Goal: Task Accomplishment & Management: Use online tool/utility

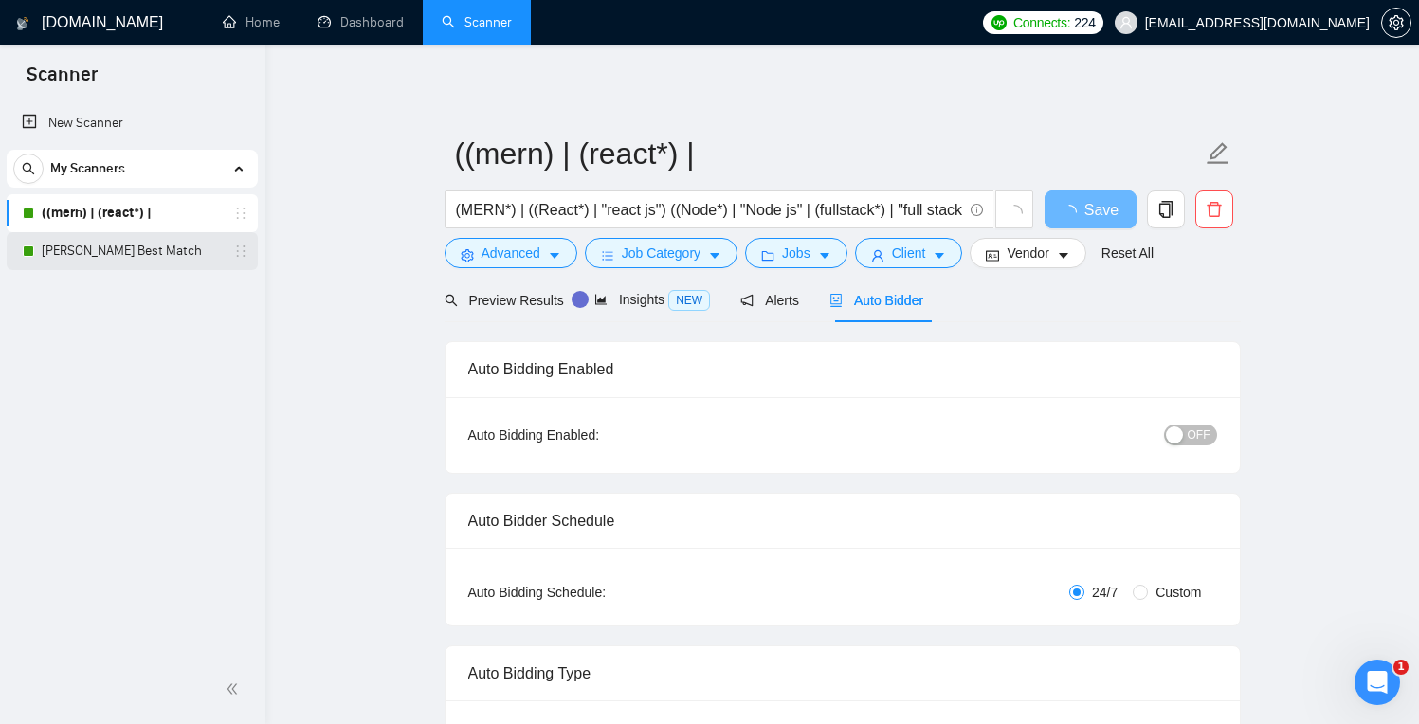
click at [79, 253] on link "[PERSON_NAME] Best Match" at bounding box center [132, 251] width 180 height 38
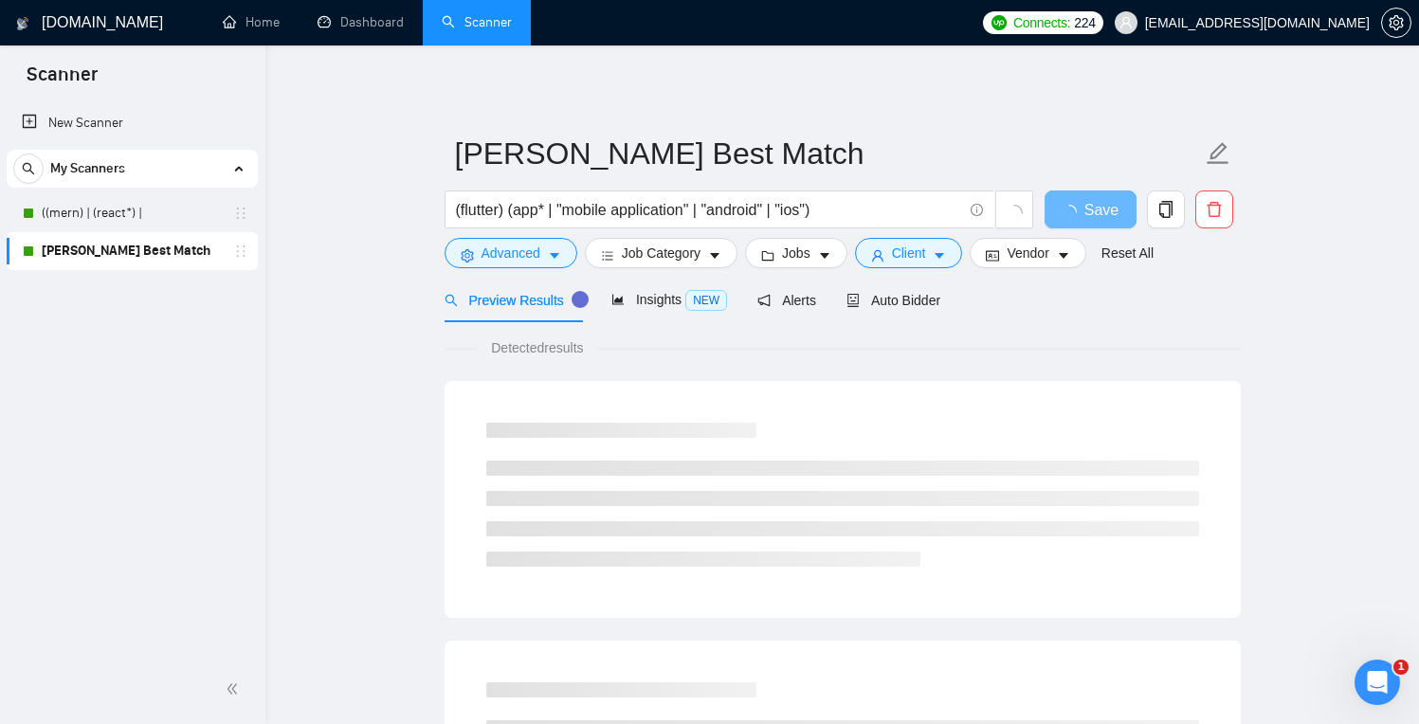
scroll to position [58, 0]
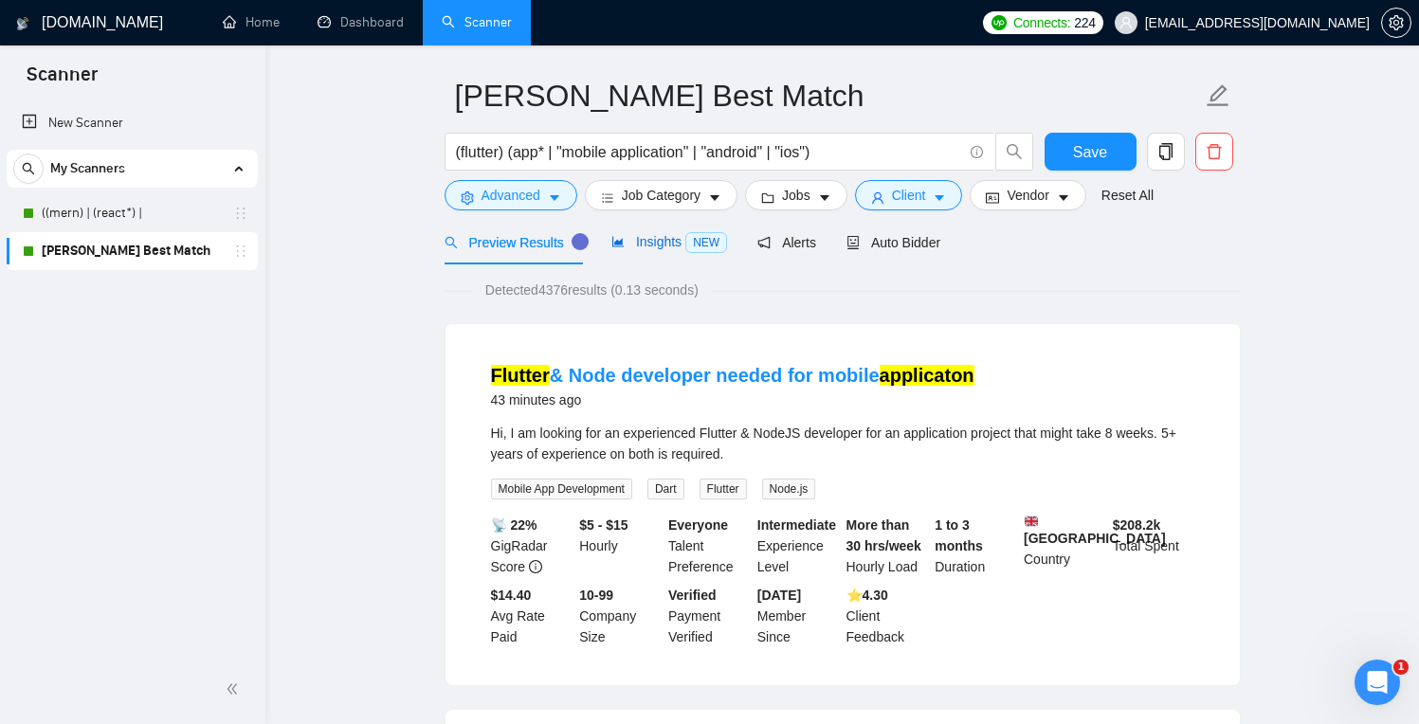
click at [653, 232] on div "Insights NEW" at bounding box center [670, 242] width 116 height 22
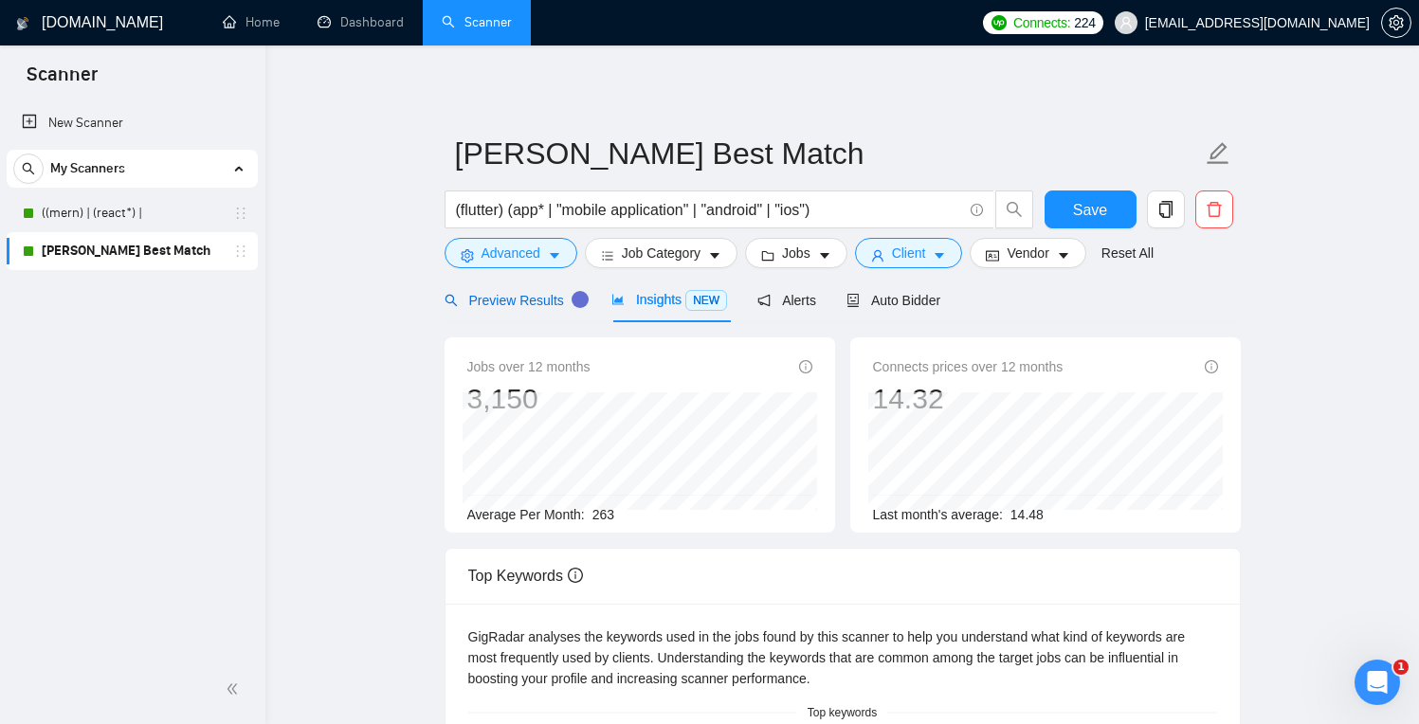
click at [518, 306] on span "Preview Results" at bounding box center [513, 300] width 137 height 15
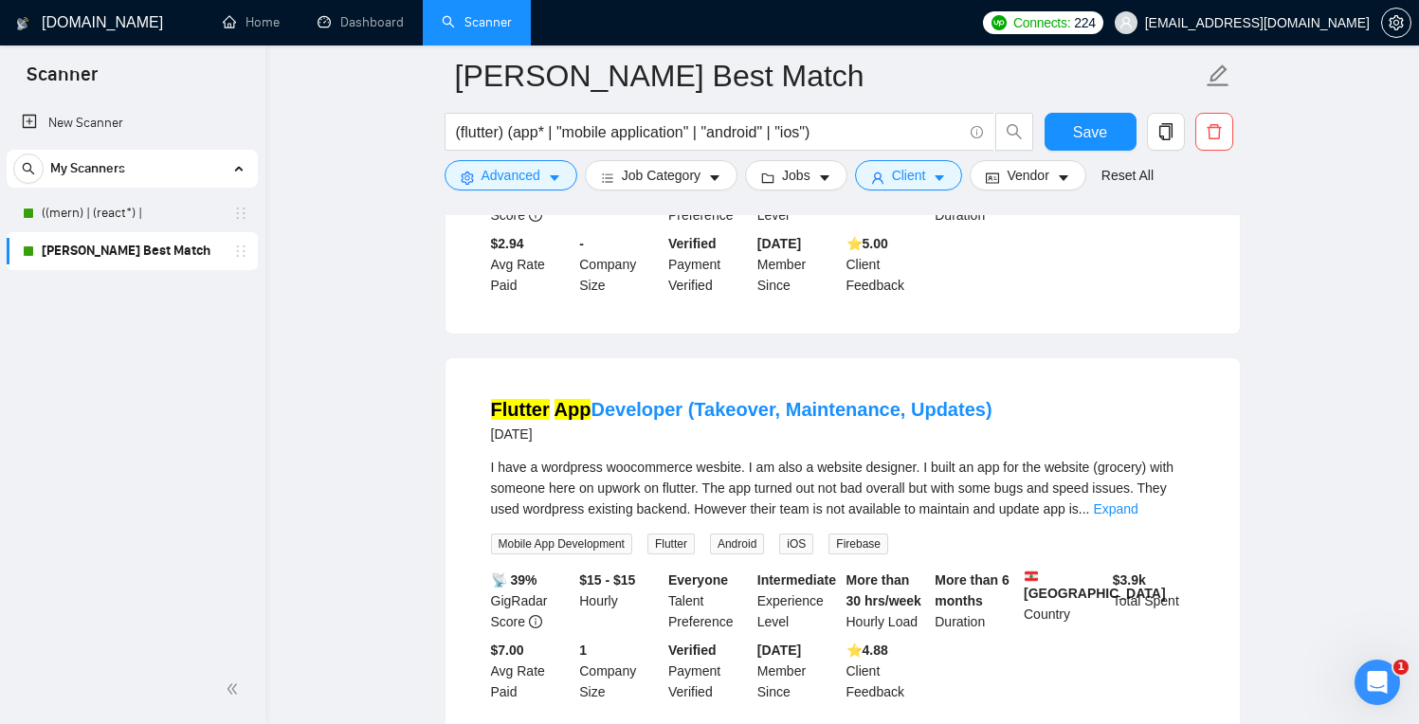
scroll to position [4007, 0]
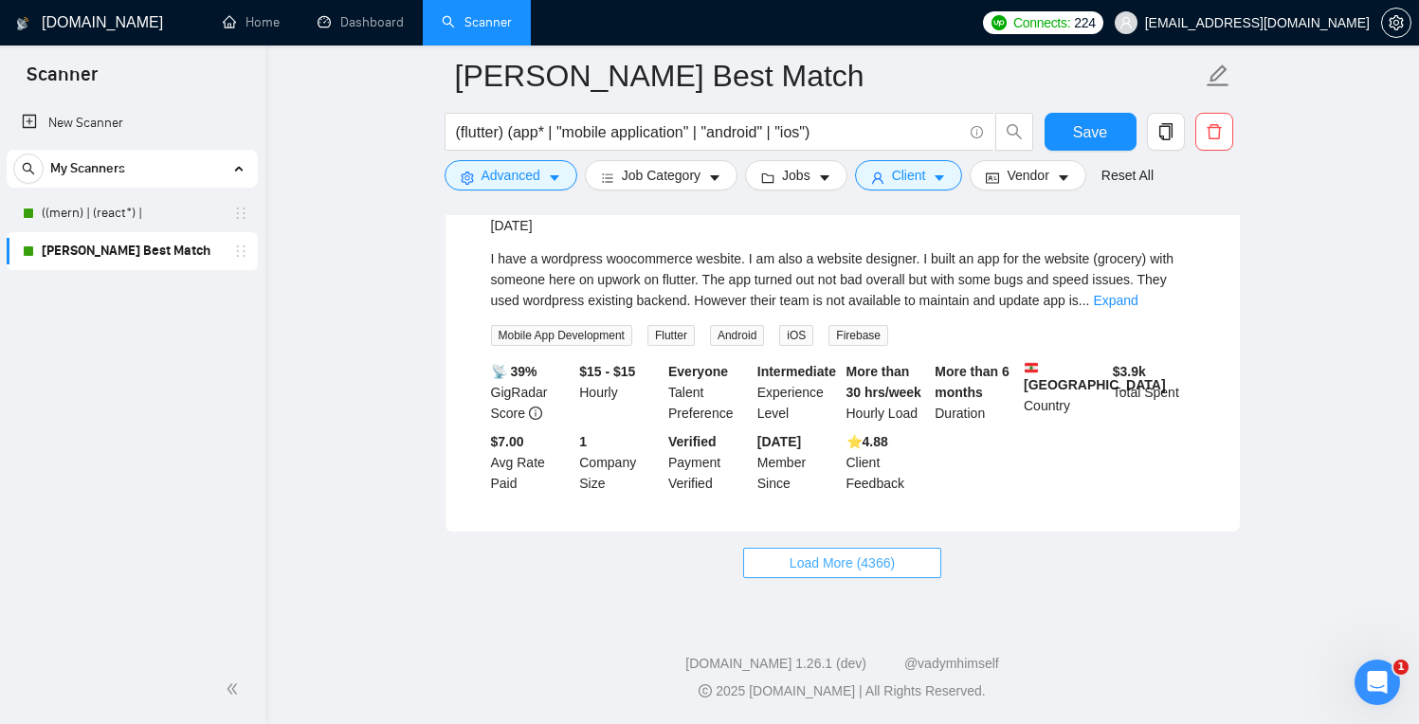
click at [894, 574] on span "Load More (4366)" at bounding box center [842, 563] width 105 height 21
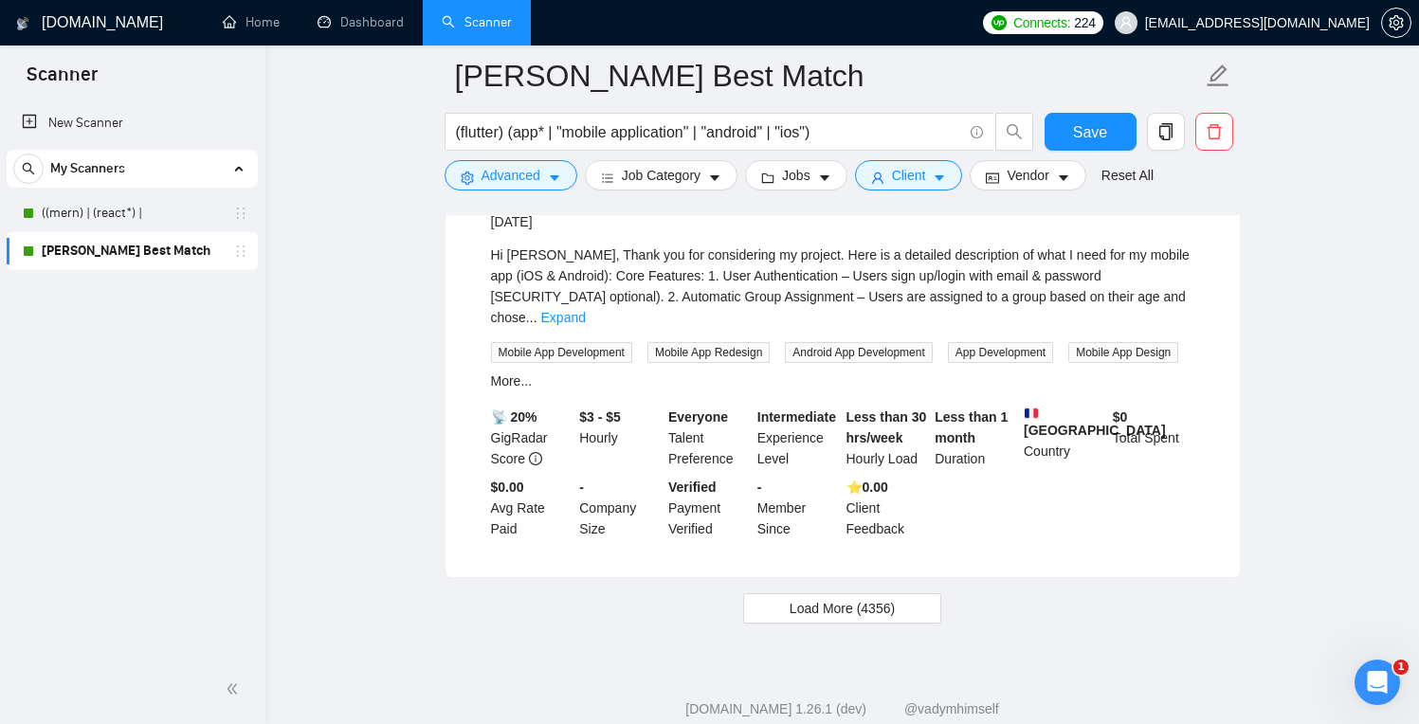
scroll to position [8111, 0]
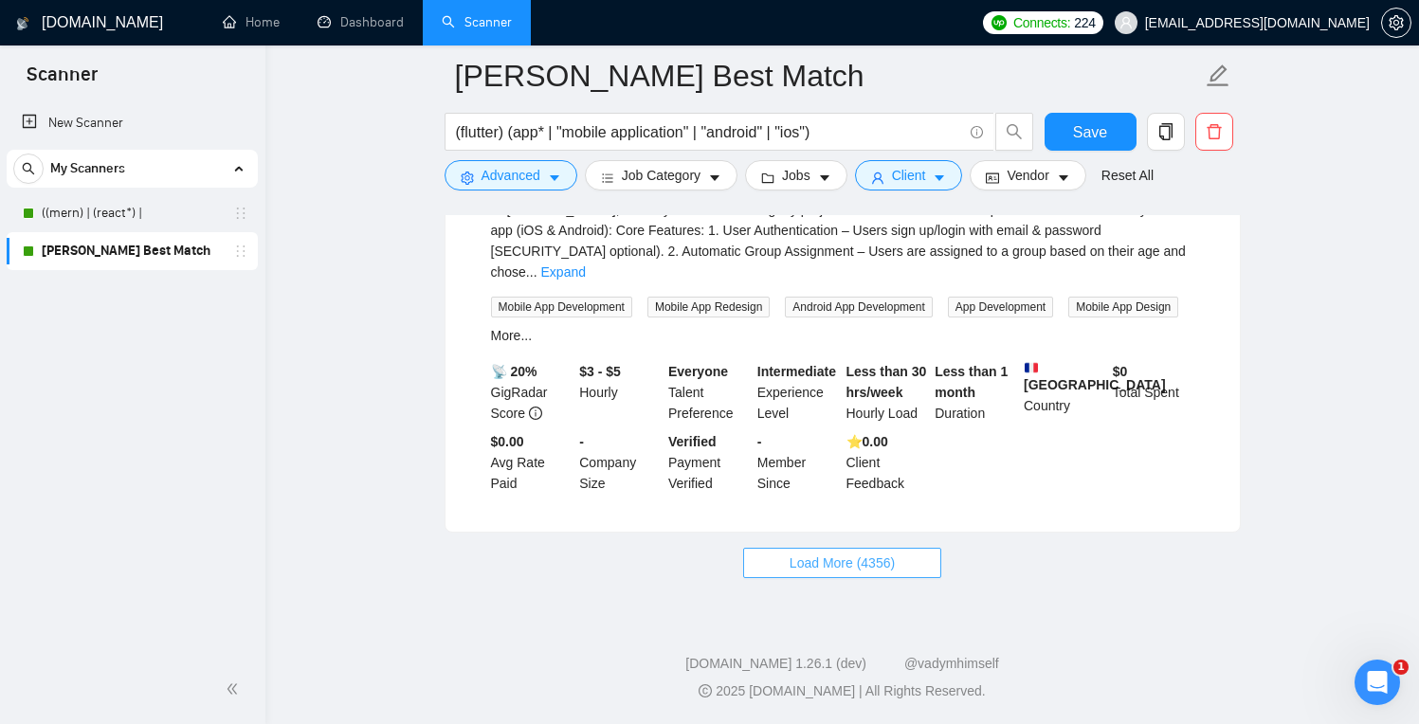
click at [876, 574] on span "Load More (4356)" at bounding box center [842, 563] width 105 height 21
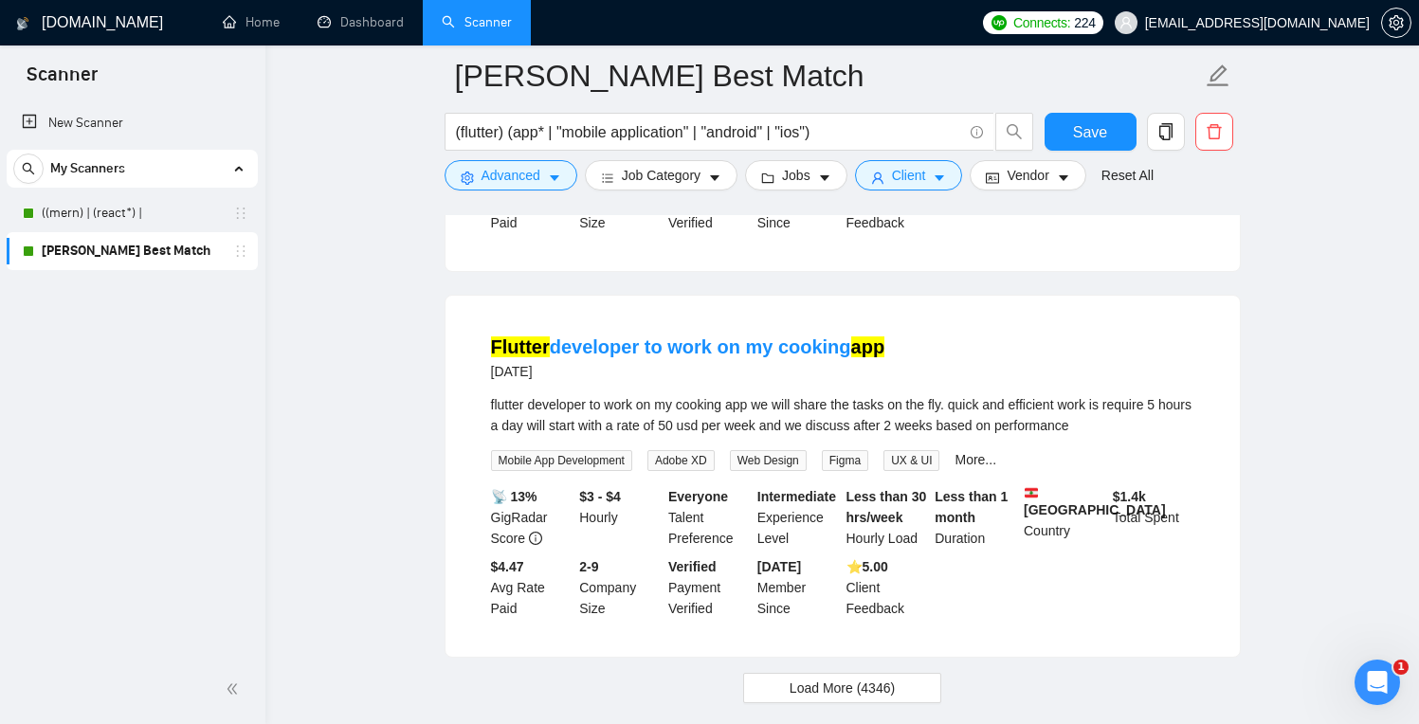
scroll to position [12295, 0]
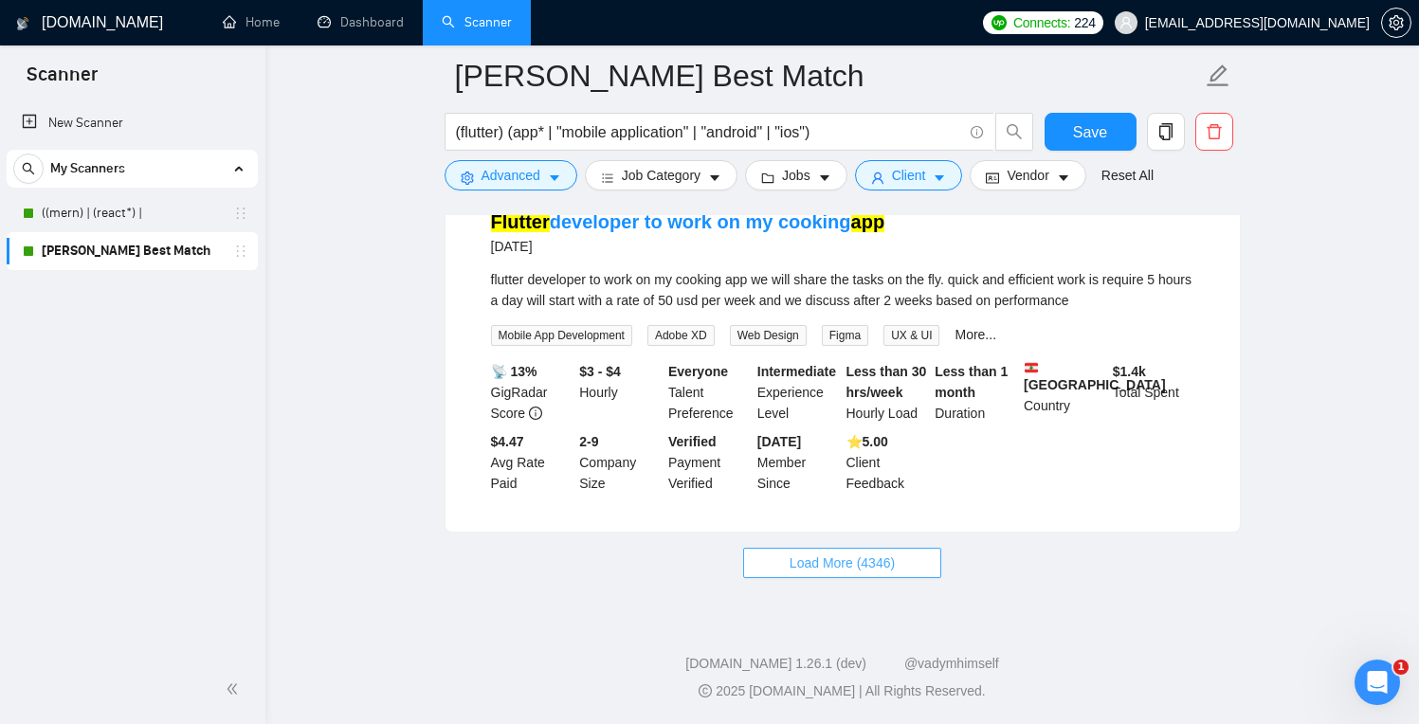
click at [841, 565] on span "Load More (4346)" at bounding box center [842, 563] width 105 height 21
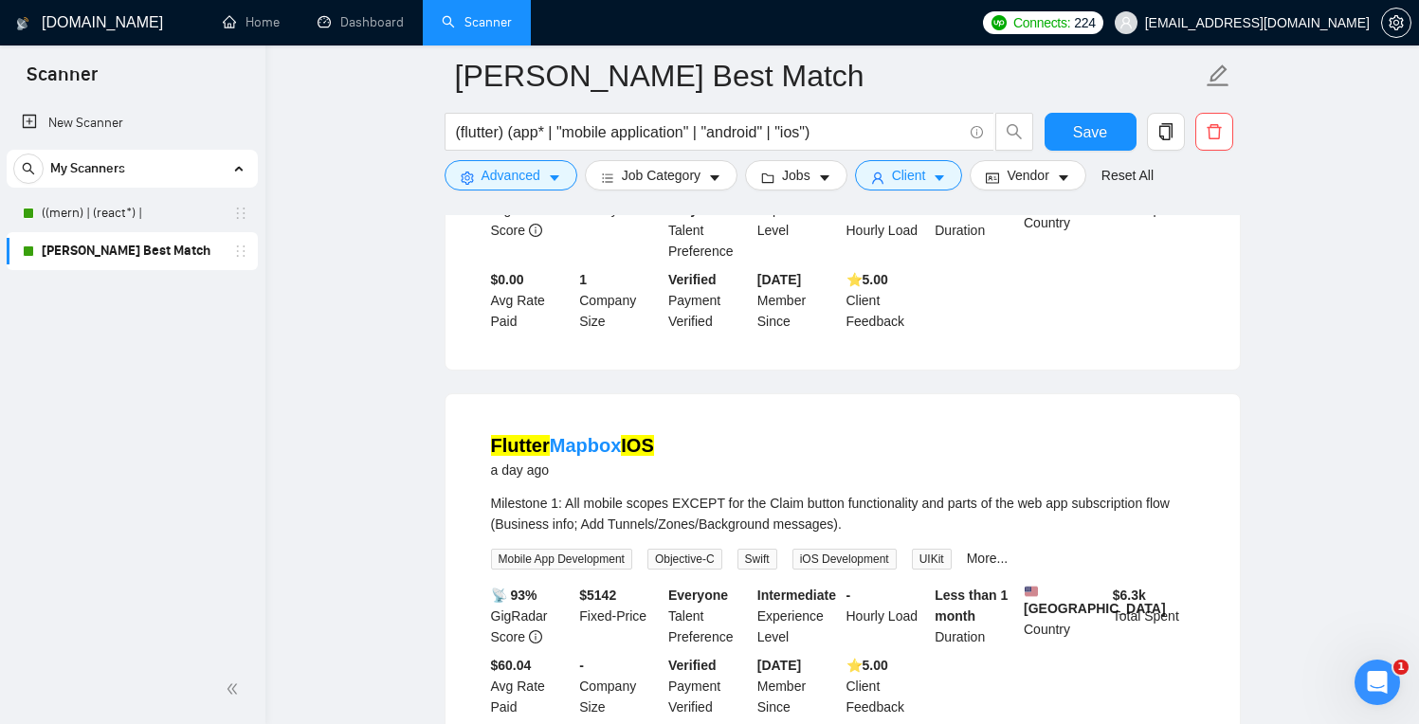
scroll to position [0, 0]
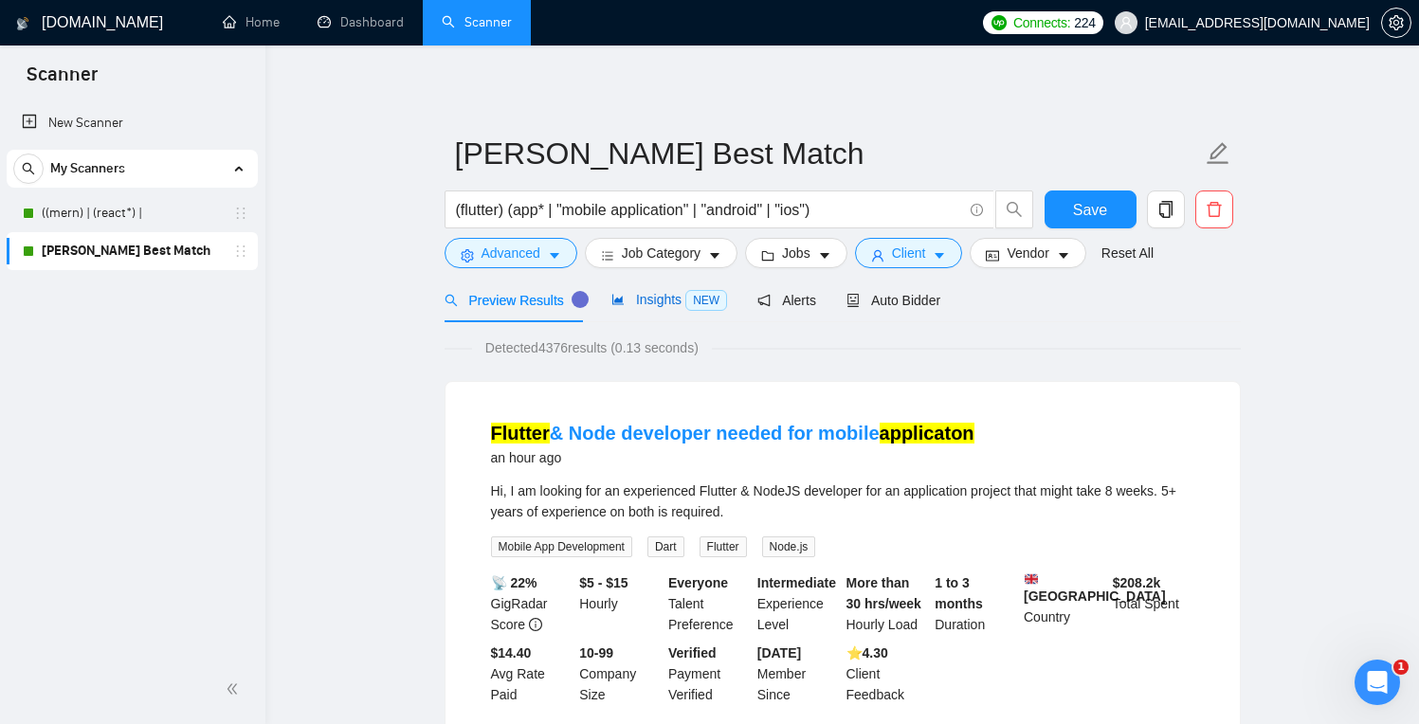
click at [654, 308] on div "Insights NEW" at bounding box center [670, 300] width 116 height 22
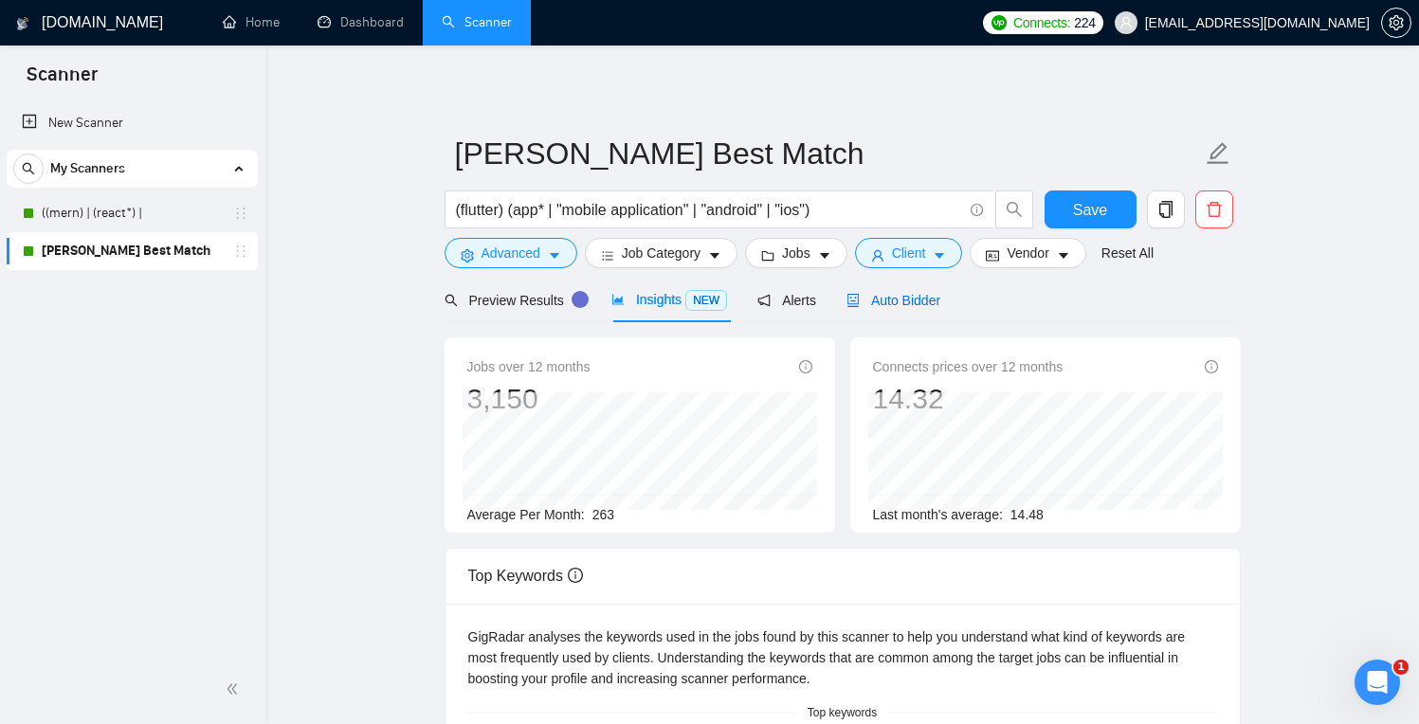
click at [923, 311] on div "Auto Bidder" at bounding box center [894, 300] width 94 height 21
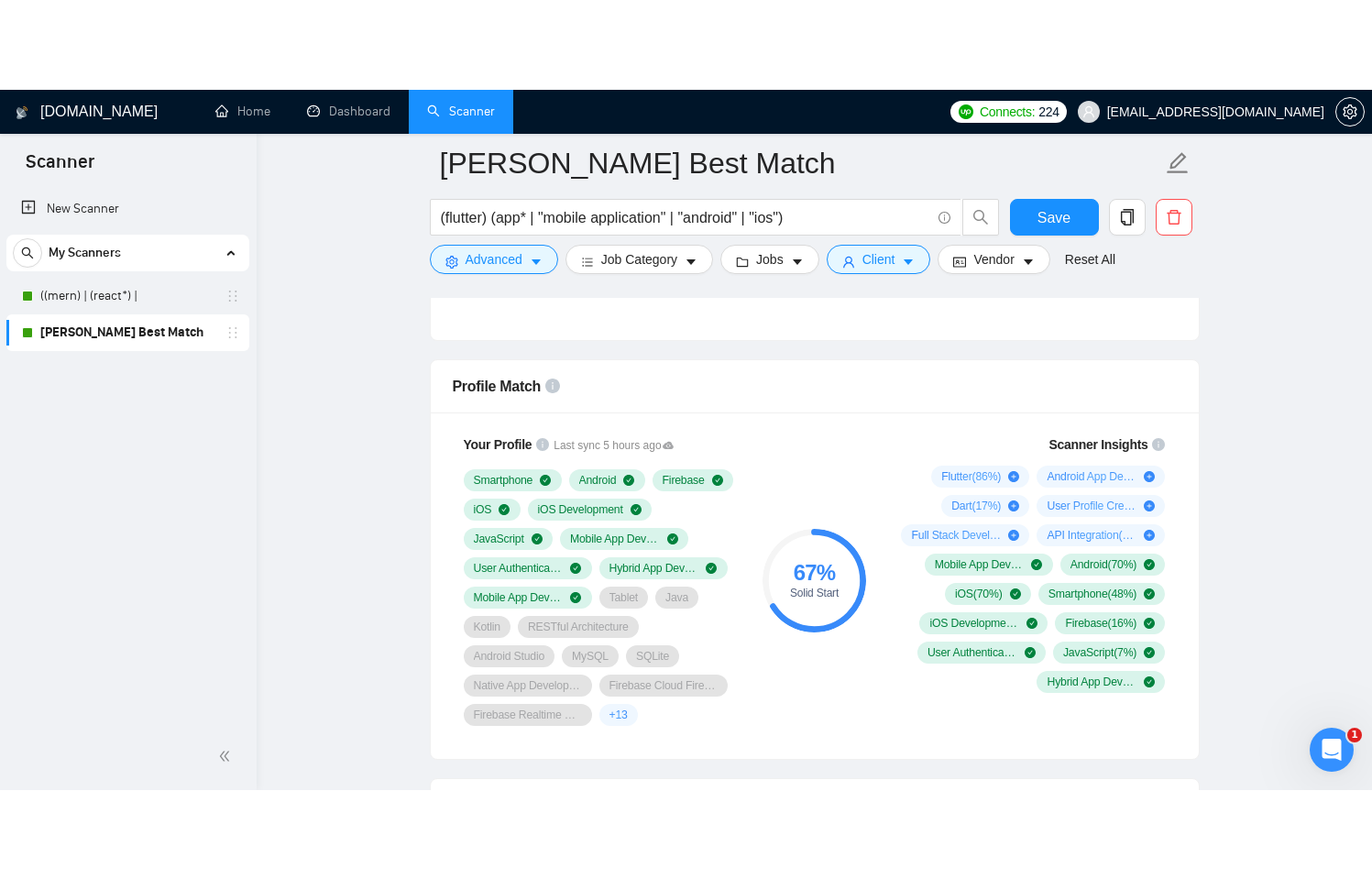
scroll to position [1136, 0]
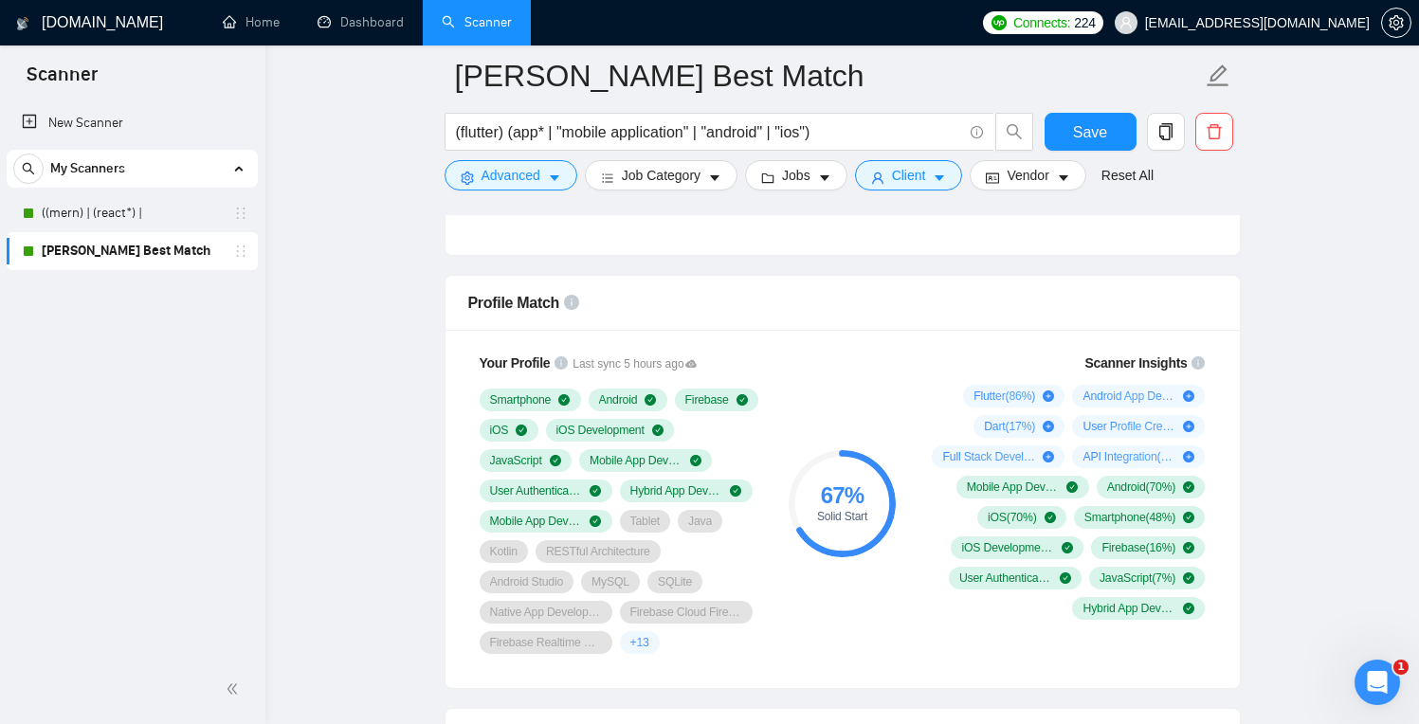
click at [631, 650] on span "+ 13" at bounding box center [640, 642] width 19 height 15
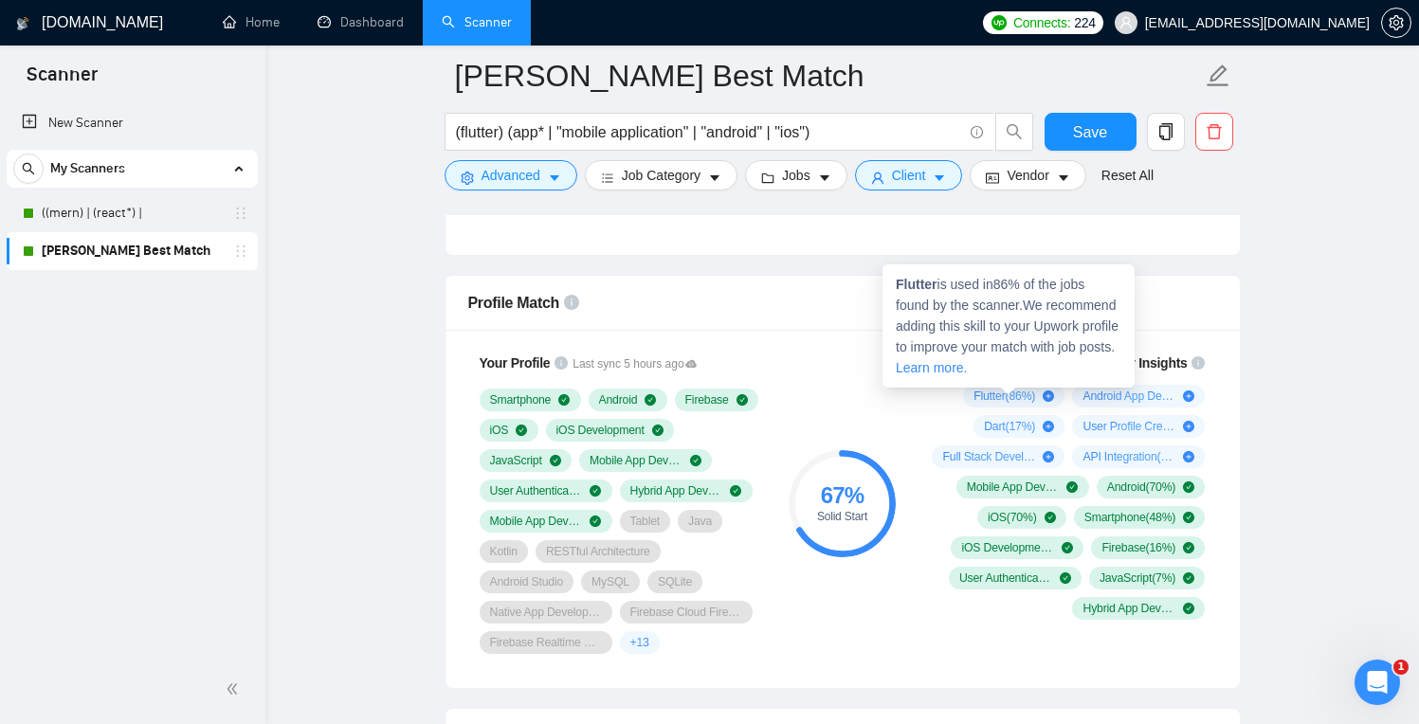
click at [914, 289] on strong "Flutter" at bounding box center [917, 284] width 42 height 15
copy strong "Flutter"
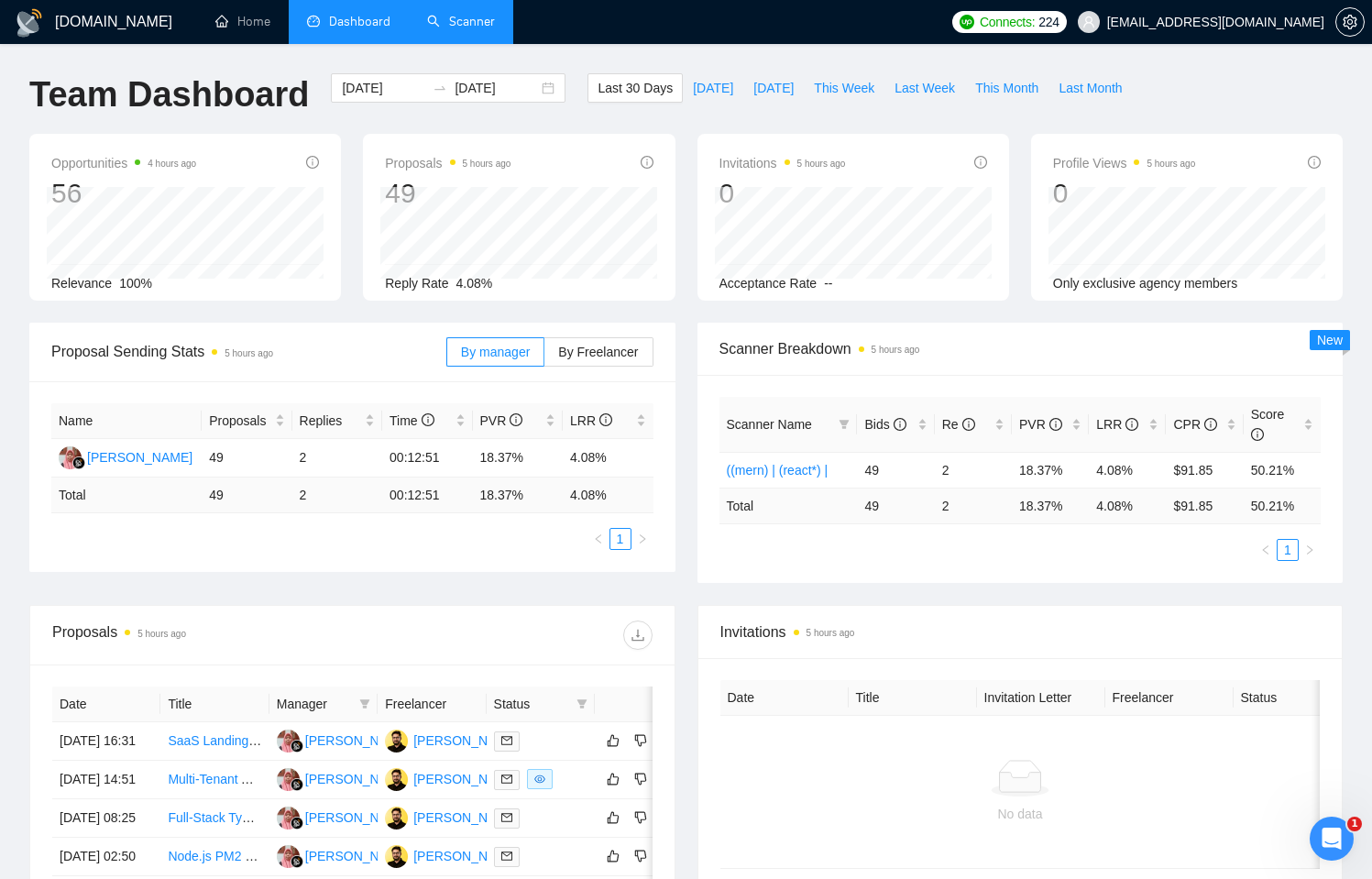
click at [460, 14] on link "Scanner" at bounding box center [461, 21] width 68 height 15
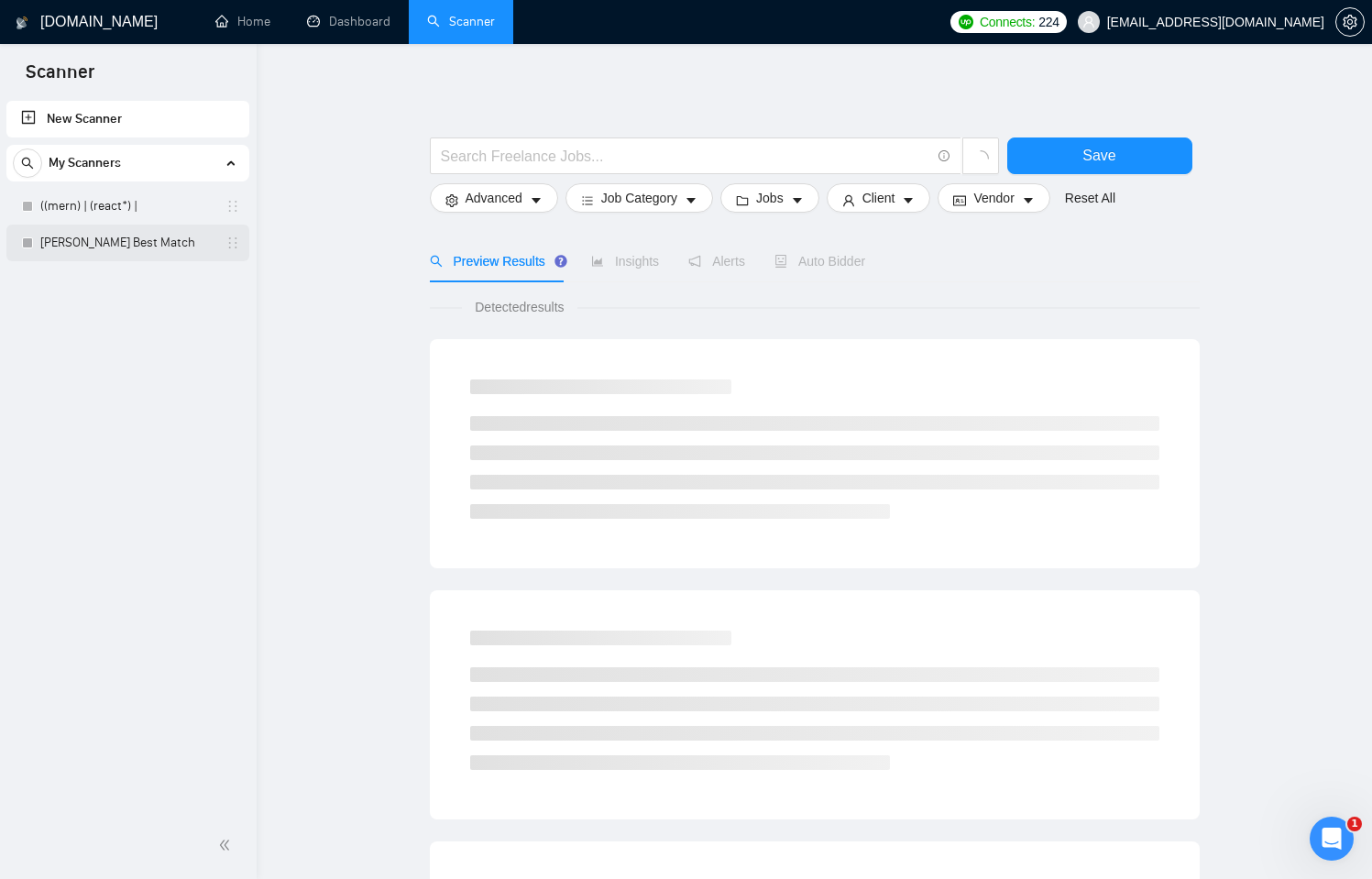
click at [70, 239] on link "[PERSON_NAME] Best Match" at bounding box center [128, 243] width 174 height 37
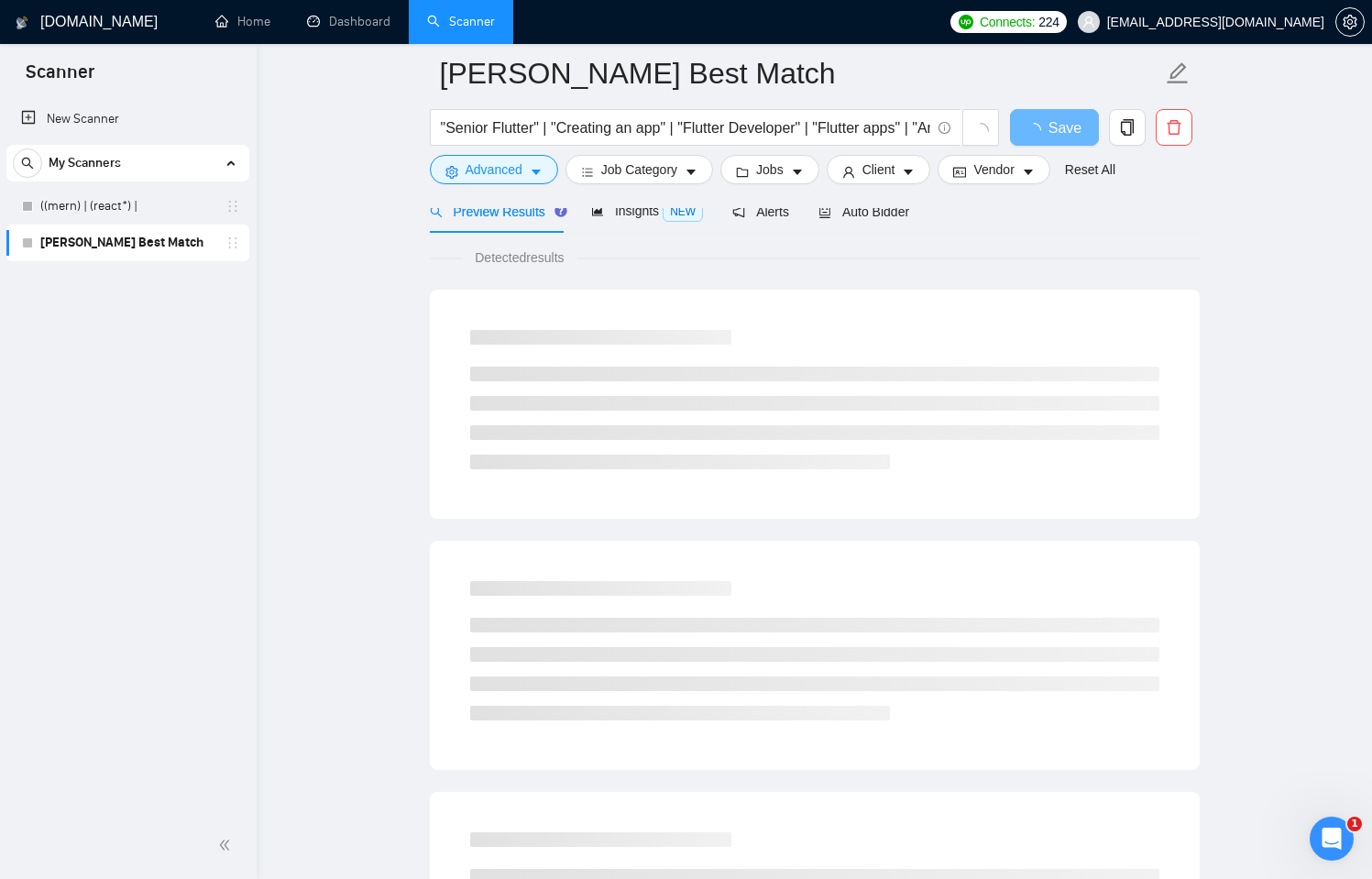
scroll to position [90, 0]
click at [876, 219] on span "Auto Bidder" at bounding box center [864, 215] width 91 height 15
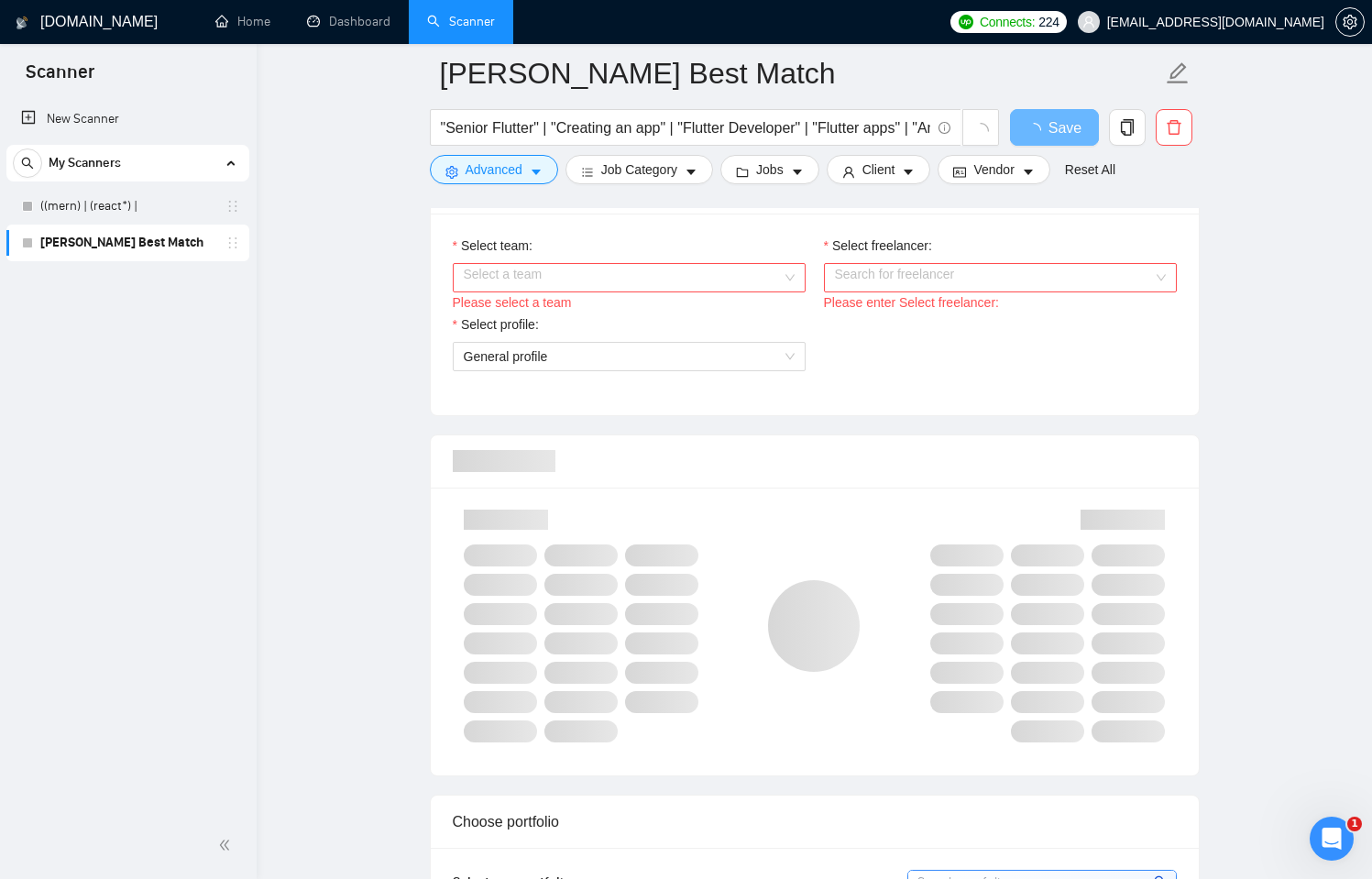
scroll to position [911, 0]
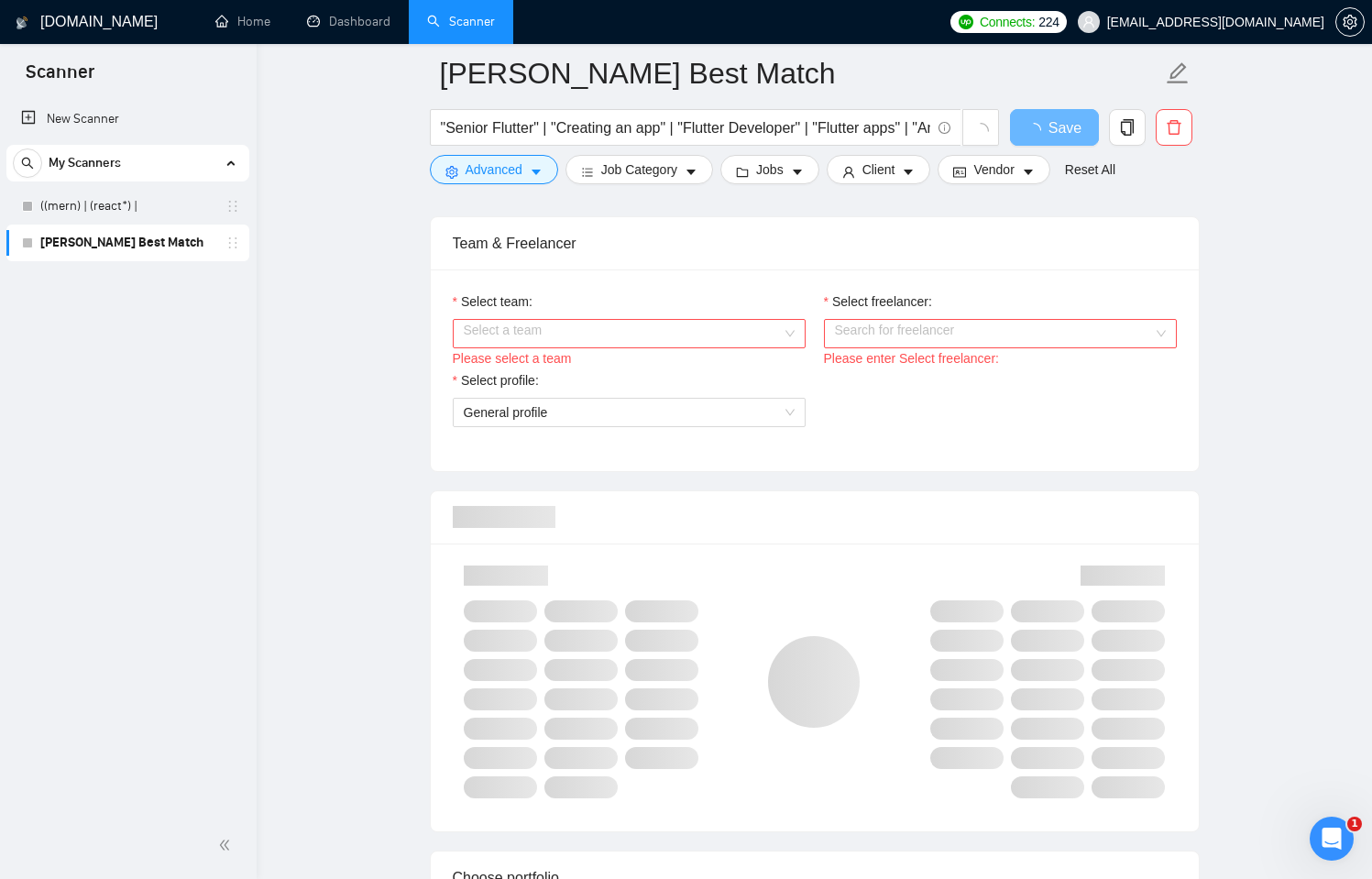
click at [666, 336] on input "Select team:" at bounding box center [623, 334] width 318 height 27
click at [649, 365] on div "Byteimpulse" at bounding box center [628, 369] width 331 height 20
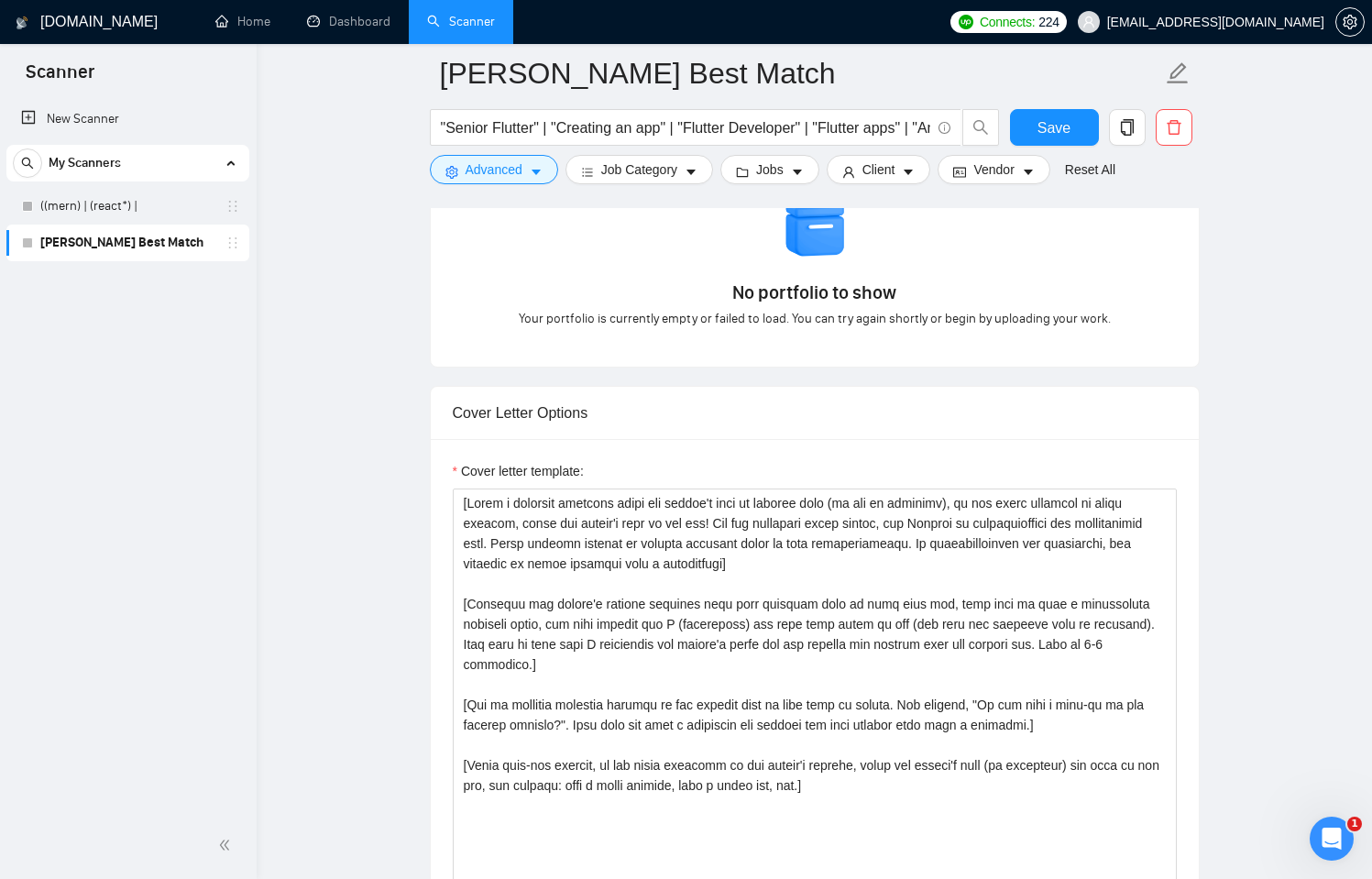
scroll to position [1869, 0]
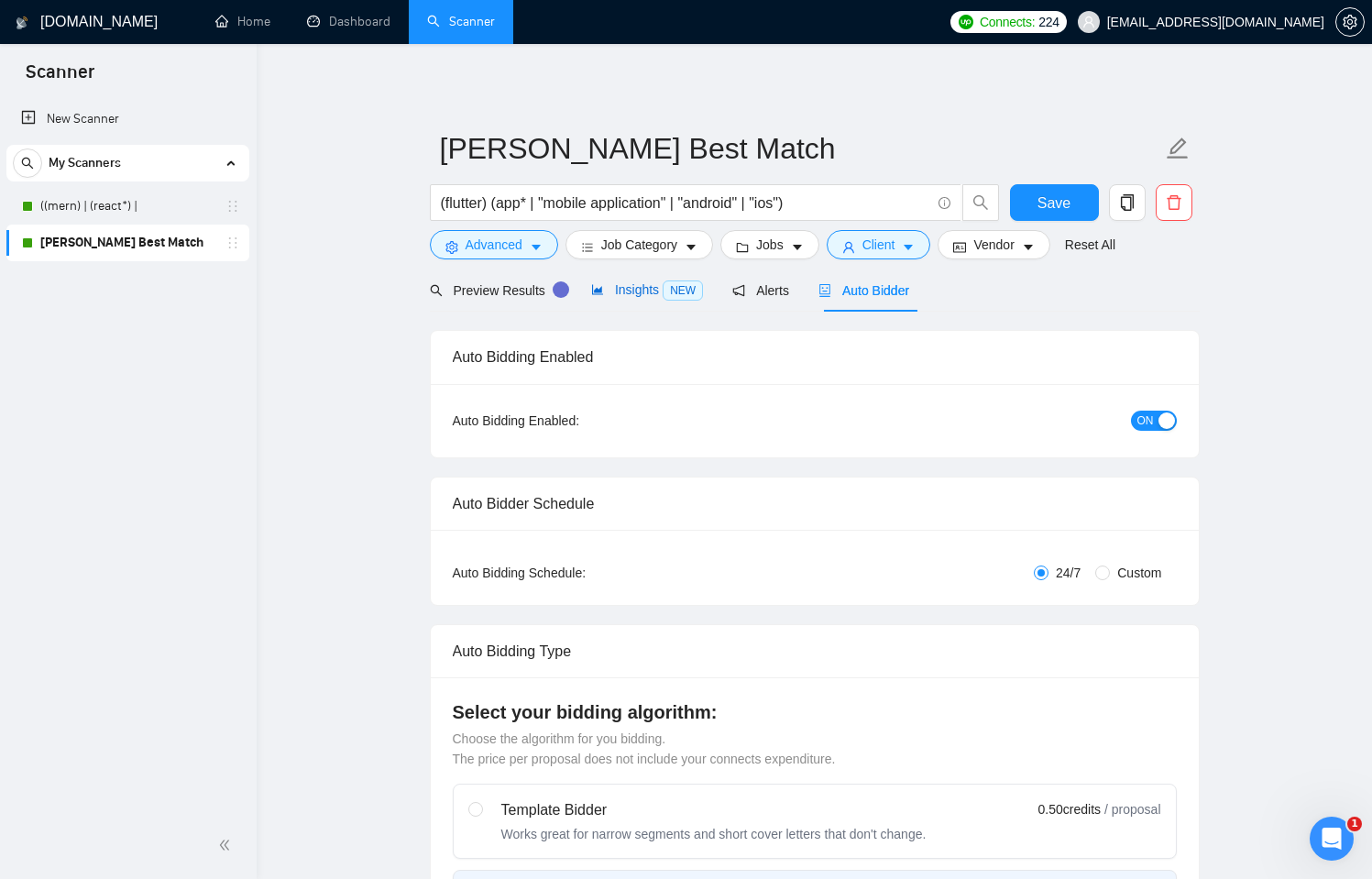
click at [628, 288] on span "Insights NEW" at bounding box center [648, 289] width 112 height 15
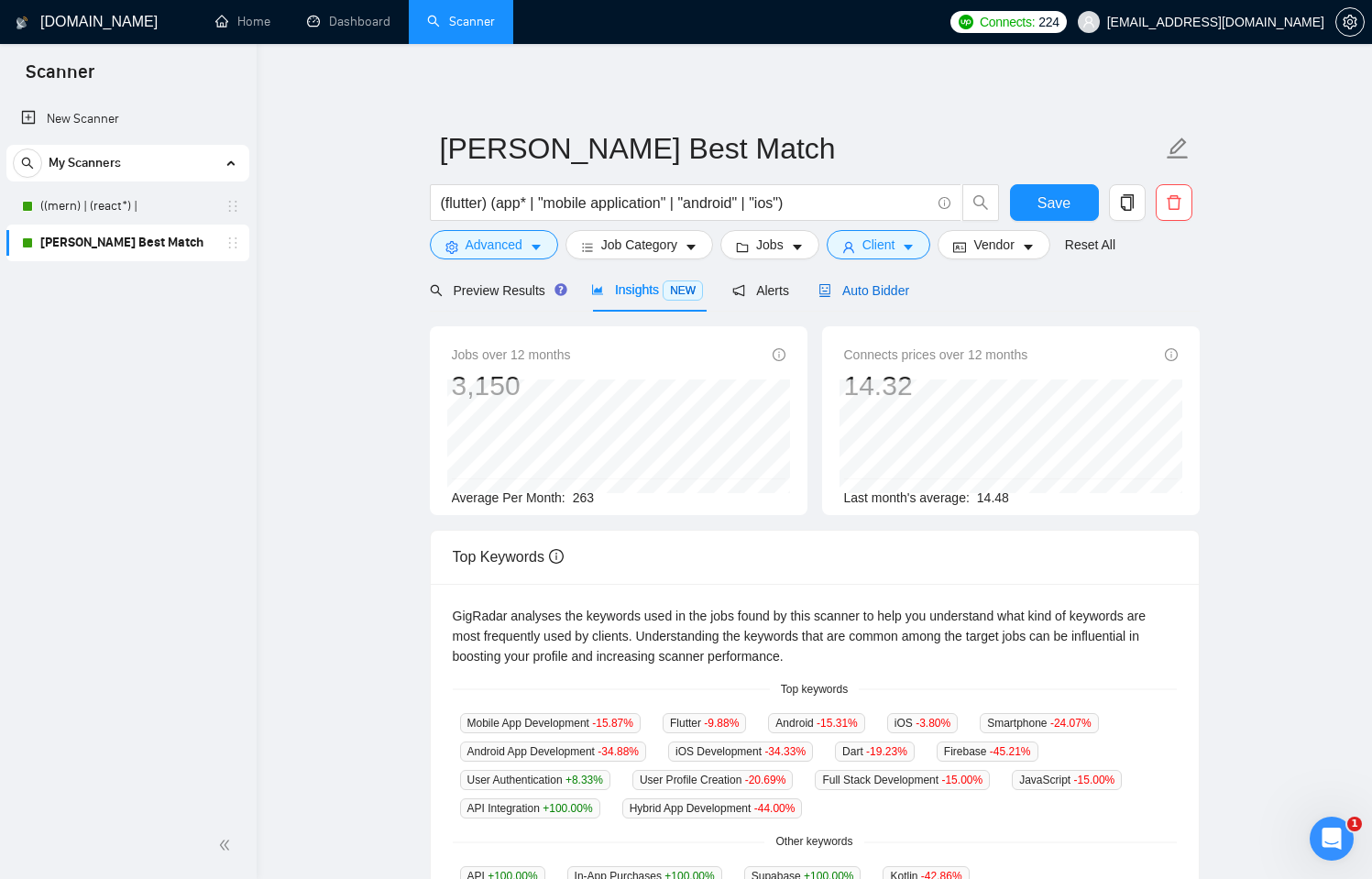
click at [901, 299] on div "Auto Bidder" at bounding box center [864, 290] width 91 height 20
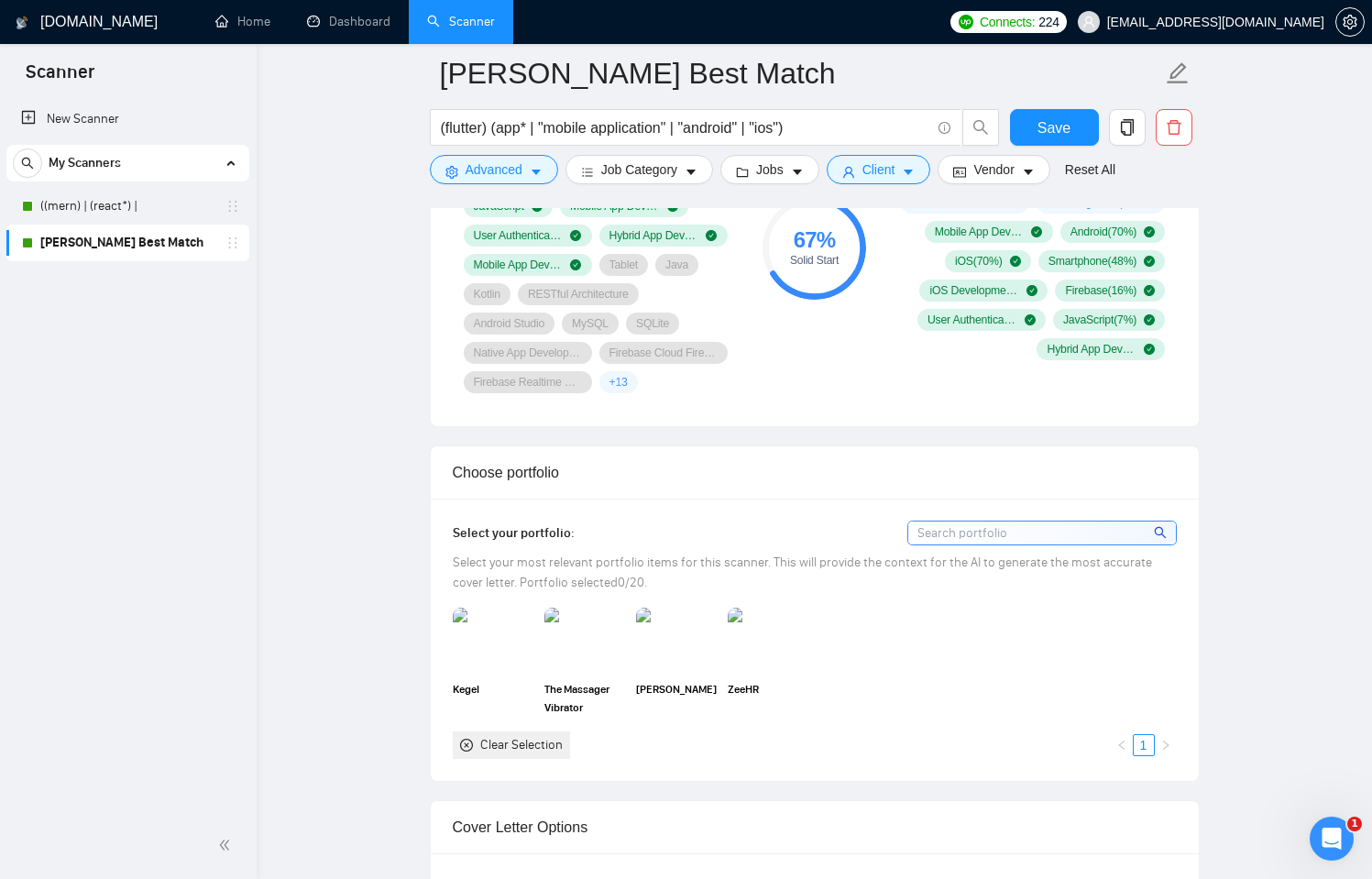
scroll to position [1599, 0]
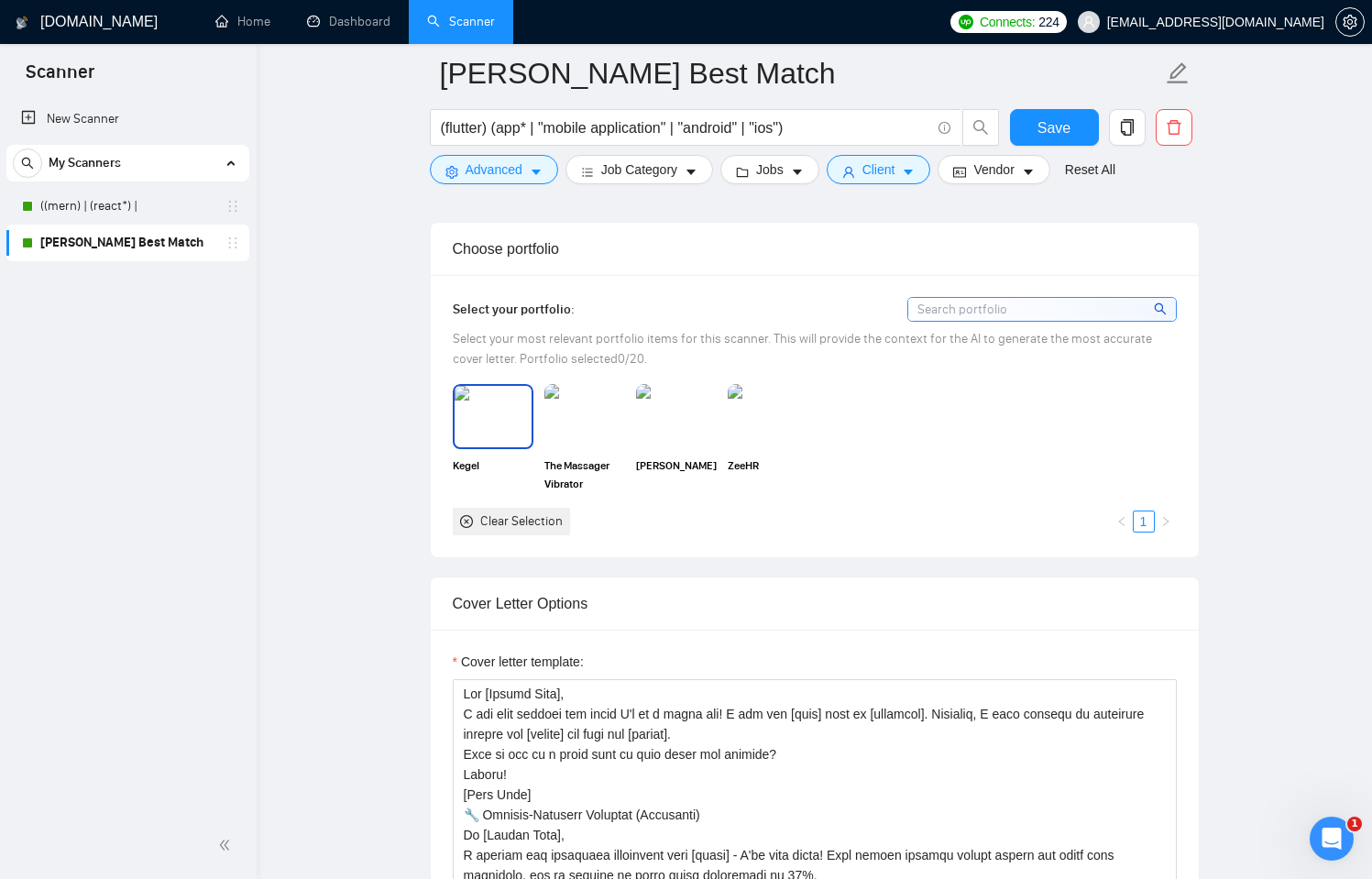
click at [486, 444] on img at bounding box center [493, 416] width 77 height 61
click at [579, 441] on img at bounding box center [585, 416] width 77 height 61
click at [695, 442] on img at bounding box center [676, 416] width 80 height 64
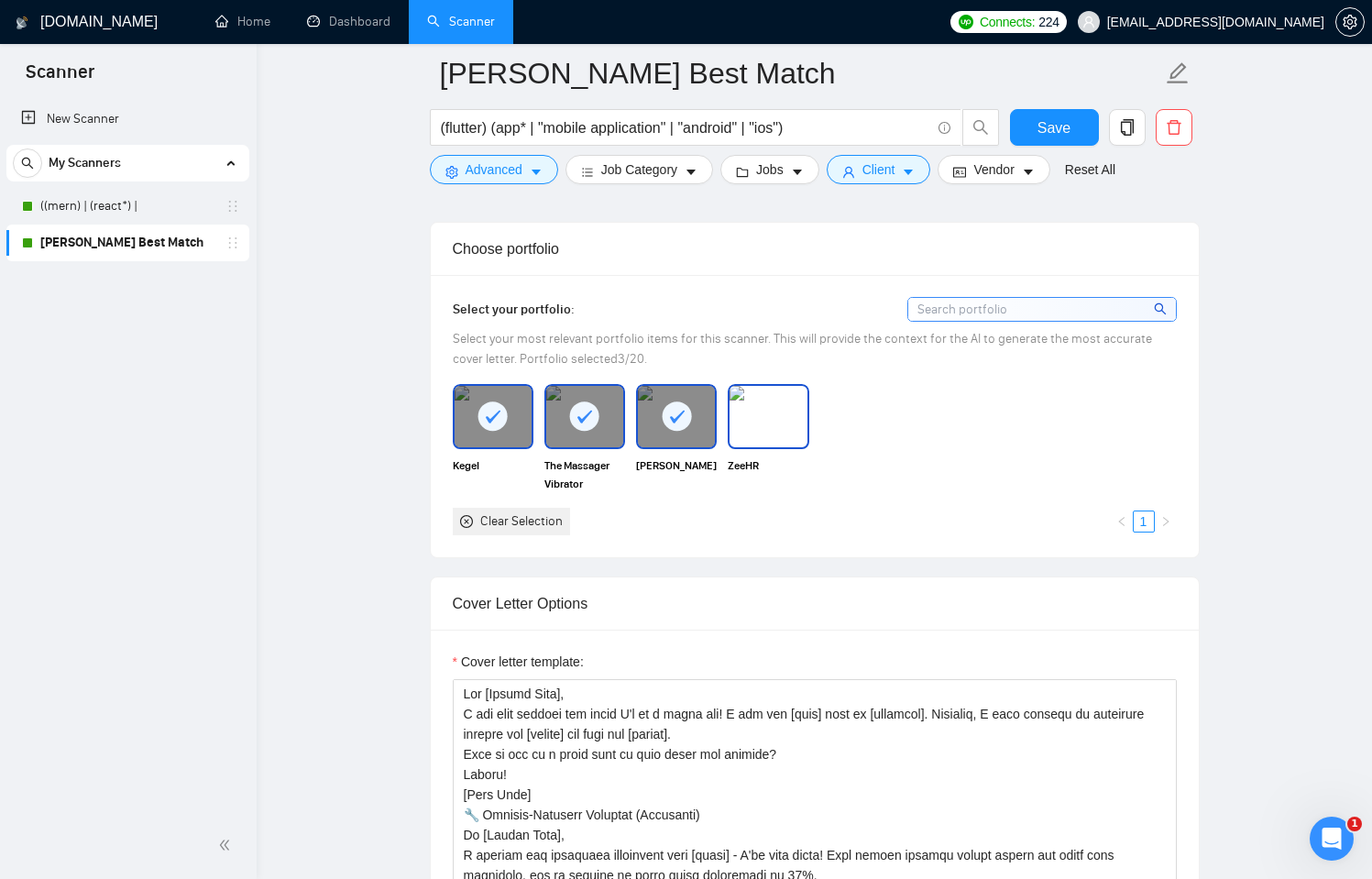
click at [779, 447] on img at bounding box center [769, 416] width 77 height 61
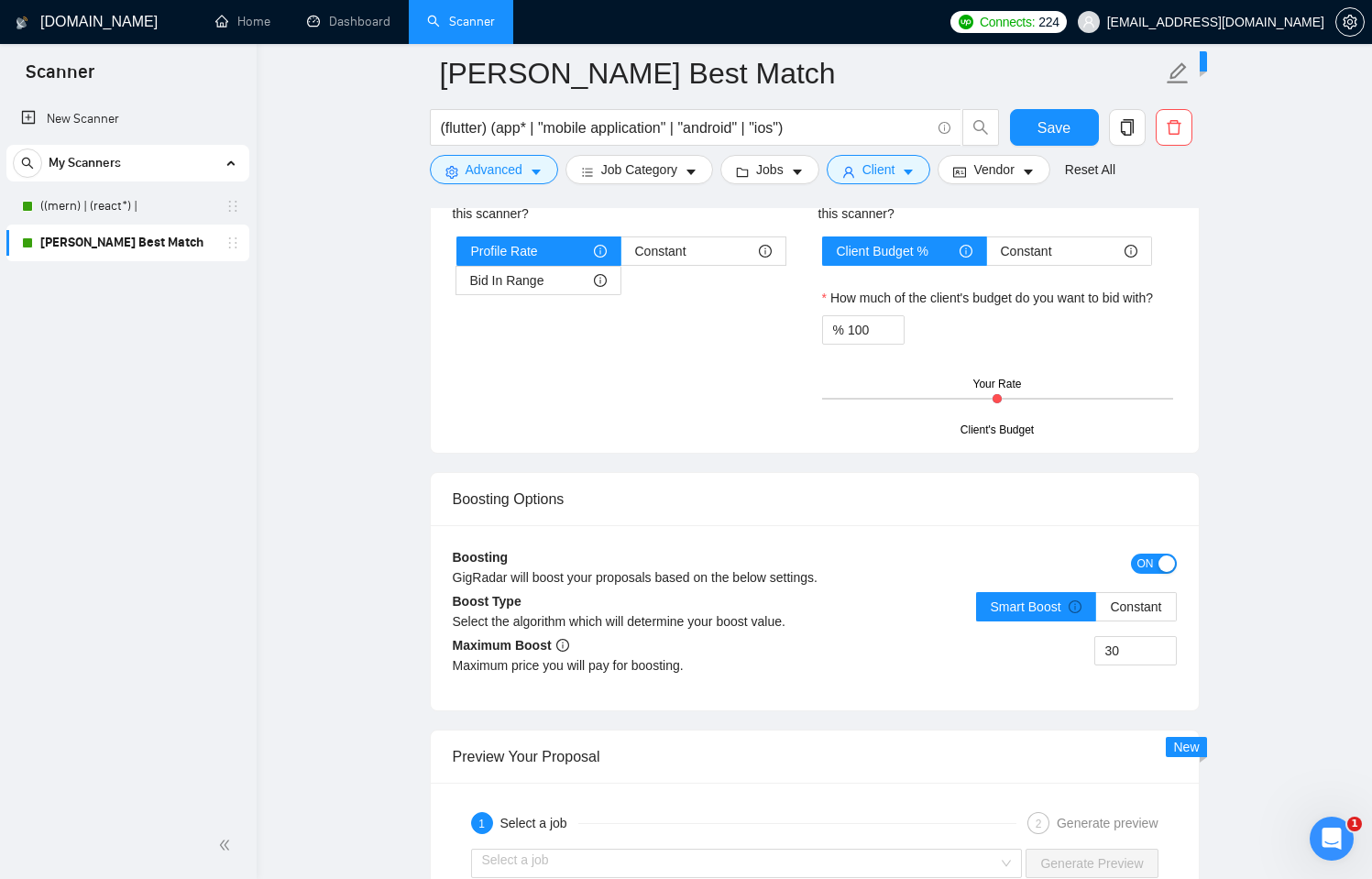
scroll to position [3030, 0]
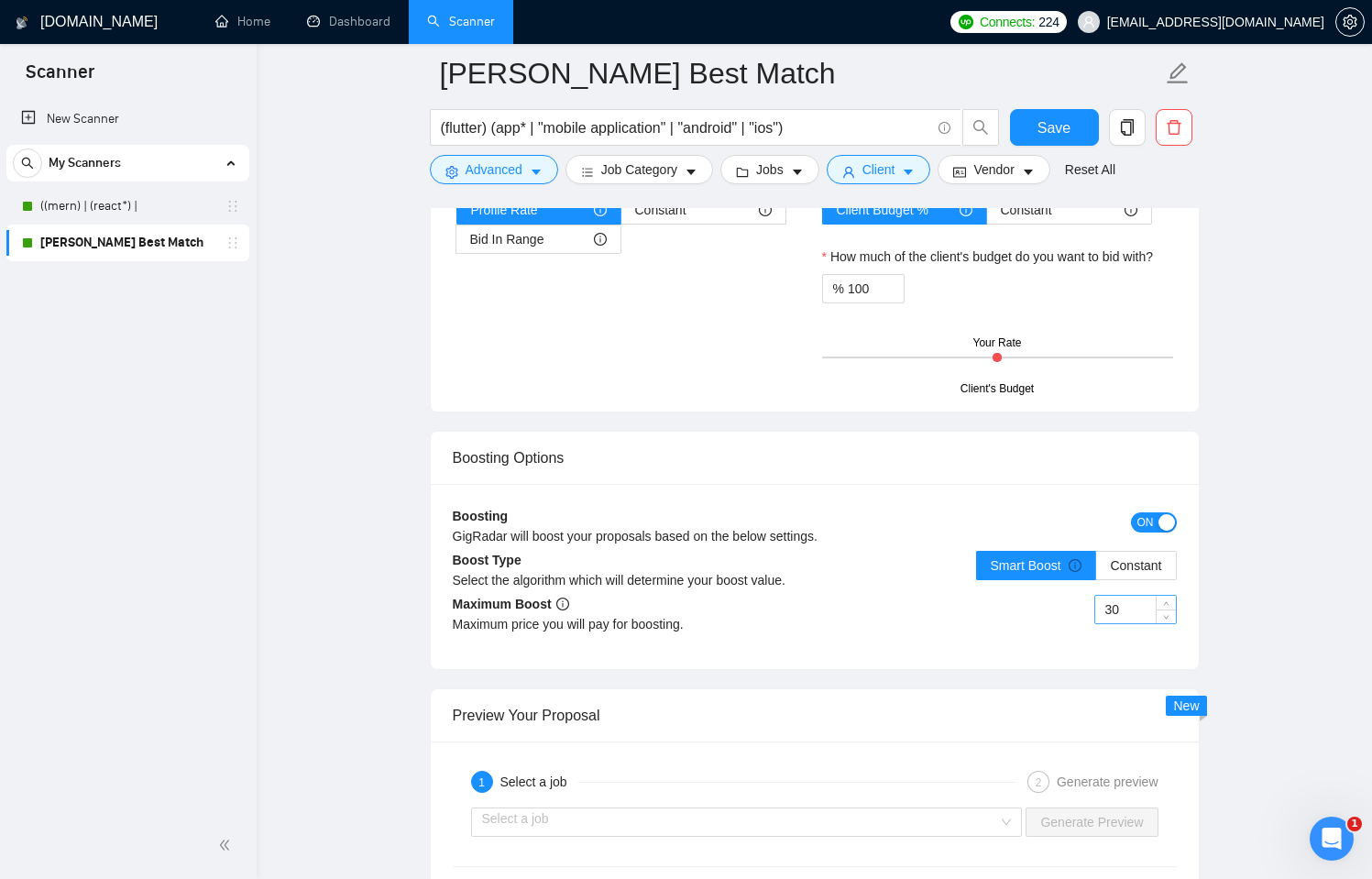
click at [1108, 624] on input "30" at bounding box center [1135, 609] width 80 height 27
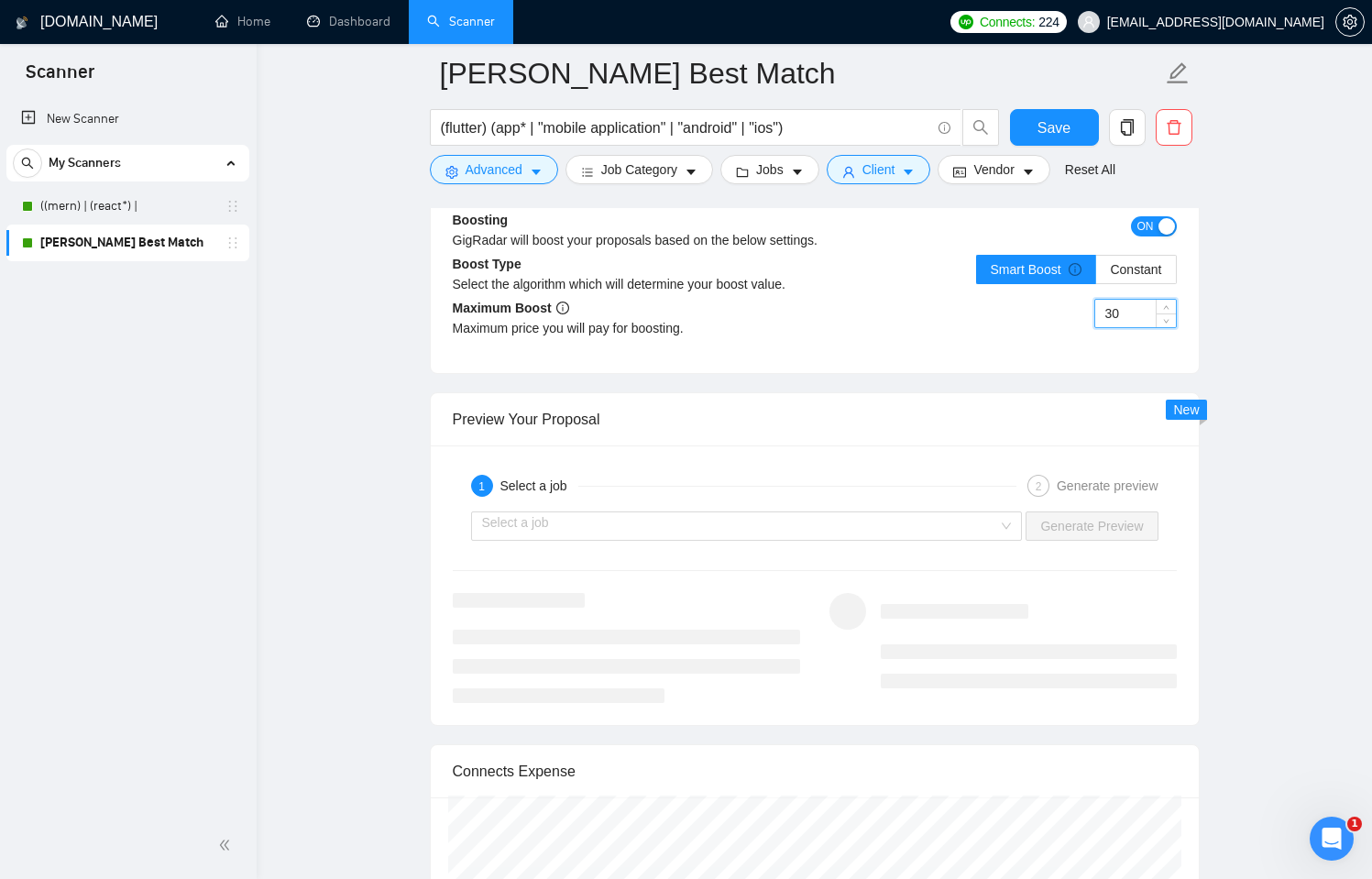
scroll to position [3452, 0]
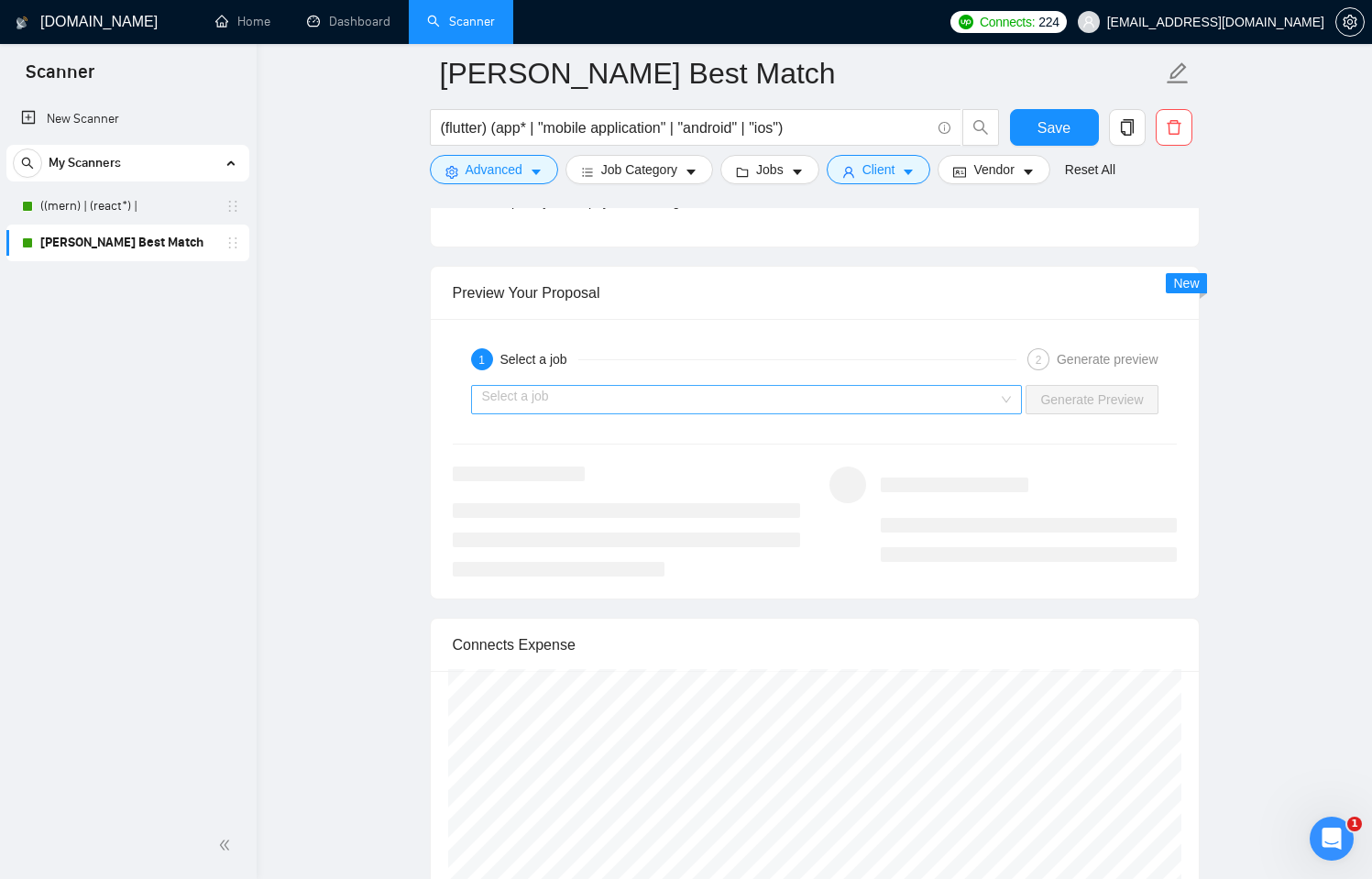
click at [908, 414] on input "search" at bounding box center [741, 399] width 517 height 27
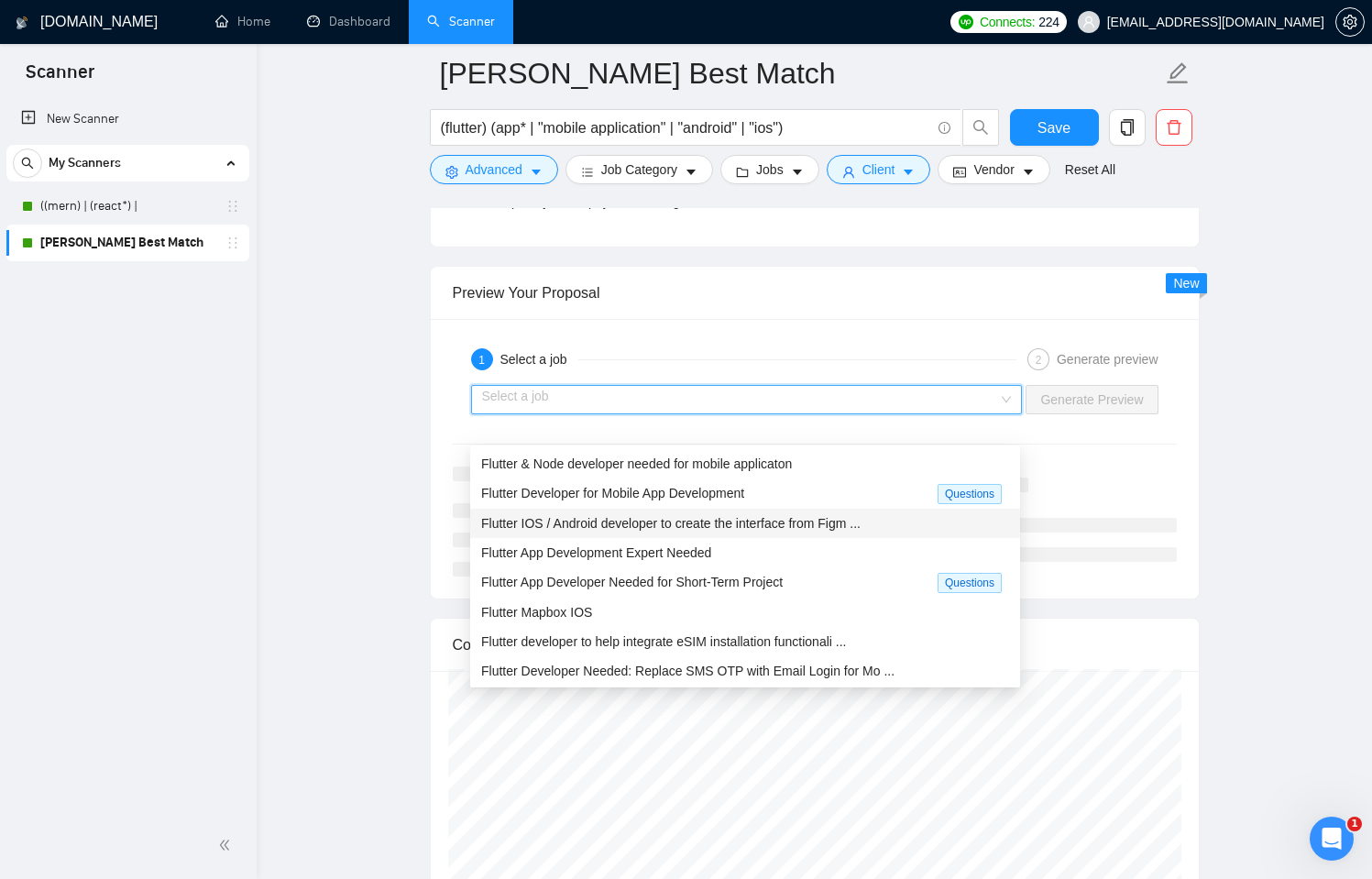
click at [714, 531] on div "Flutter IOS / Android developer to create the interface from Figm ..." at bounding box center [745, 523] width 528 height 20
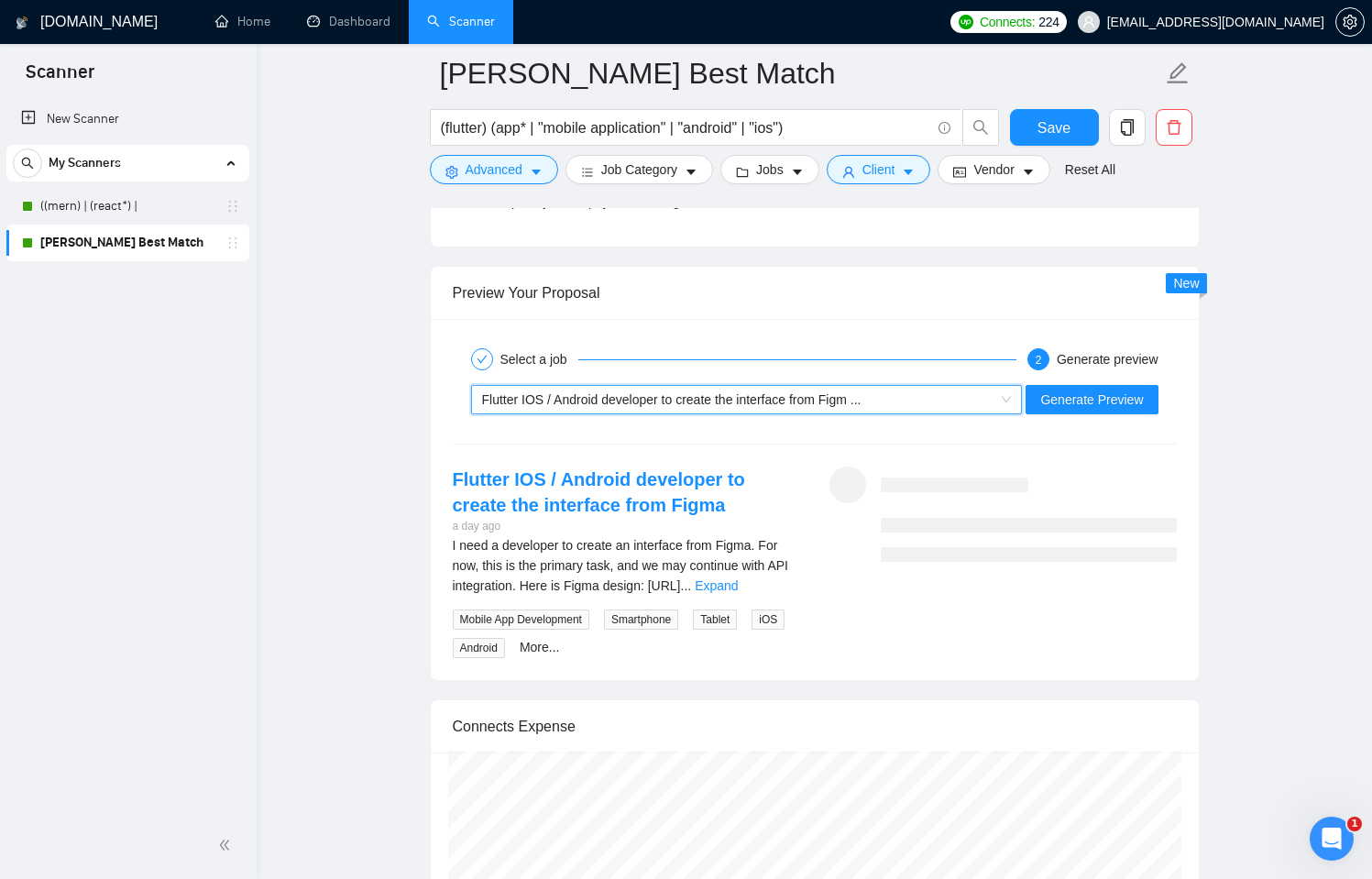
click at [832, 414] on div "Flutter IOS / Android developer to create the interface from Figm ..." at bounding box center [739, 399] width 513 height 27
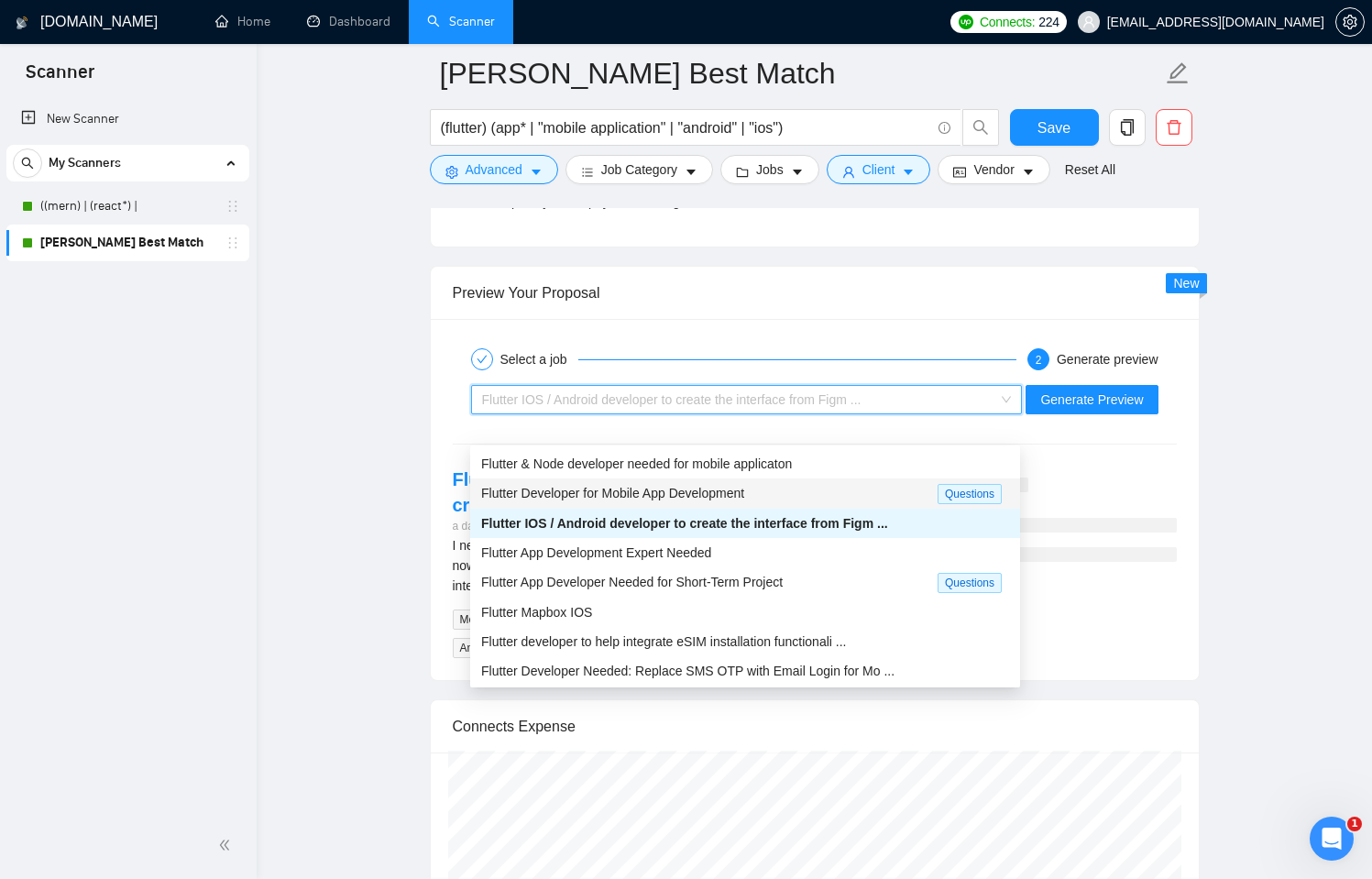
click at [734, 496] on span "Flutter Developer for Mobile App Development" at bounding box center [613, 493] width 263 height 15
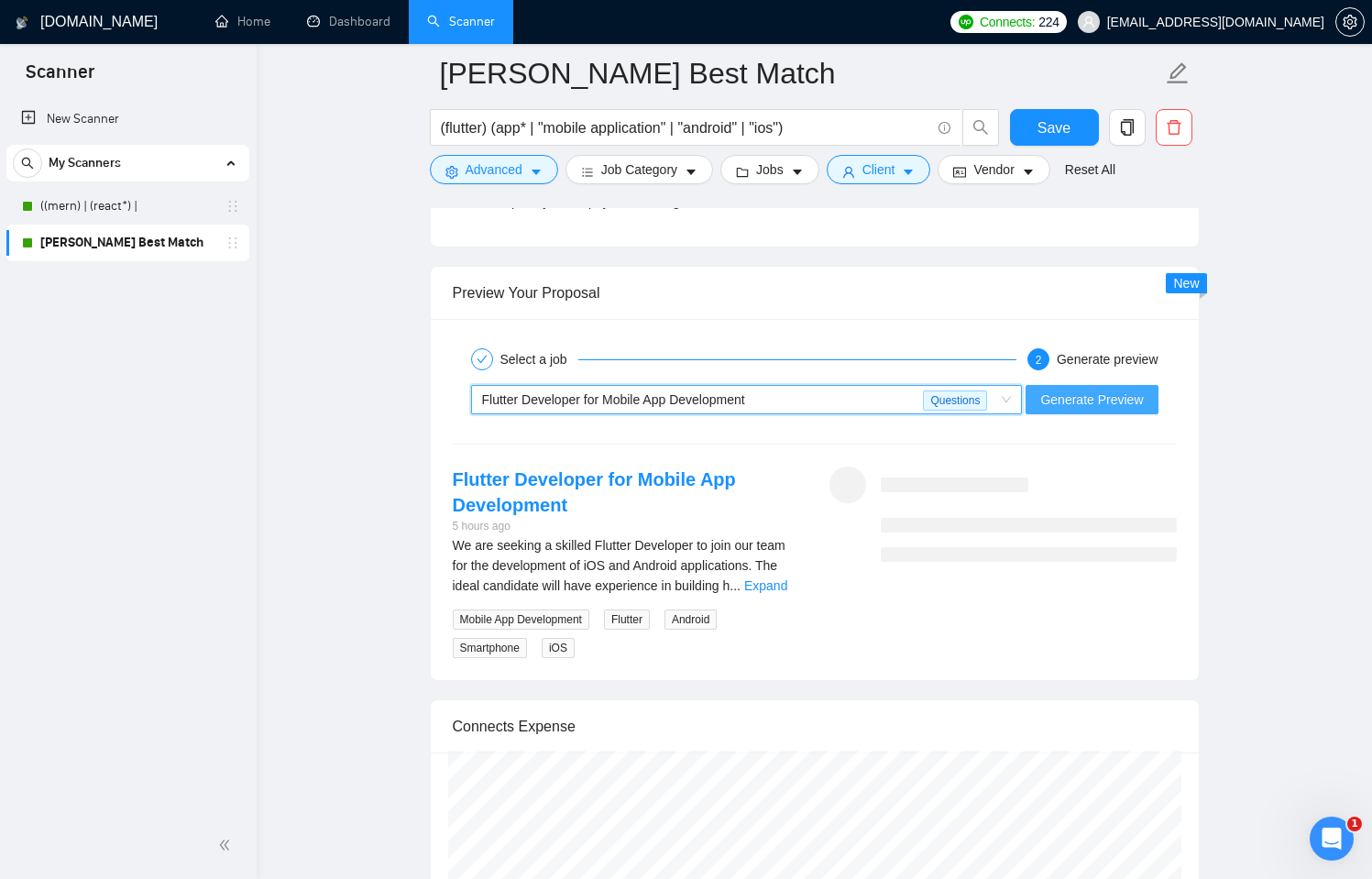
click at [1075, 410] on span "Generate Preview" at bounding box center [1092, 399] width 102 height 20
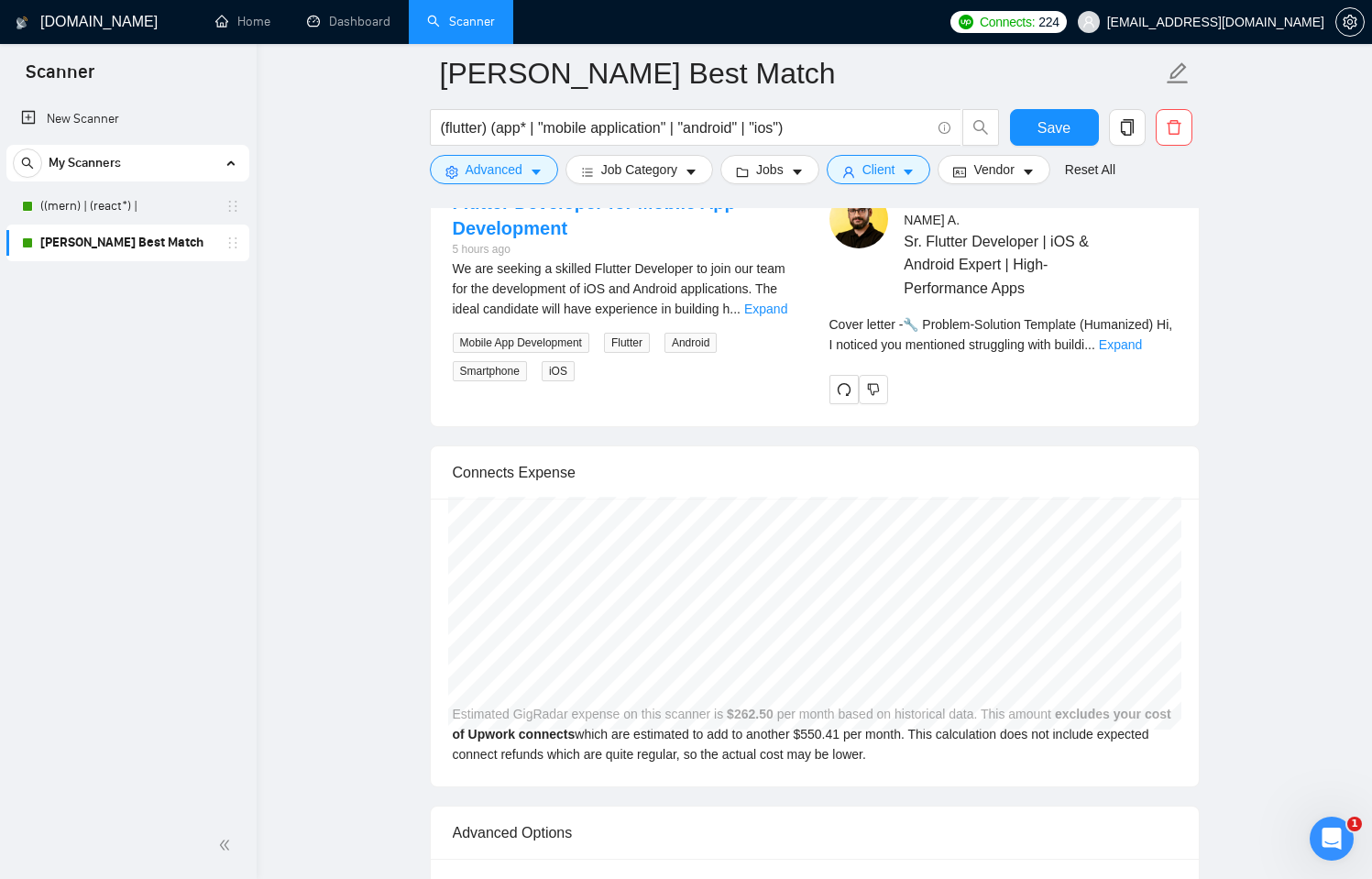
scroll to position [3794, 0]
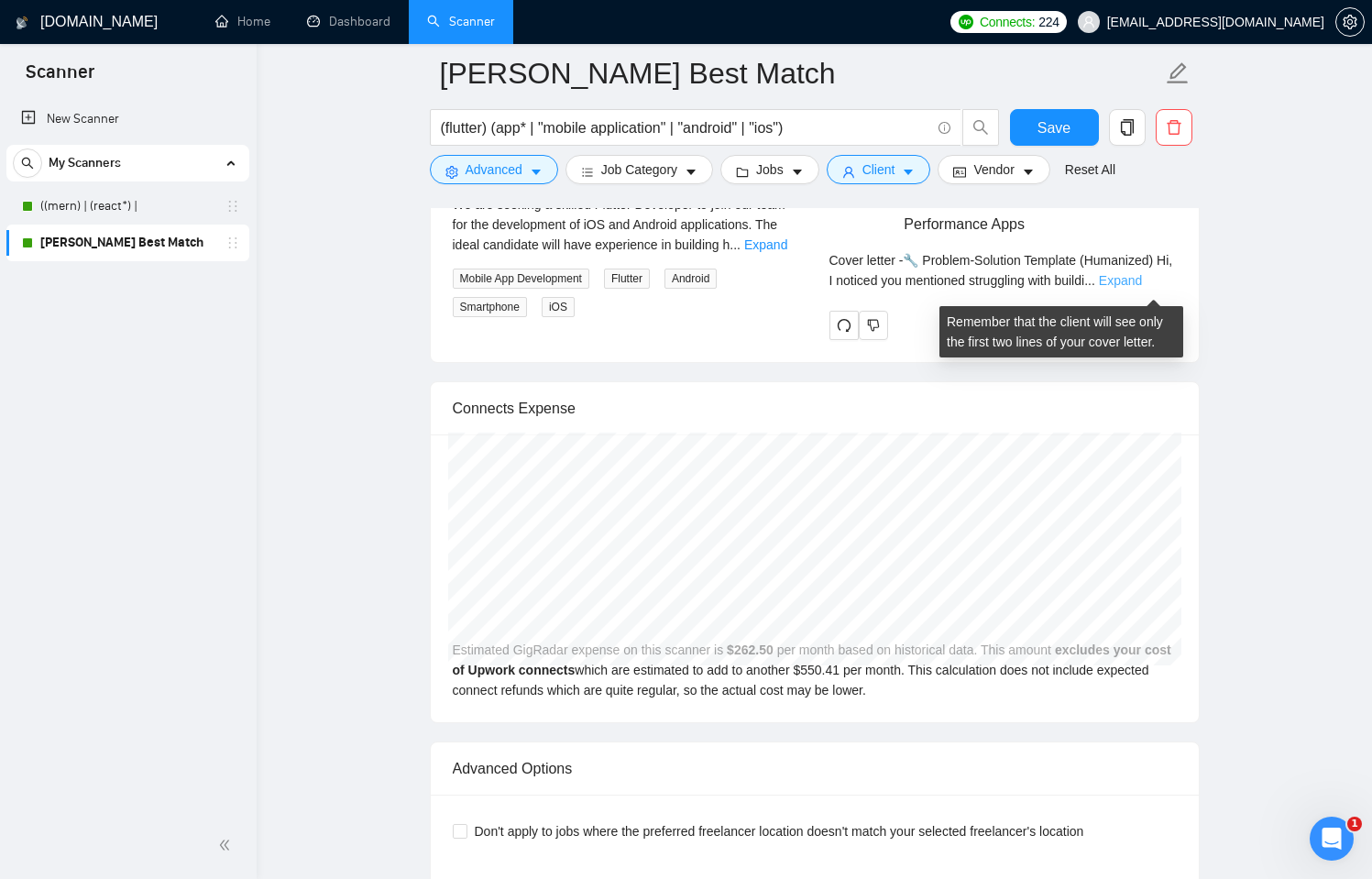
click at [1142, 286] on link "Expand" at bounding box center [1121, 280] width 44 height 15
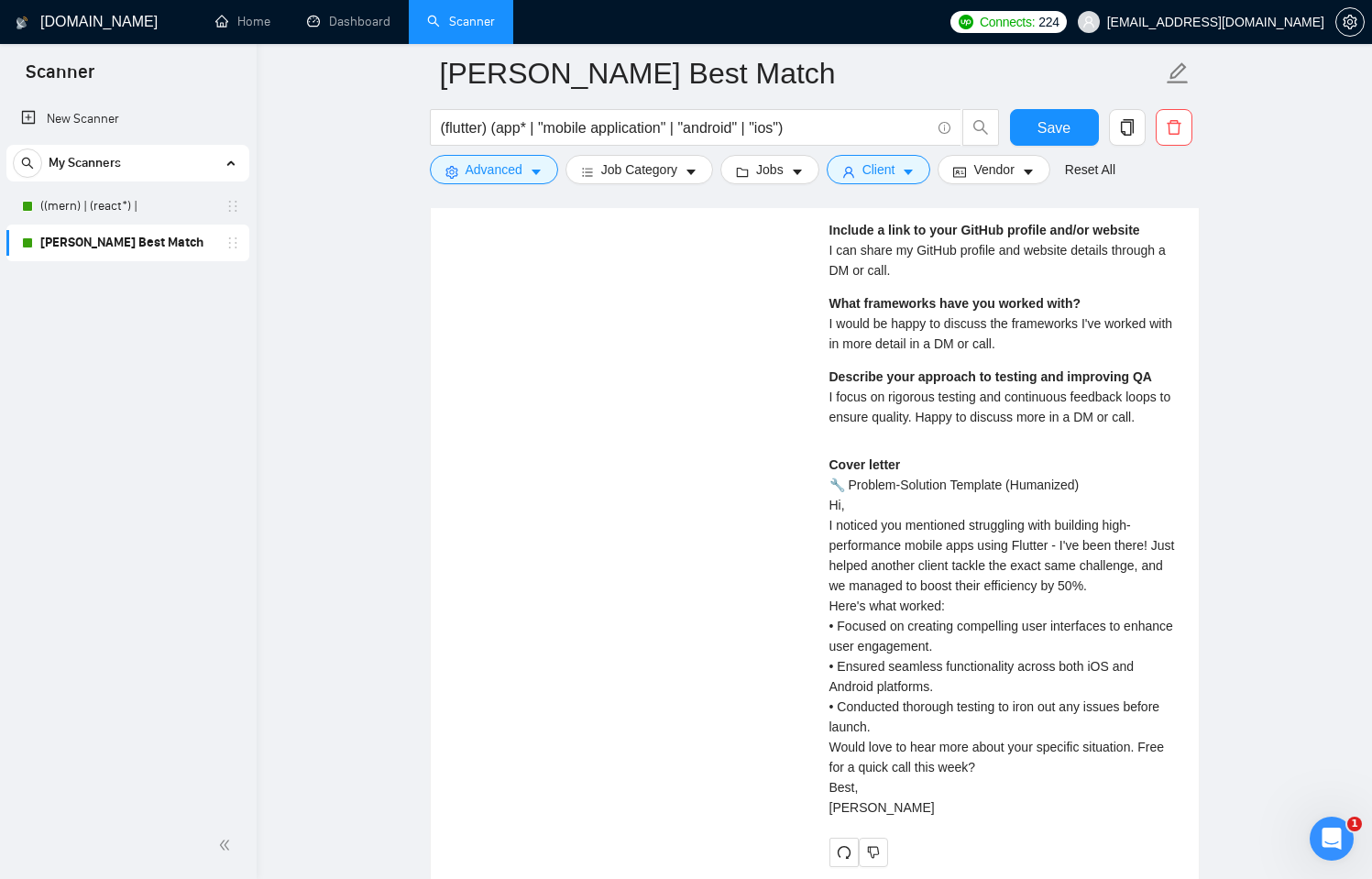
scroll to position [3973, 0]
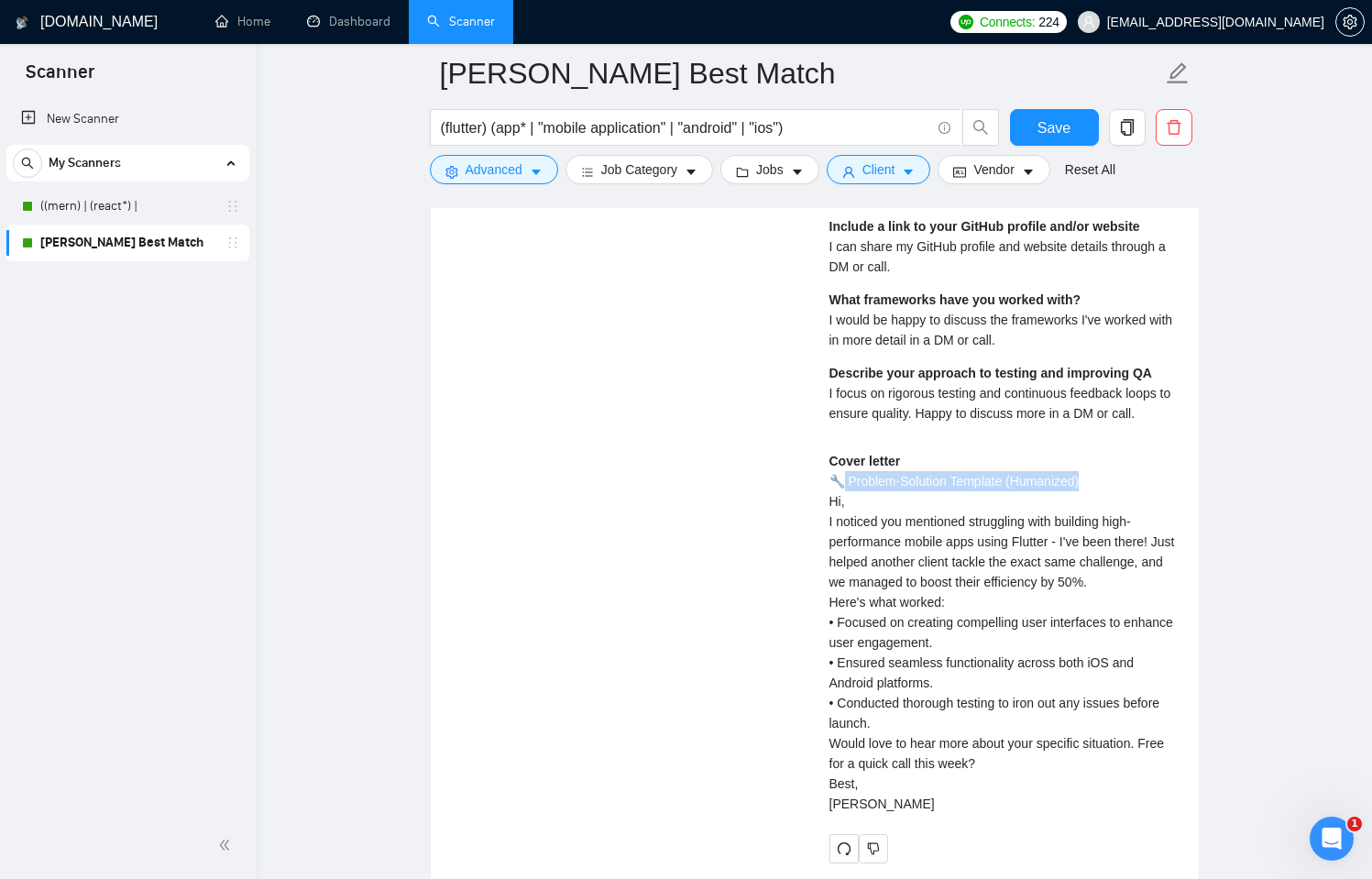
drag, startPoint x: 842, startPoint y: 488, endPoint x: 1118, endPoint y: 484, distance: 276.0
click at [1118, 484] on div "Cover letter 🔧 Problem-Solution Template (Humanized) Hi, I noticed you mentione…" at bounding box center [1003, 631] width 347 height 363
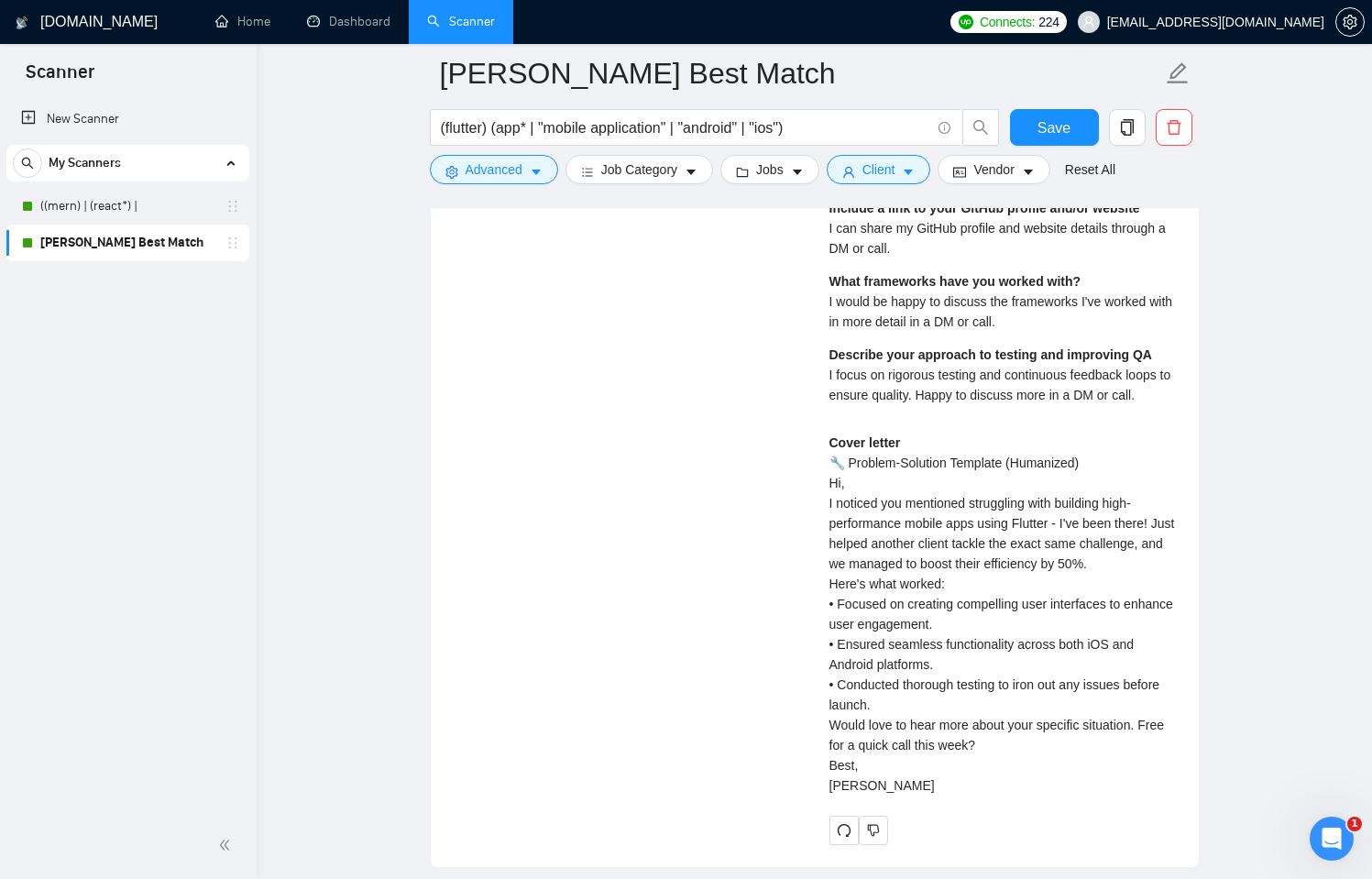
scroll to position [4028, 0]
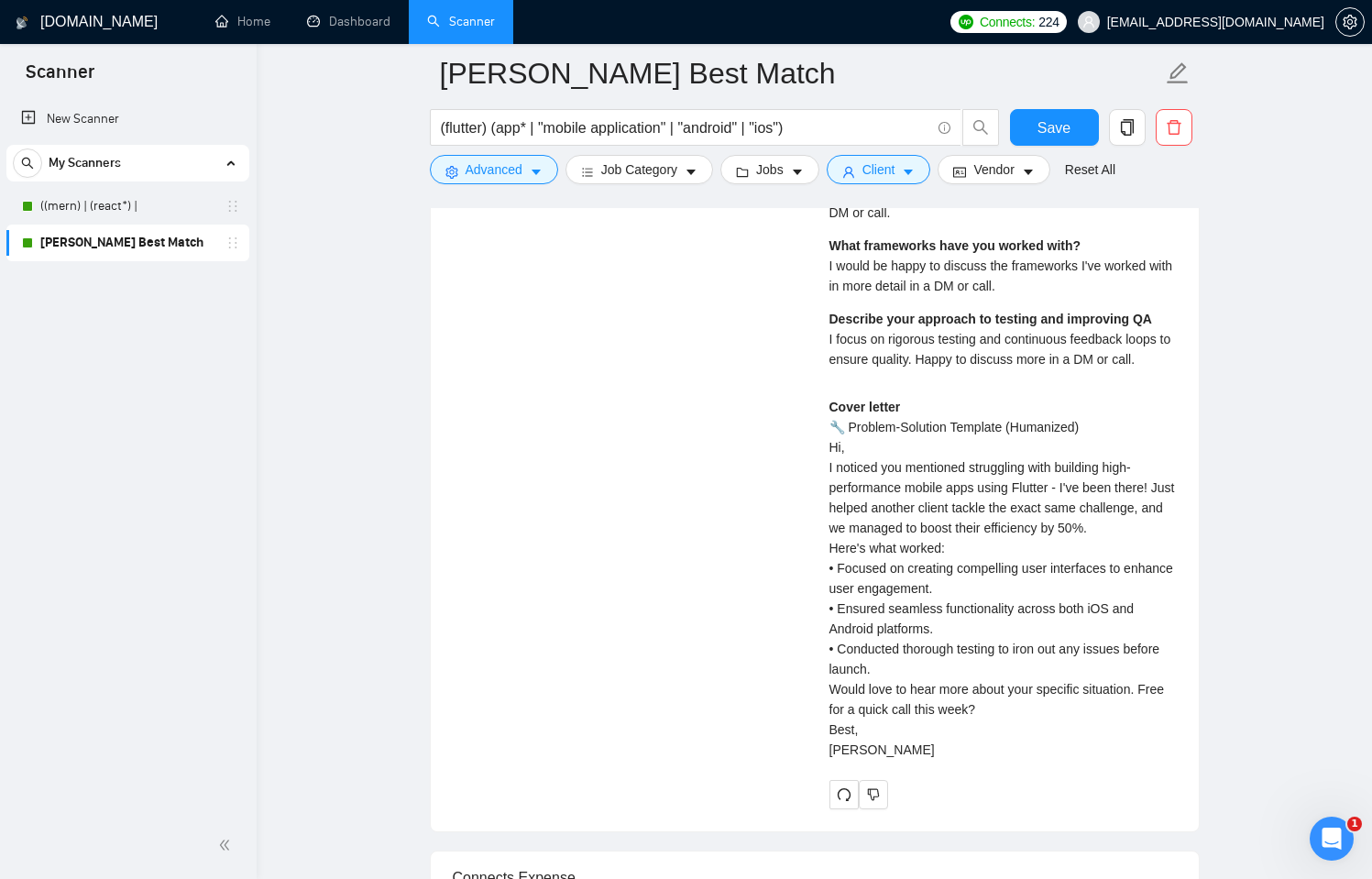
click at [873, 432] on div "Cover letter 🔧 Problem-Solution Template (Humanized) Hi, I noticed you mentione…" at bounding box center [1003, 578] width 347 height 363
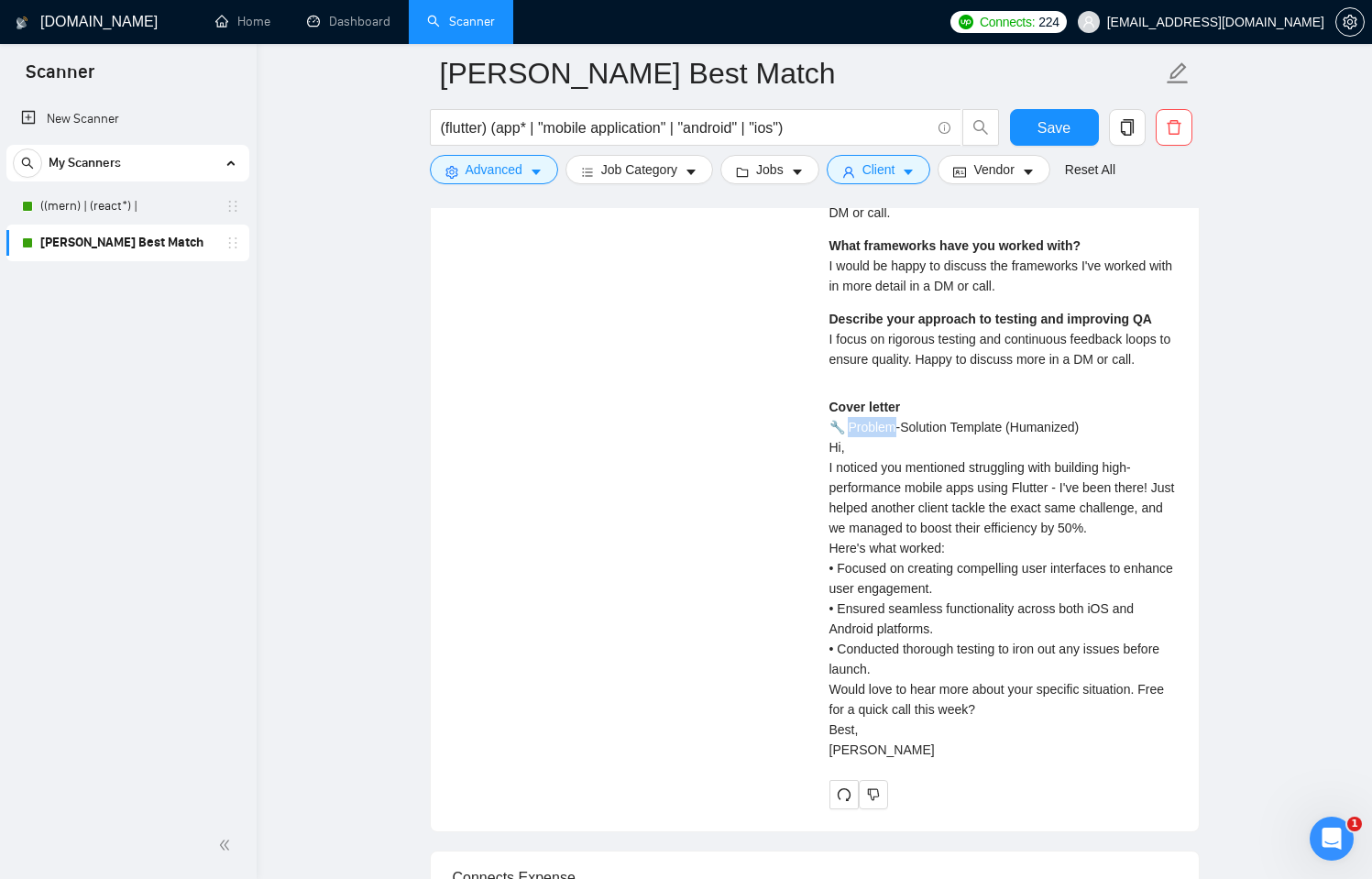
click at [873, 432] on div "Cover letter 🔧 Problem-Solution Template (Humanized) Hi, I noticed you mentione…" at bounding box center [1003, 578] width 347 height 363
click at [888, 437] on div "Cover letter 🔧 Problem-Solution Template (Humanized) Hi, I noticed you mentione…" at bounding box center [1003, 578] width 347 height 363
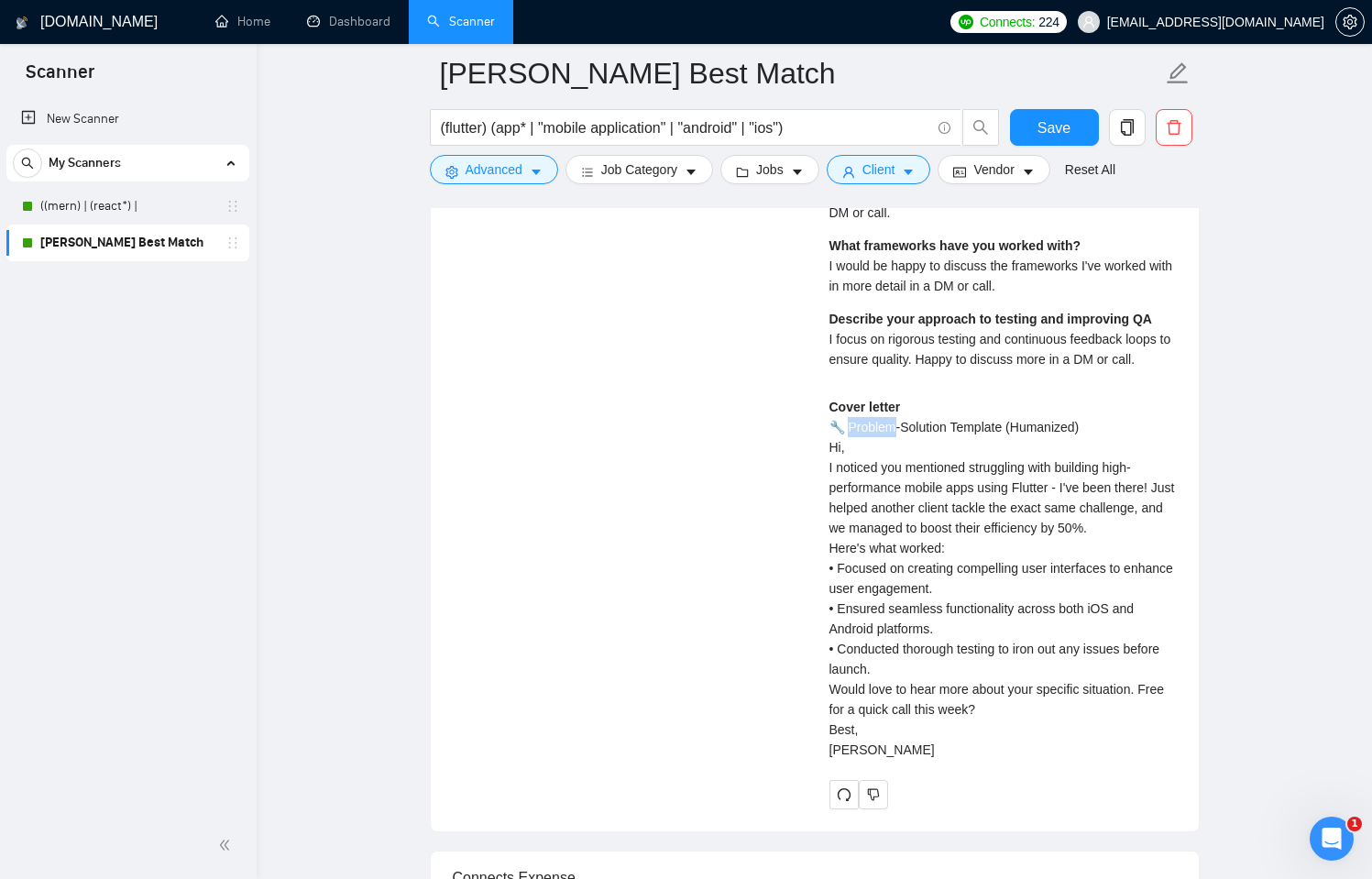
click at [888, 437] on div "Cover letter 🔧 Problem-Solution Template (Humanized) Hi, I noticed you mentione…" at bounding box center [1003, 578] width 347 height 363
click at [901, 437] on div "Cover letter 🔧 Problem-Solution Template (Humanized) Hi, I noticed you mentione…" at bounding box center [1003, 578] width 347 height 363
click at [976, 436] on div "Cover letter 🔧 Problem-Solution Template (Humanized) Hi, I noticed you mentione…" at bounding box center [1003, 578] width 347 height 363
click at [977, 436] on div "Cover letter 🔧 Problem-Solution Template (Humanized) Hi, I noticed you mentione…" at bounding box center [1003, 578] width 347 height 363
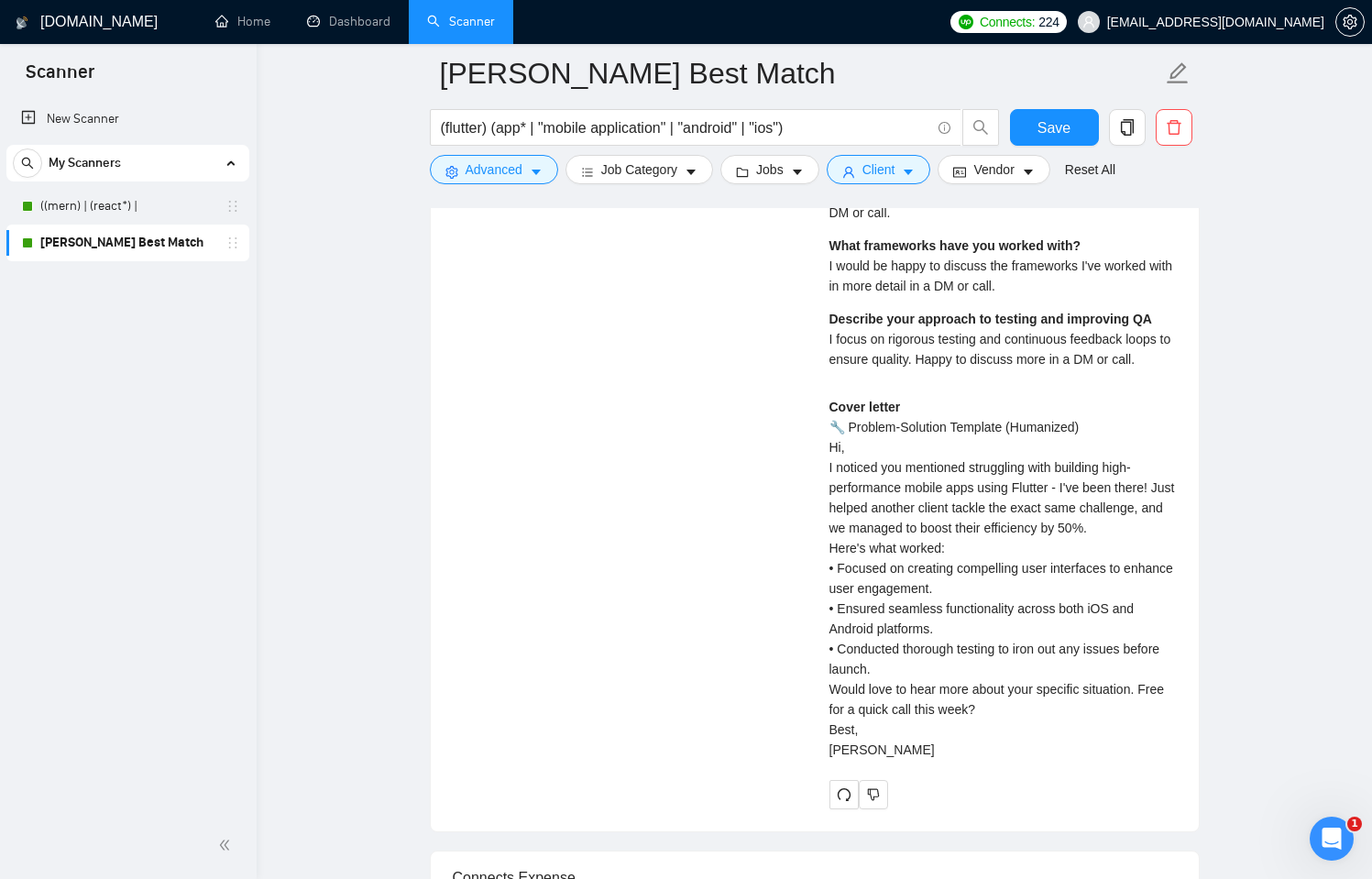
click at [1050, 434] on div "Cover letter 🔧 Problem-Solution Template (Humanized) Hi, I noticed you mentione…" at bounding box center [1003, 578] width 347 height 363
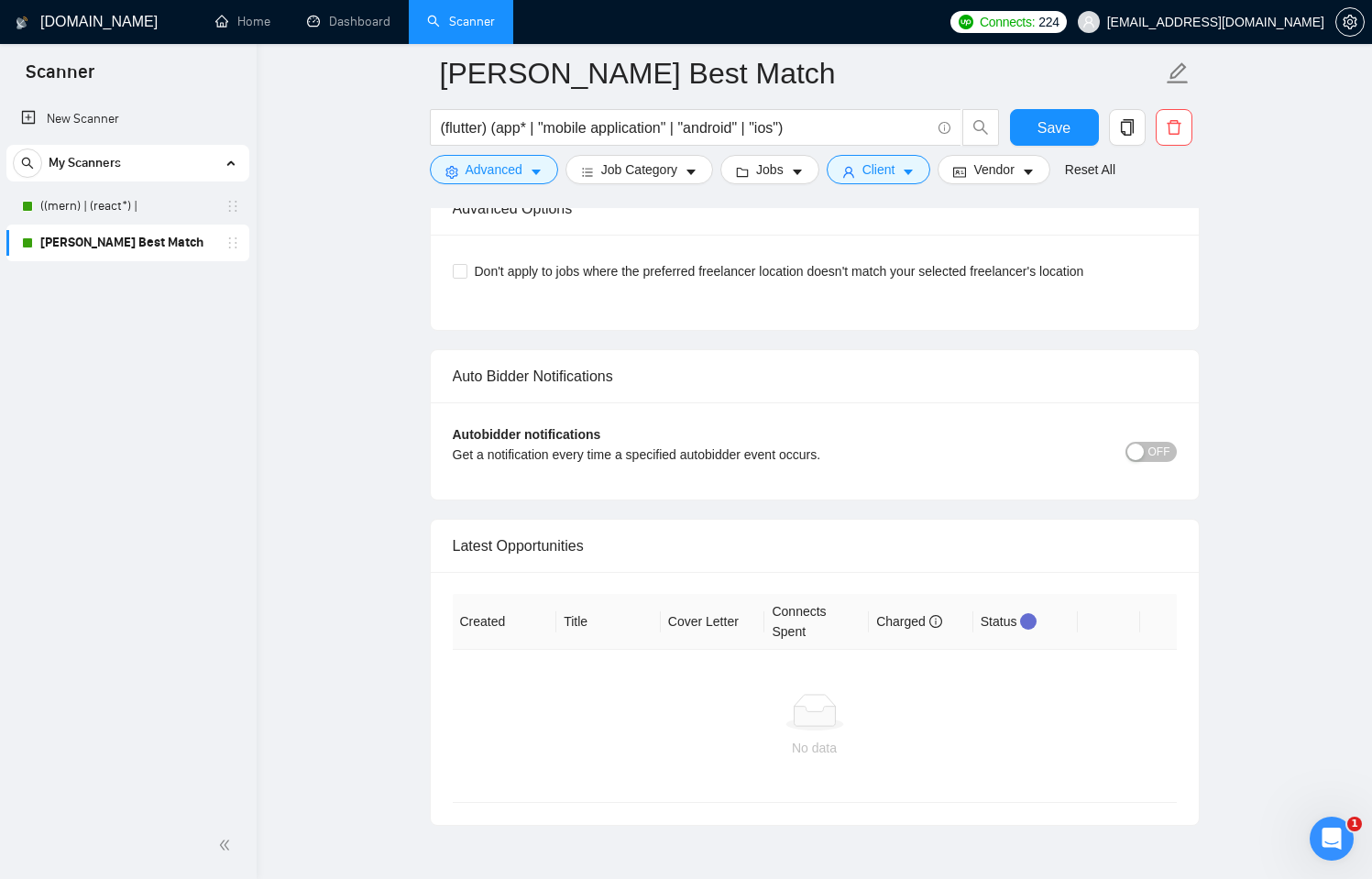
scroll to position [5172, 0]
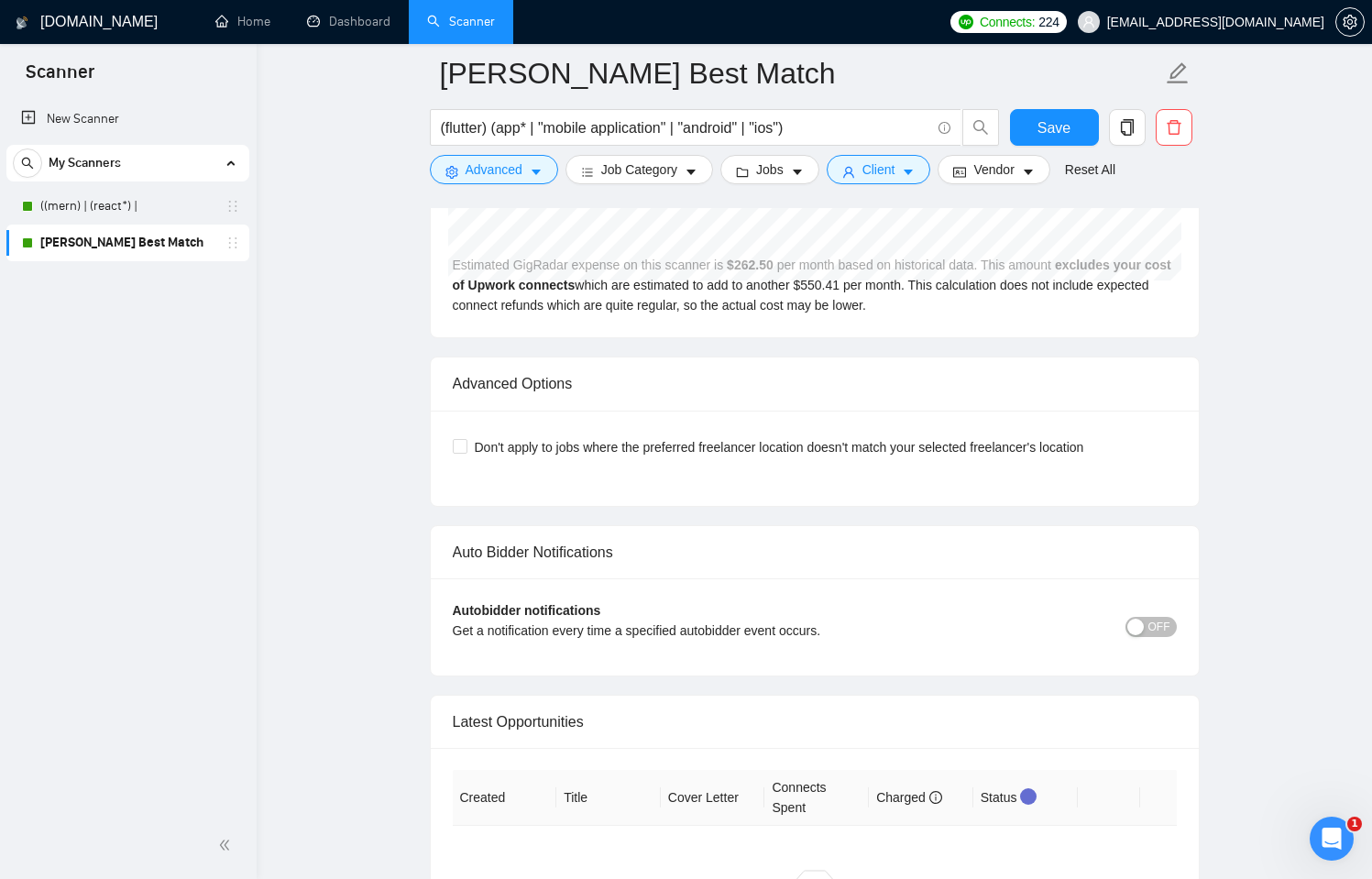
scroll to position [4365, 0]
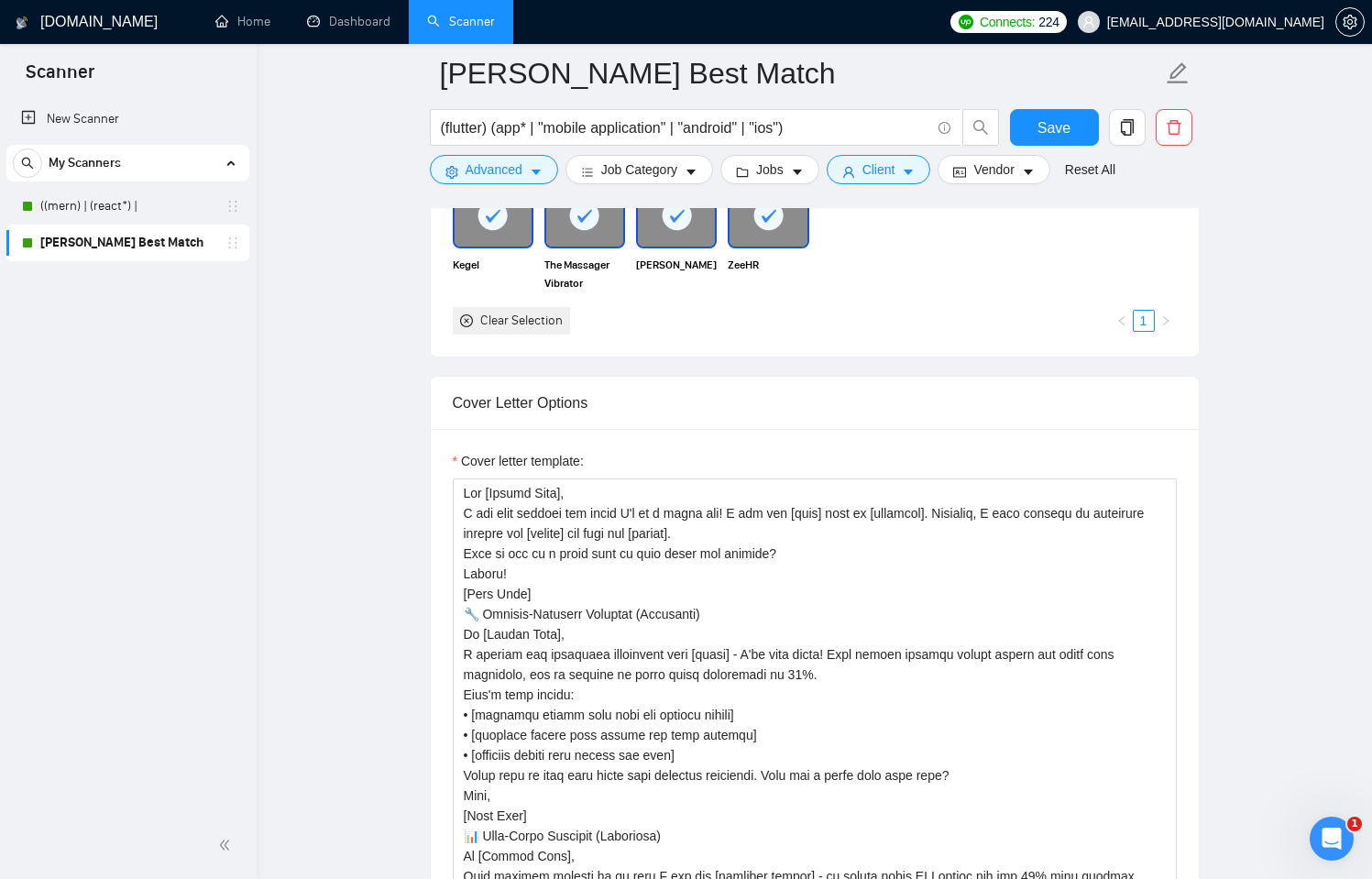
scroll to position [1857, 0]
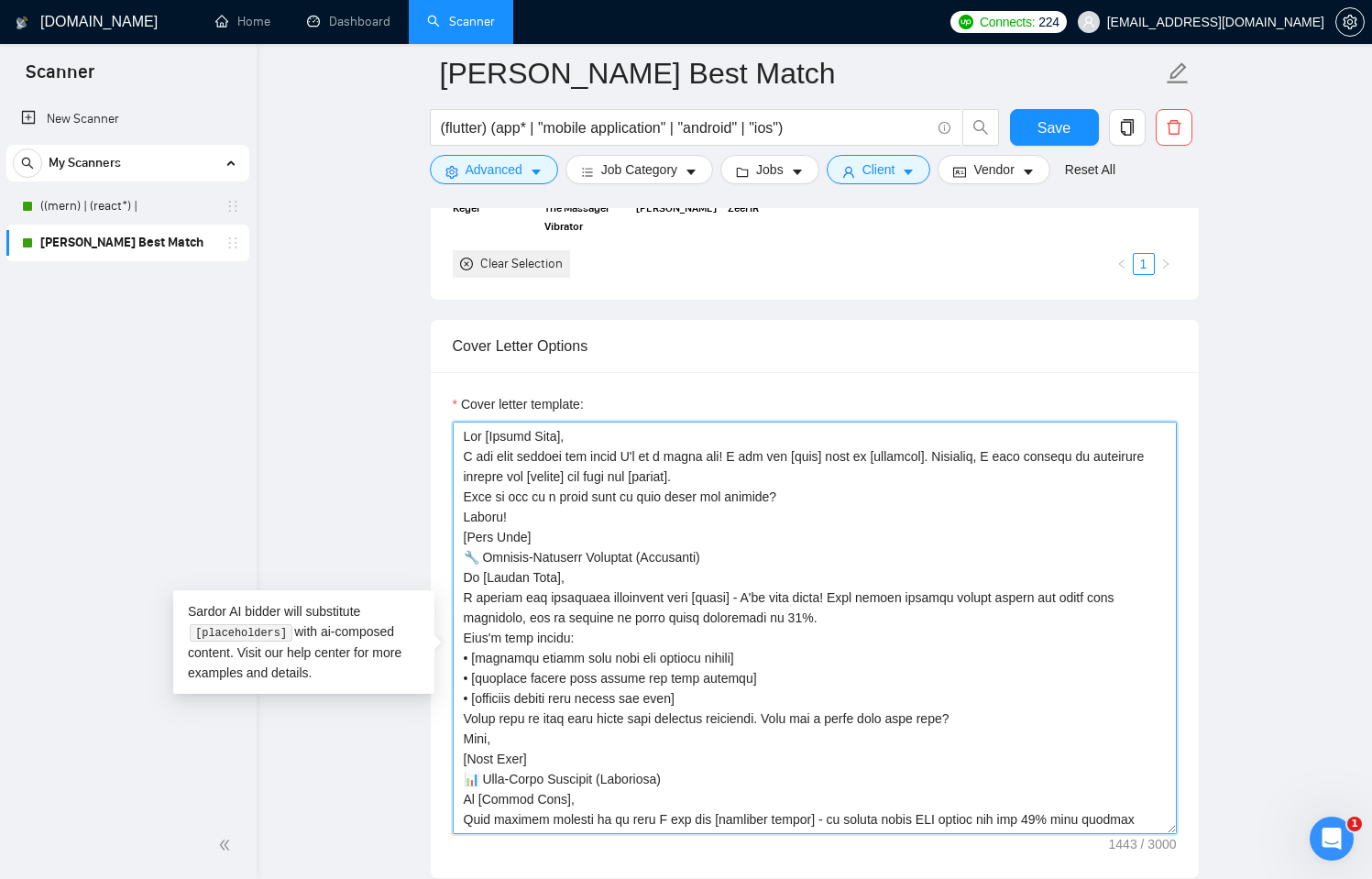
drag, startPoint x: 745, startPoint y: 590, endPoint x: 445, endPoint y: 458, distance: 327.8
click at [445, 458] on div "Cover letter template:" at bounding box center [815, 625] width 769 height 506
click at [1035, 628] on textarea "Cover letter template:" at bounding box center [814, 628] width 724 height 413
click at [1081, 620] on textarea "Cover letter template:" at bounding box center [814, 628] width 724 height 413
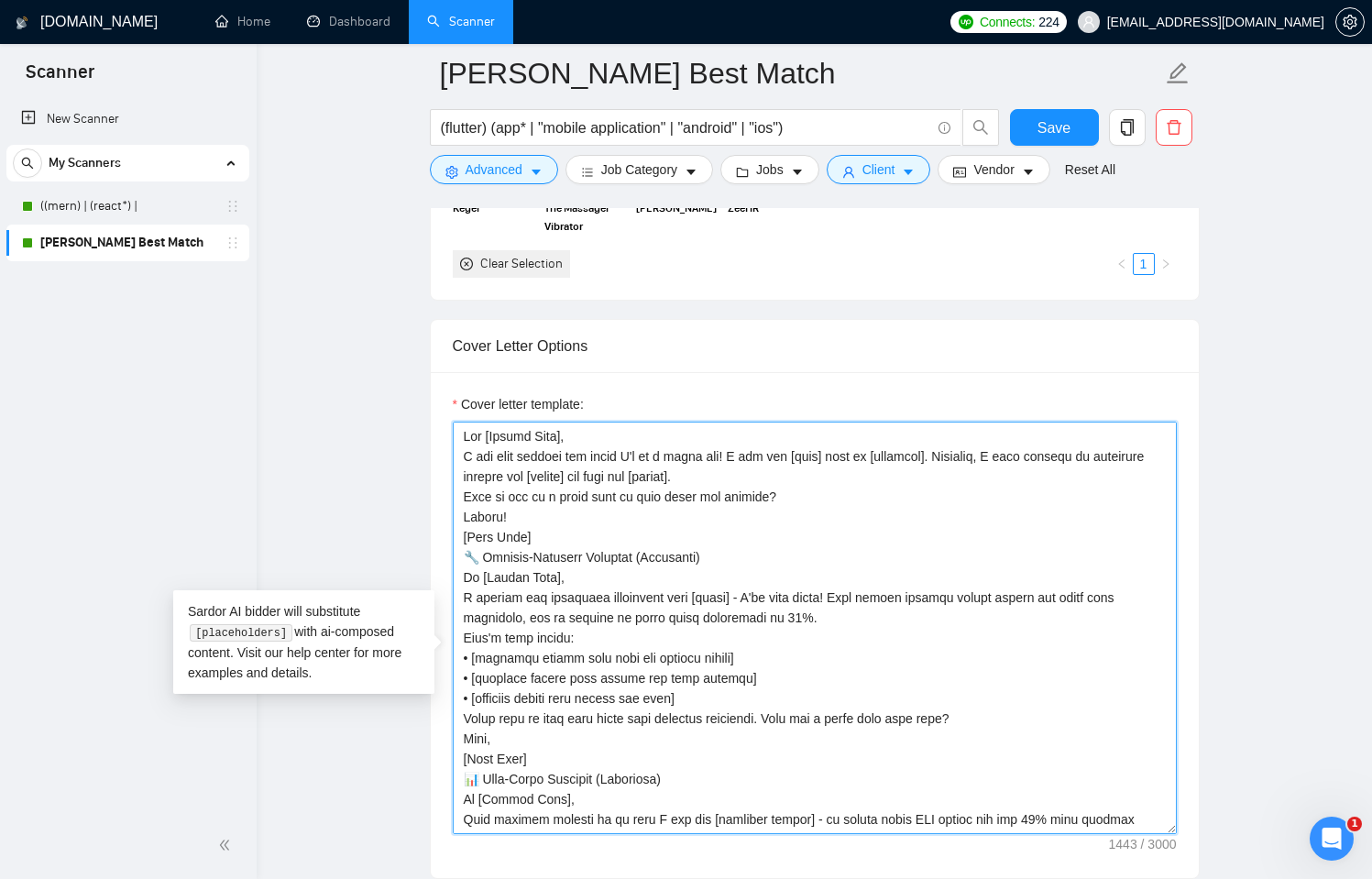
click at [961, 631] on textarea "Cover letter template:" at bounding box center [814, 628] width 724 height 413
click at [1042, 622] on textarea "Cover letter template:" at bounding box center [814, 628] width 724 height 413
click at [814, 650] on textarea "Cover letter template:" at bounding box center [814, 628] width 724 height 413
click at [878, 650] on textarea "Cover letter template:" at bounding box center [814, 628] width 724 height 413
click at [628, 676] on textarea "Cover letter template:" at bounding box center [814, 628] width 724 height 413
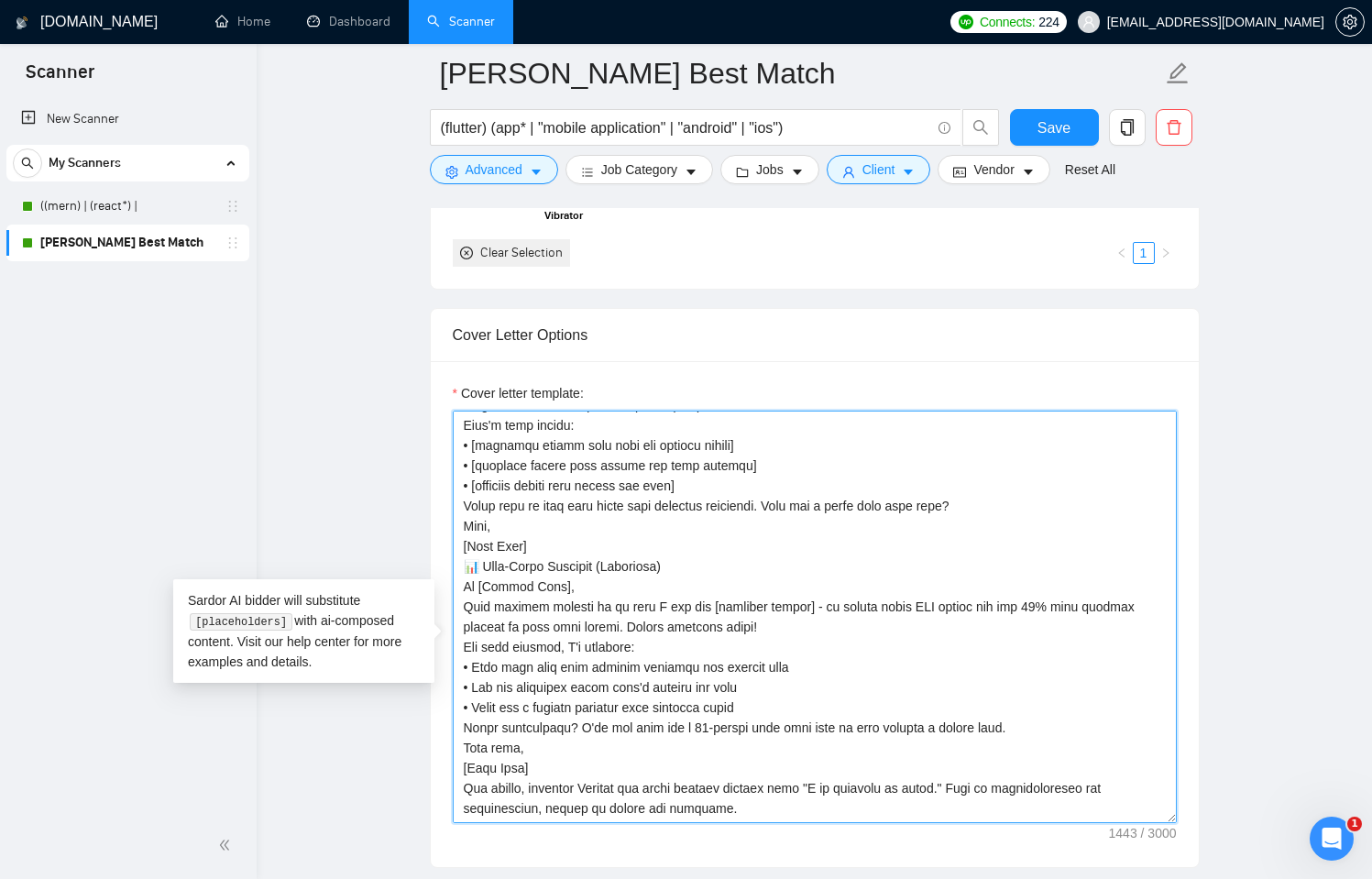
scroll to position [1871, 0]
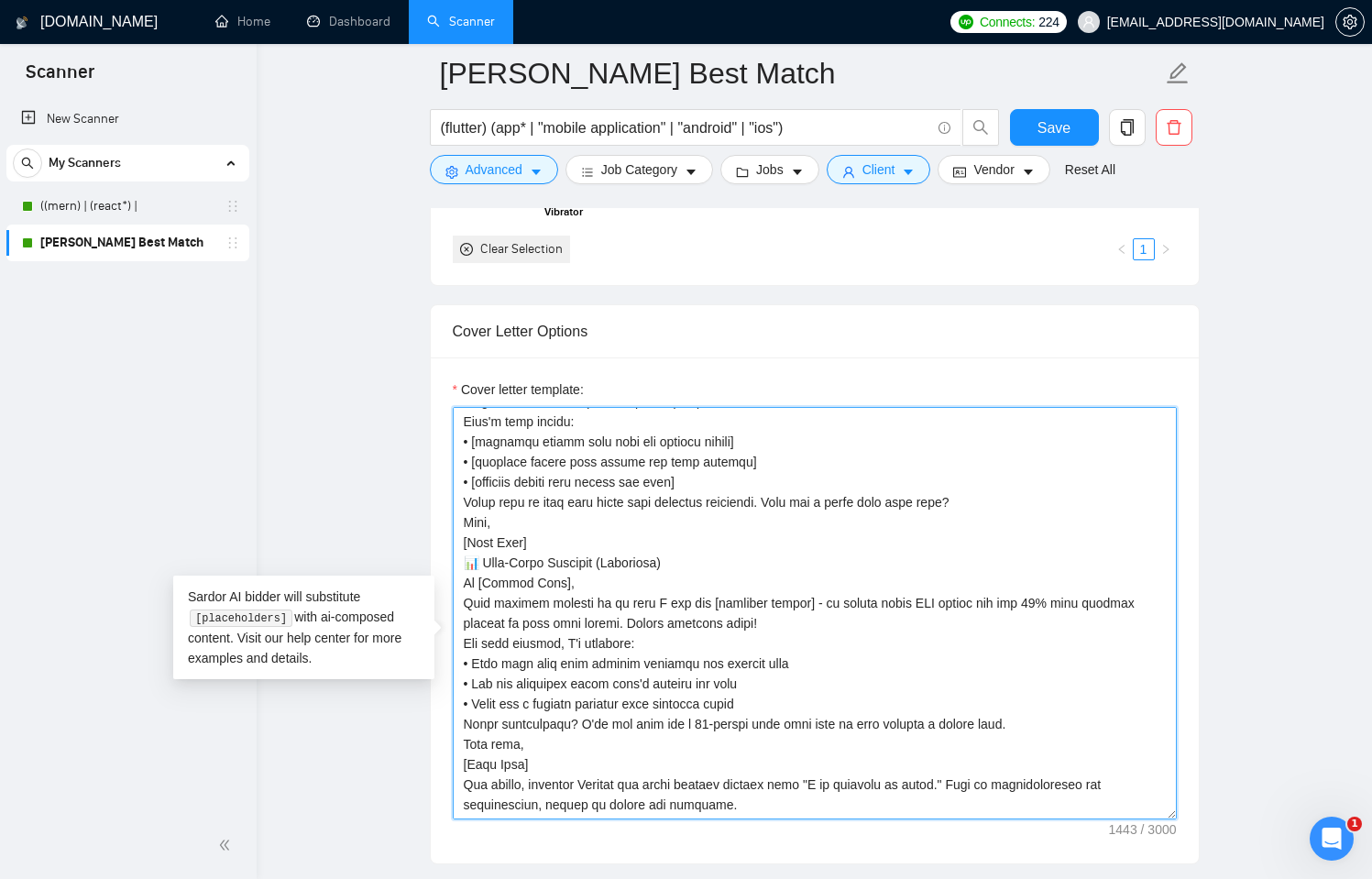
drag, startPoint x: 737, startPoint y: 832, endPoint x: 452, endPoint y: 594, distance: 371.3
click at [452, 594] on textarea "Cover letter template:" at bounding box center [814, 613] width 724 height 413
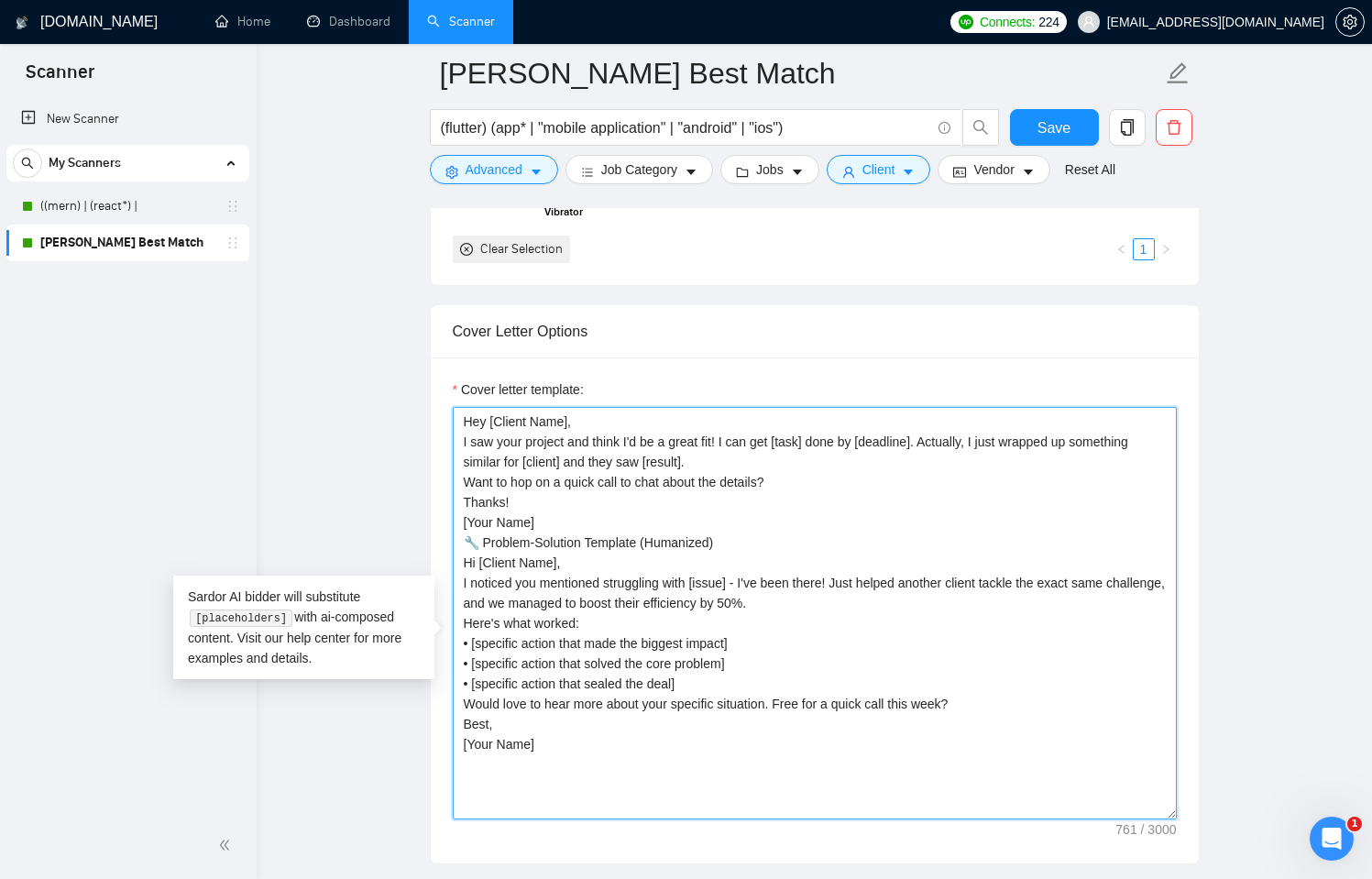
scroll to position [0, 0]
click at [742, 718] on textarea "Hey [Client Name], I saw your project and think I'd be a great fit! I can get […" at bounding box center [814, 613] width 724 height 413
click at [980, 727] on textarea "Hey [Client Name], I saw your project and think I'd be a great fit! I can get […" at bounding box center [814, 613] width 724 height 413
click at [754, 718] on textarea "Hey [Client Name], I saw your project and think I'd be a great fit! I can get […" at bounding box center [814, 613] width 724 height 413
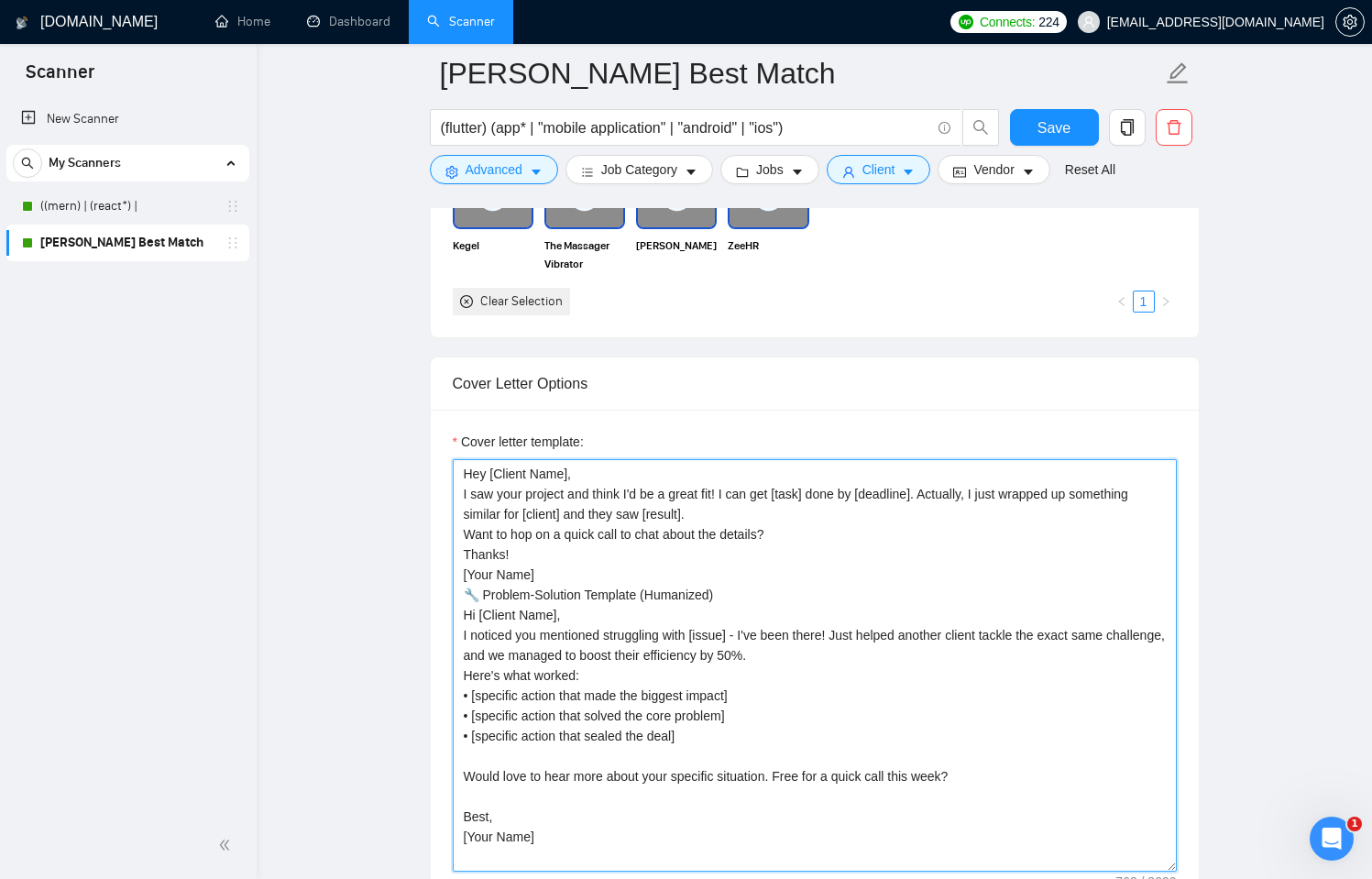
scroll to position [1815, 0]
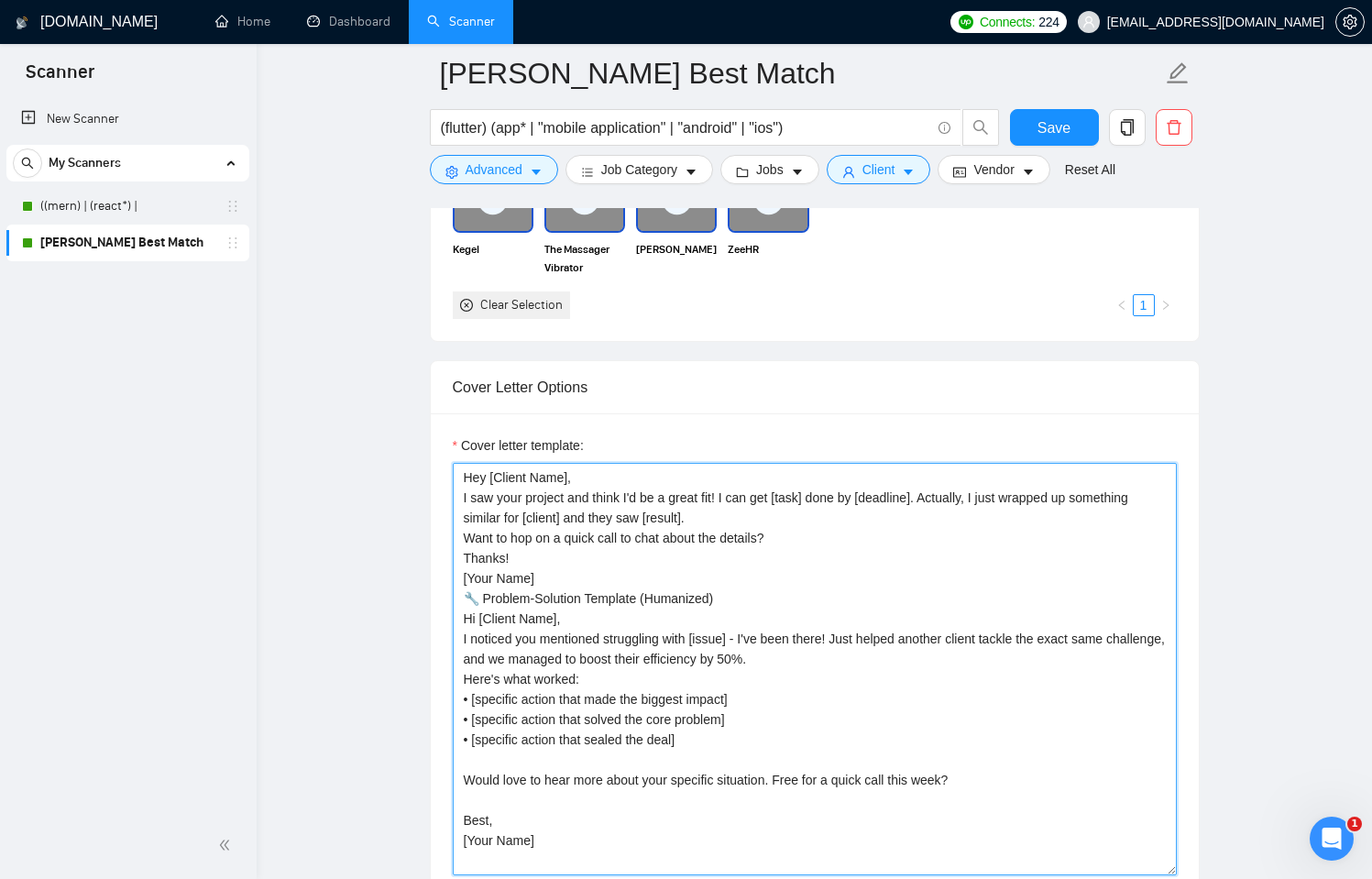
drag, startPoint x: 735, startPoint y: 629, endPoint x: 460, endPoint y: 503, distance: 302.5
click at [460, 503] on textarea "Hey [Client Name], I saw your project and think I'd be a great fit! I can get […" at bounding box center [814, 669] width 724 height 413
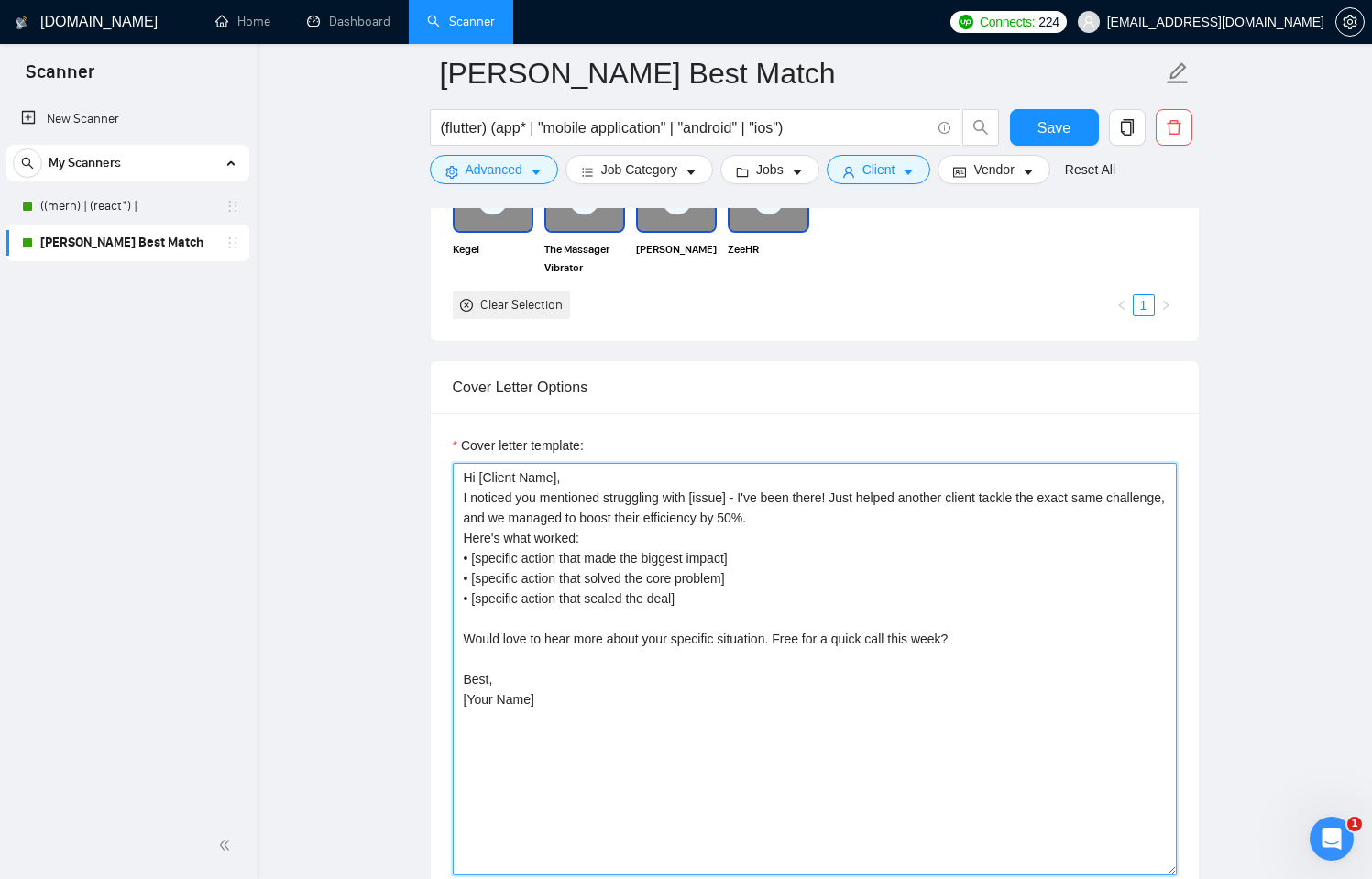
click at [569, 513] on textarea "Hi [Client Name], I noticed you mentioned struggling with [issue] - I've been t…" at bounding box center [814, 669] width 724 height 413
click at [461, 507] on textarea "Hi [Client Name], I noticed you mentioned struggling with [issue] - I've been t…" at bounding box center [814, 669] width 724 height 413
click at [502, 512] on textarea "Hi [Client Name], I noticed you mentioned struggling with [issue] - I've been t…" at bounding box center [814, 669] width 724 height 413
click at [598, 510] on textarea "Hi [Client Name], I noticed you mentioned struggling with [issue] - I've been t…" at bounding box center [814, 669] width 724 height 413
click at [502, 528] on textarea "Hi [Client Name], I noticed you mentioned struggling with [issue] - I've been t…" at bounding box center [814, 669] width 724 height 413
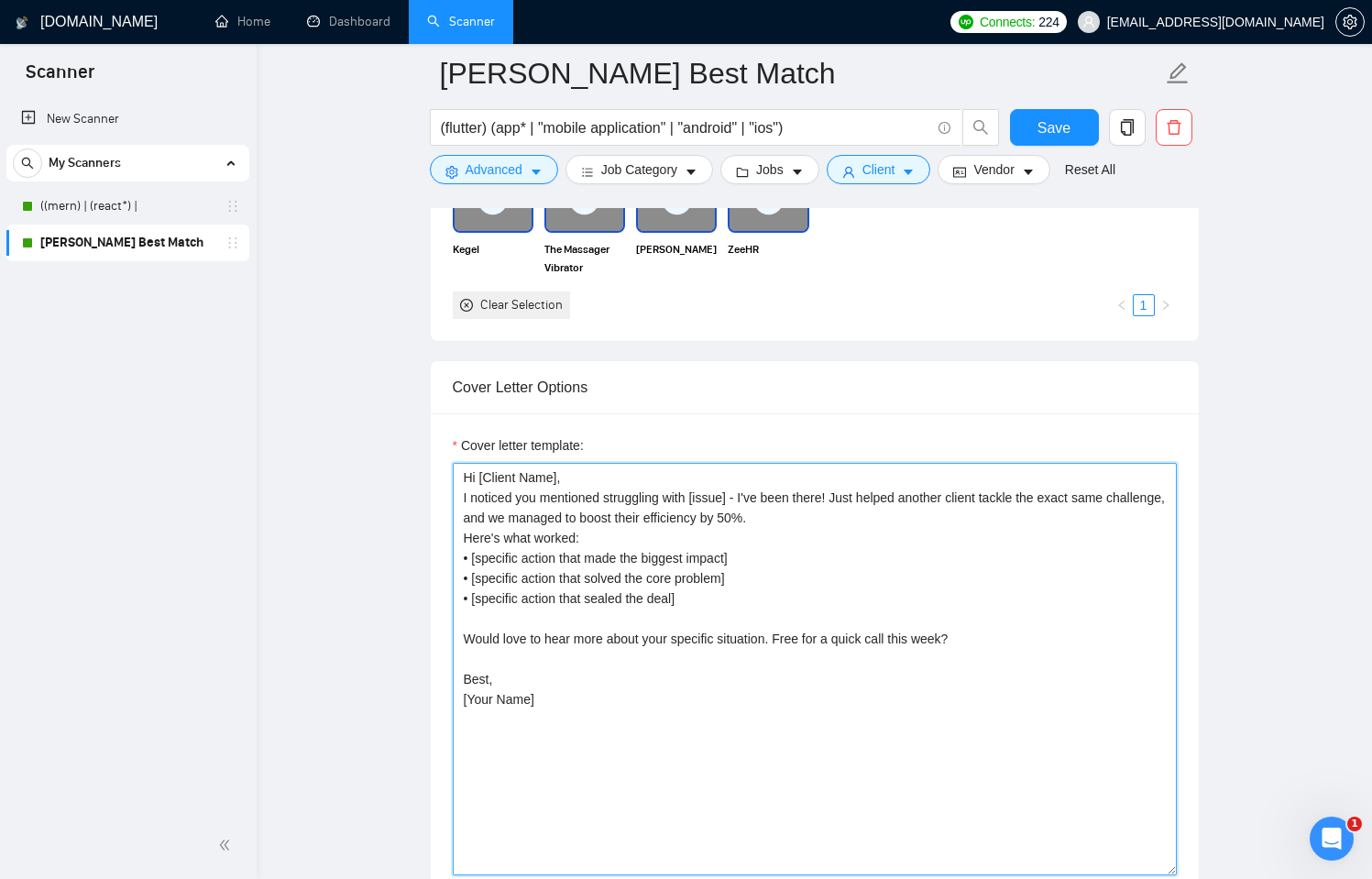
click at [502, 528] on textarea "Hi [Client Name], I noticed you mentioned struggling with [issue] - I've been t…" at bounding box center [814, 669] width 724 height 413
click at [557, 528] on textarea "Hi [Client Name], I noticed you mentioned struggling with [issue] - I've been t…" at bounding box center [814, 669] width 724 height 413
click at [538, 527] on textarea "Hi [Client Name], I noticed you mentioned struggling with [issue] - I've been t…" at bounding box center [814, 669] width 724 height 413
click at [562, 527] on textarea "Hi [Client Name], I noticed you mentioned struggling with [issue] - I've been t…" at bounding box center [814, 669] width 724 height 413
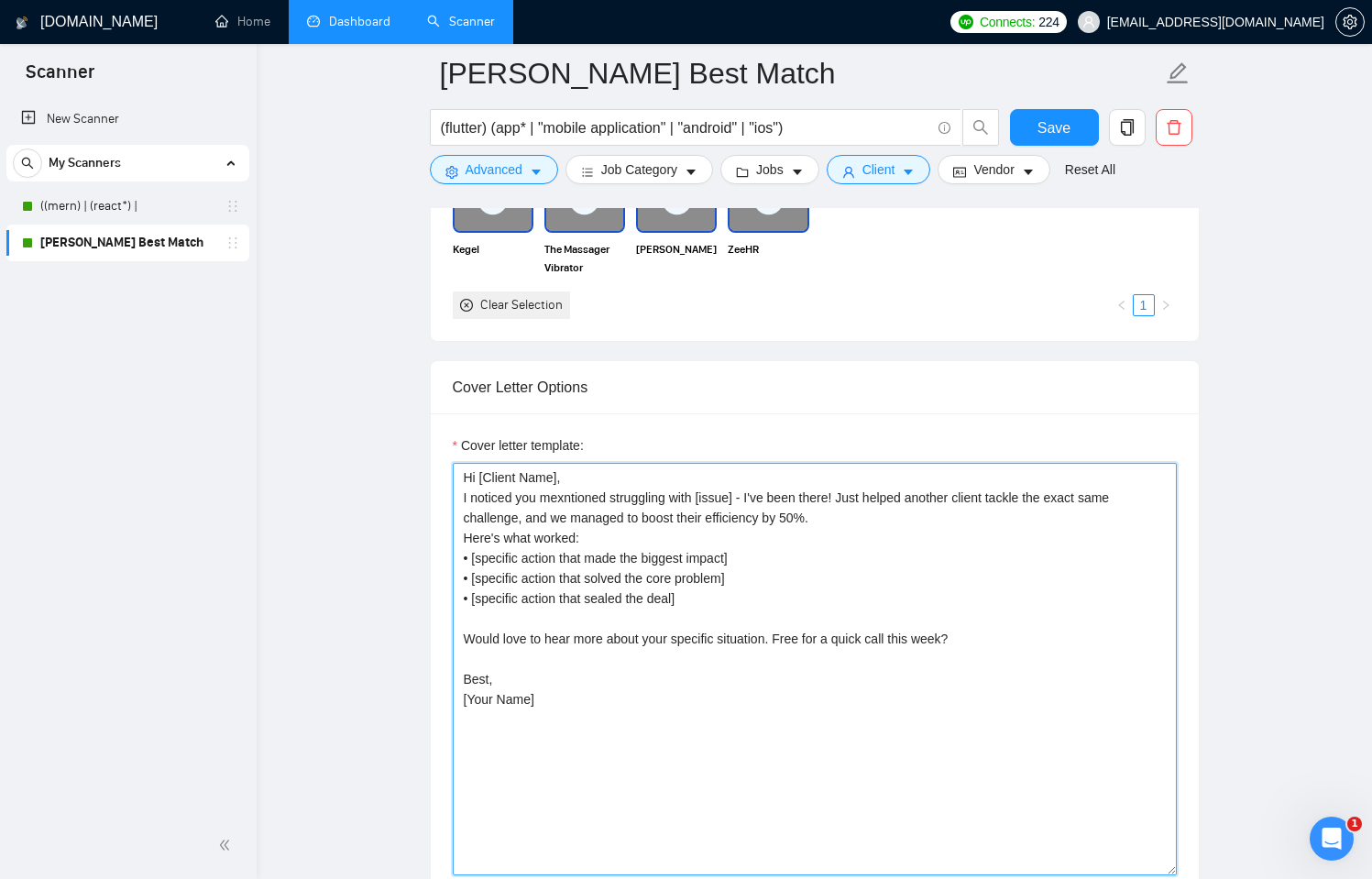
type textarea "Hi [Client Name], I noticed you mentioned struggling with [issue] - I've been t…"
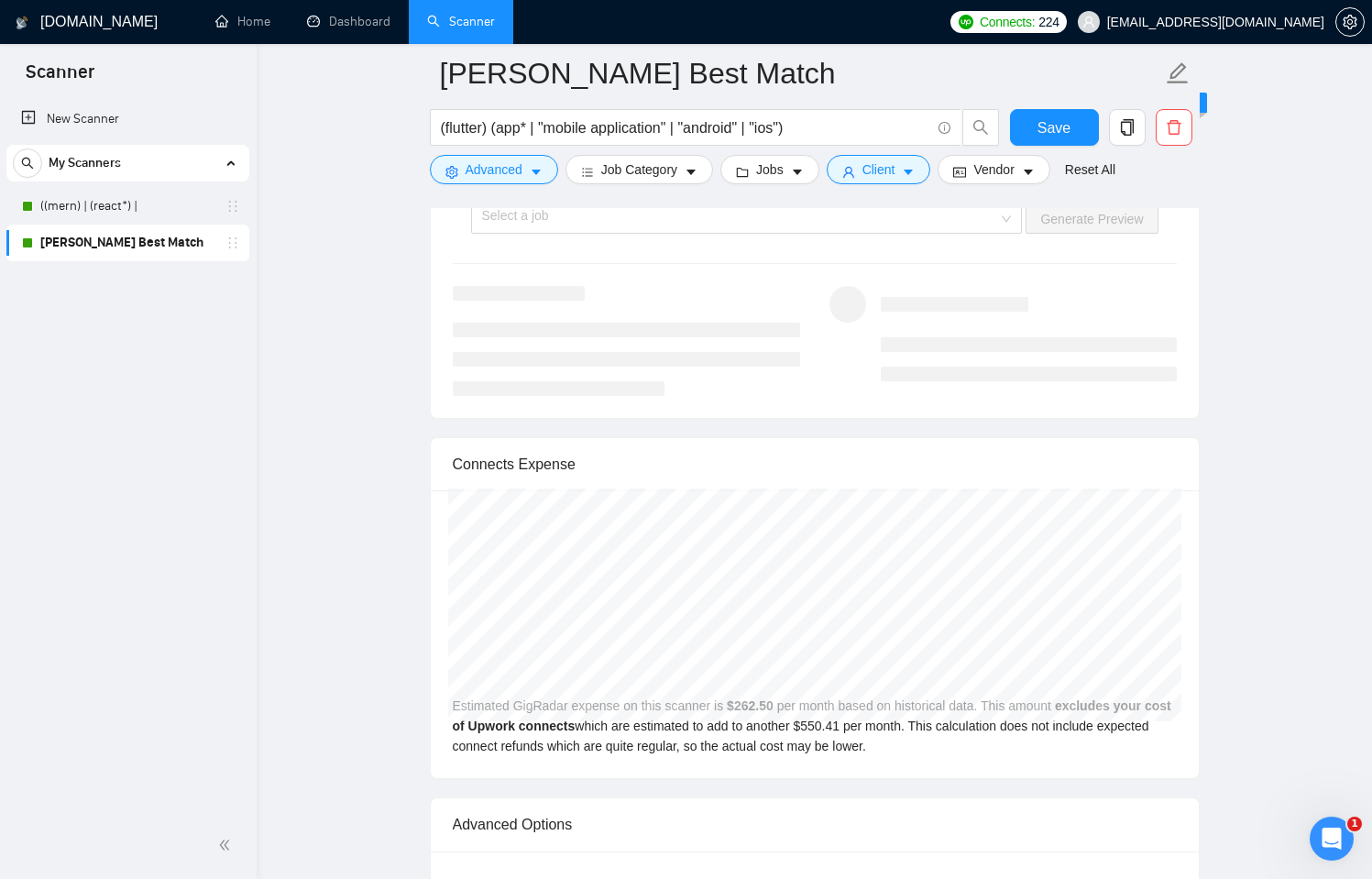
scroll to position [3480, 0]
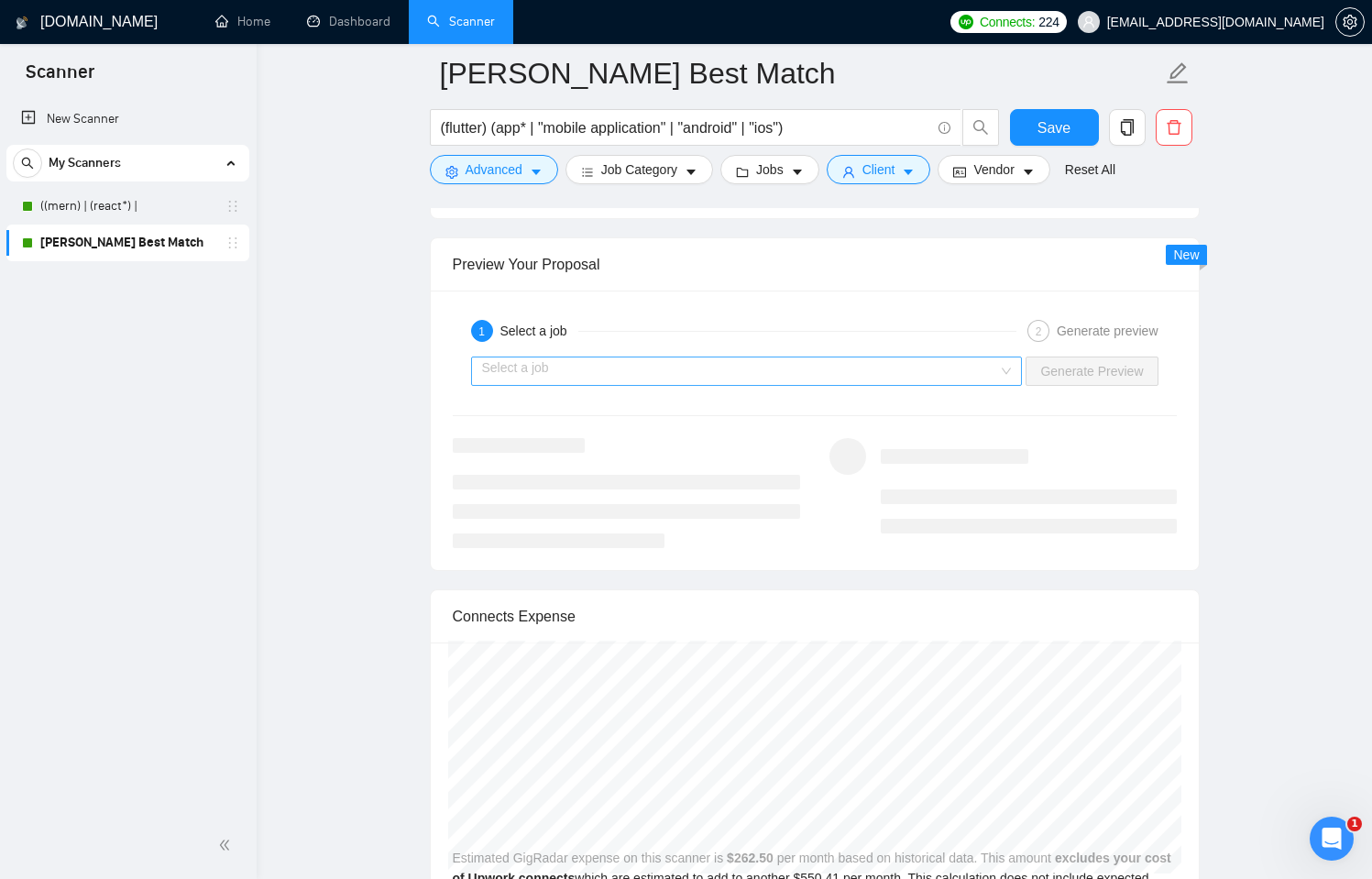
click at [873, 385] on input "search" at bounding box center [741, 371] width 517 height 27
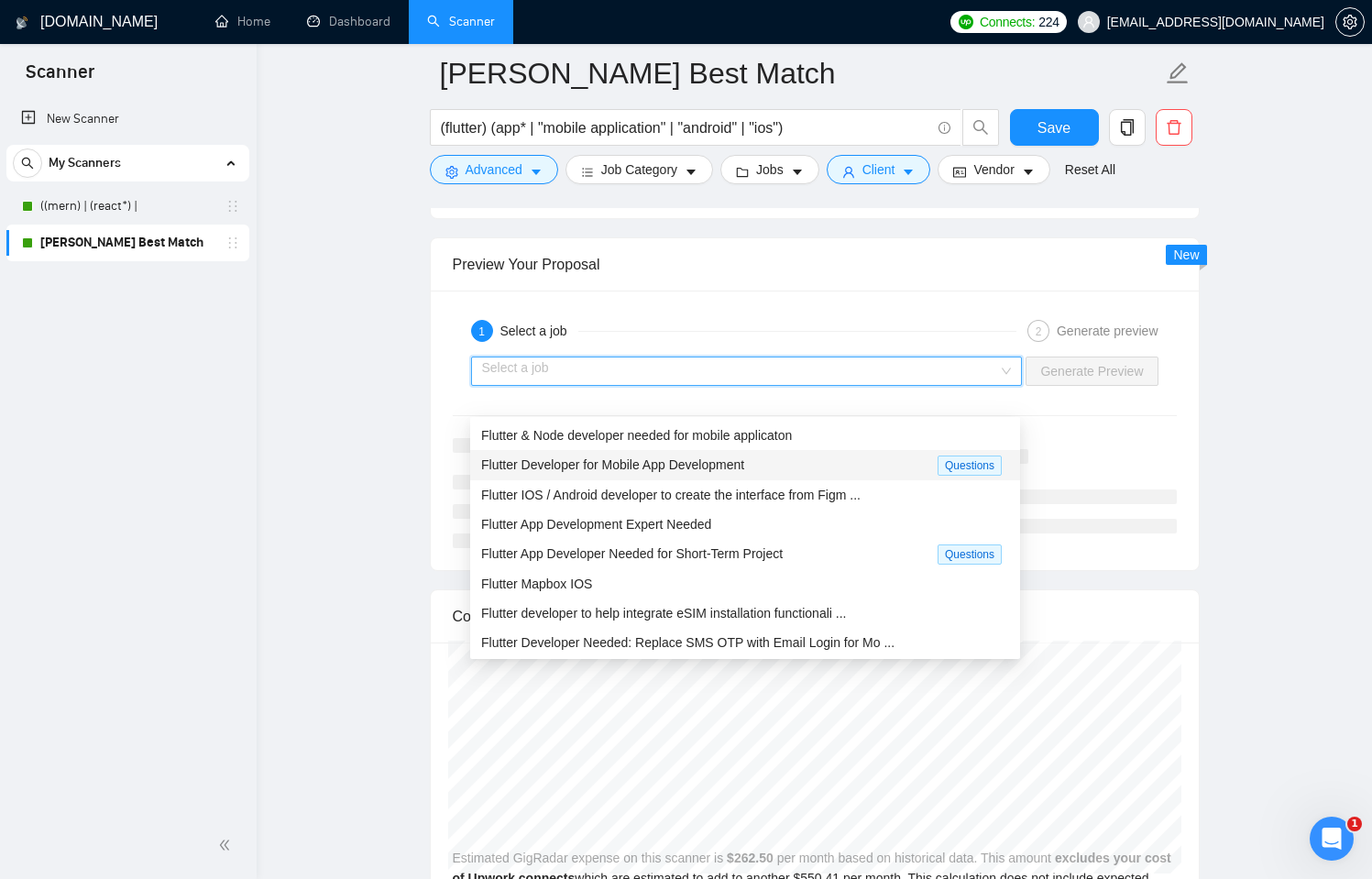
click at [823, 472] on div "Flutter Developer for Mobile App Development" at bounding box center [710, 465] width 456 height 21
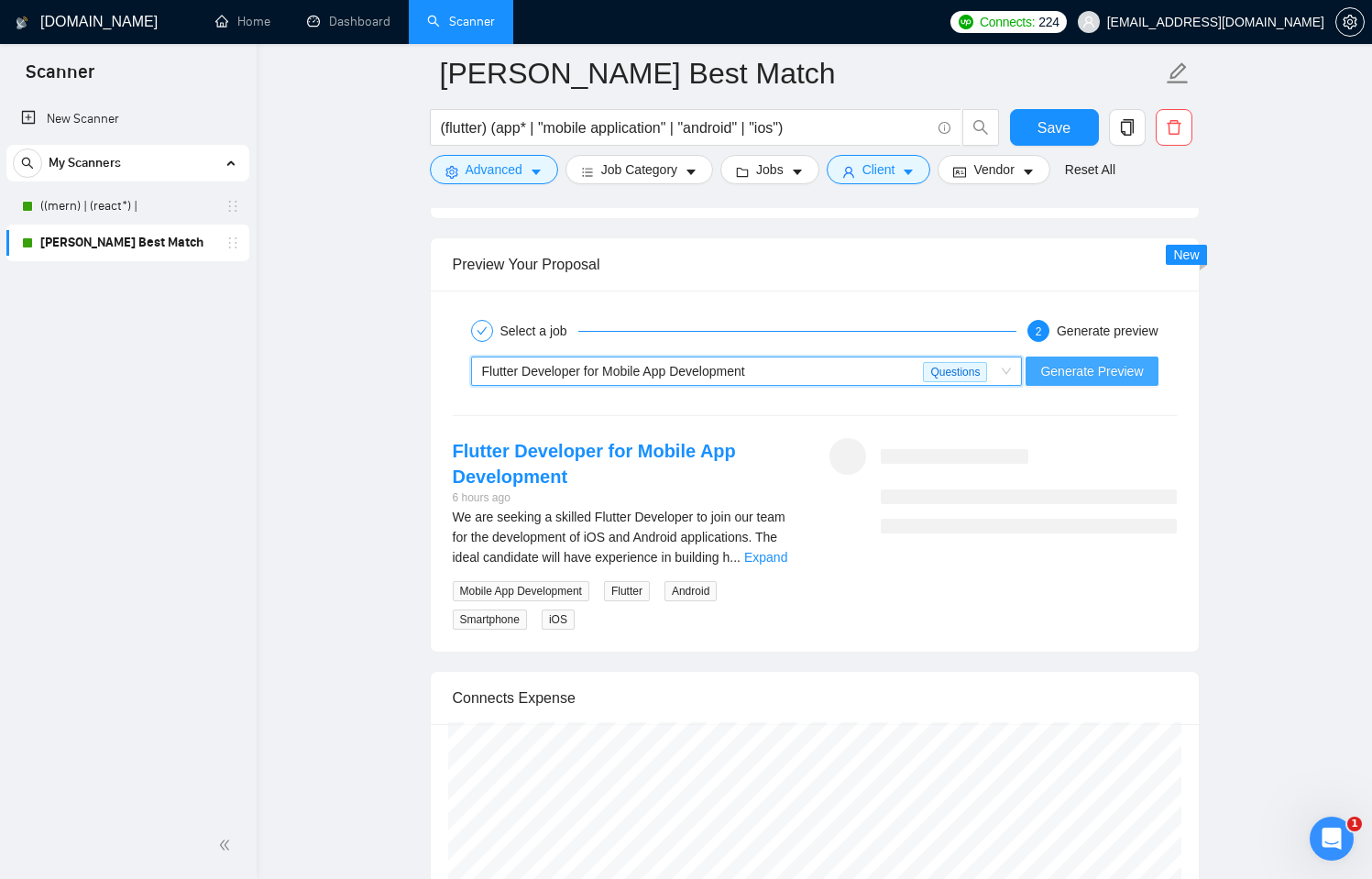
click at [1115, 381] on span "Generate Preview" at bounding box center [1092, 371] width 102 height 20
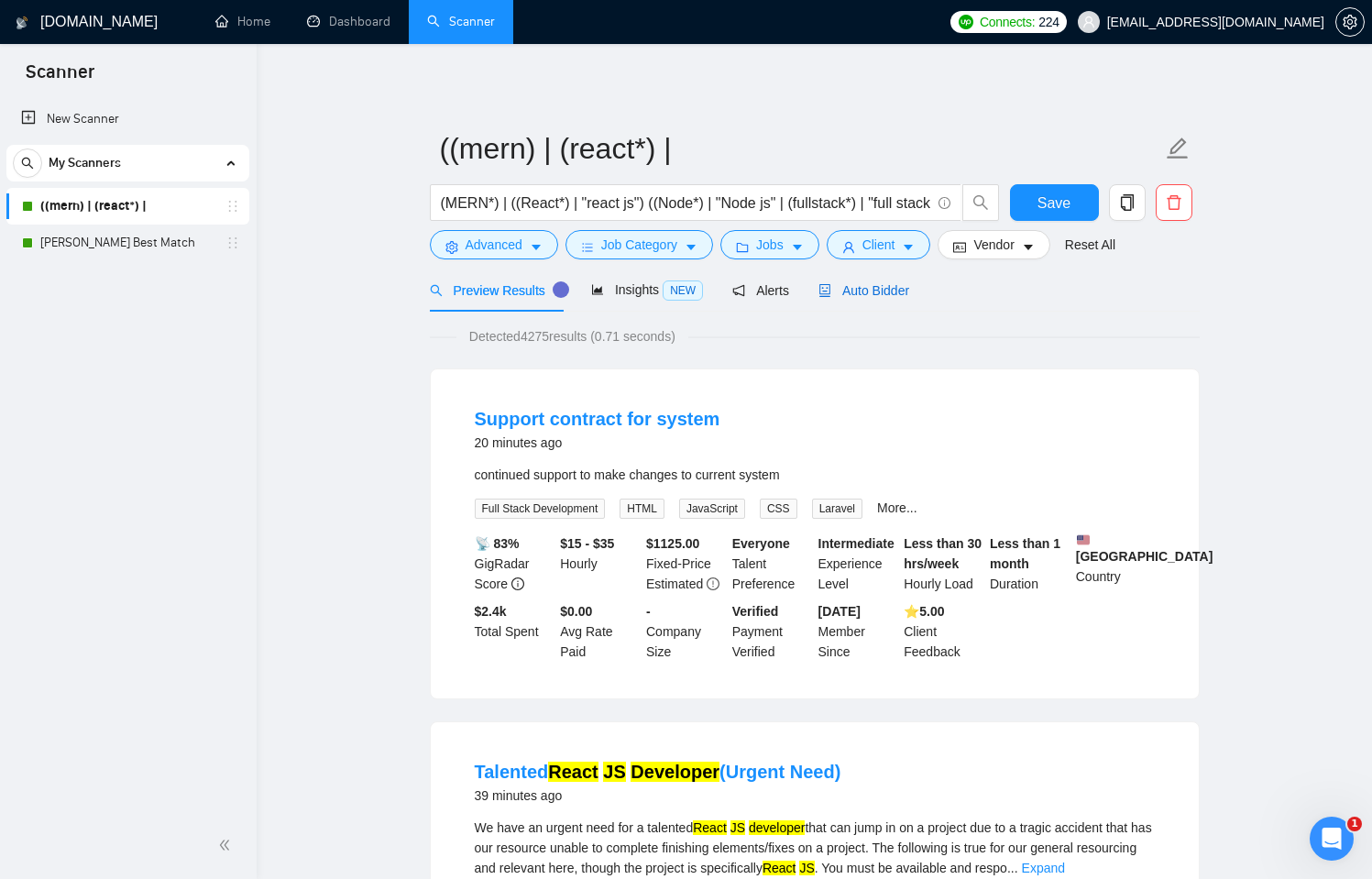
click at [888, 292] on span "Auto Bidder" at bounding box center [864, 290] width 91 height 15
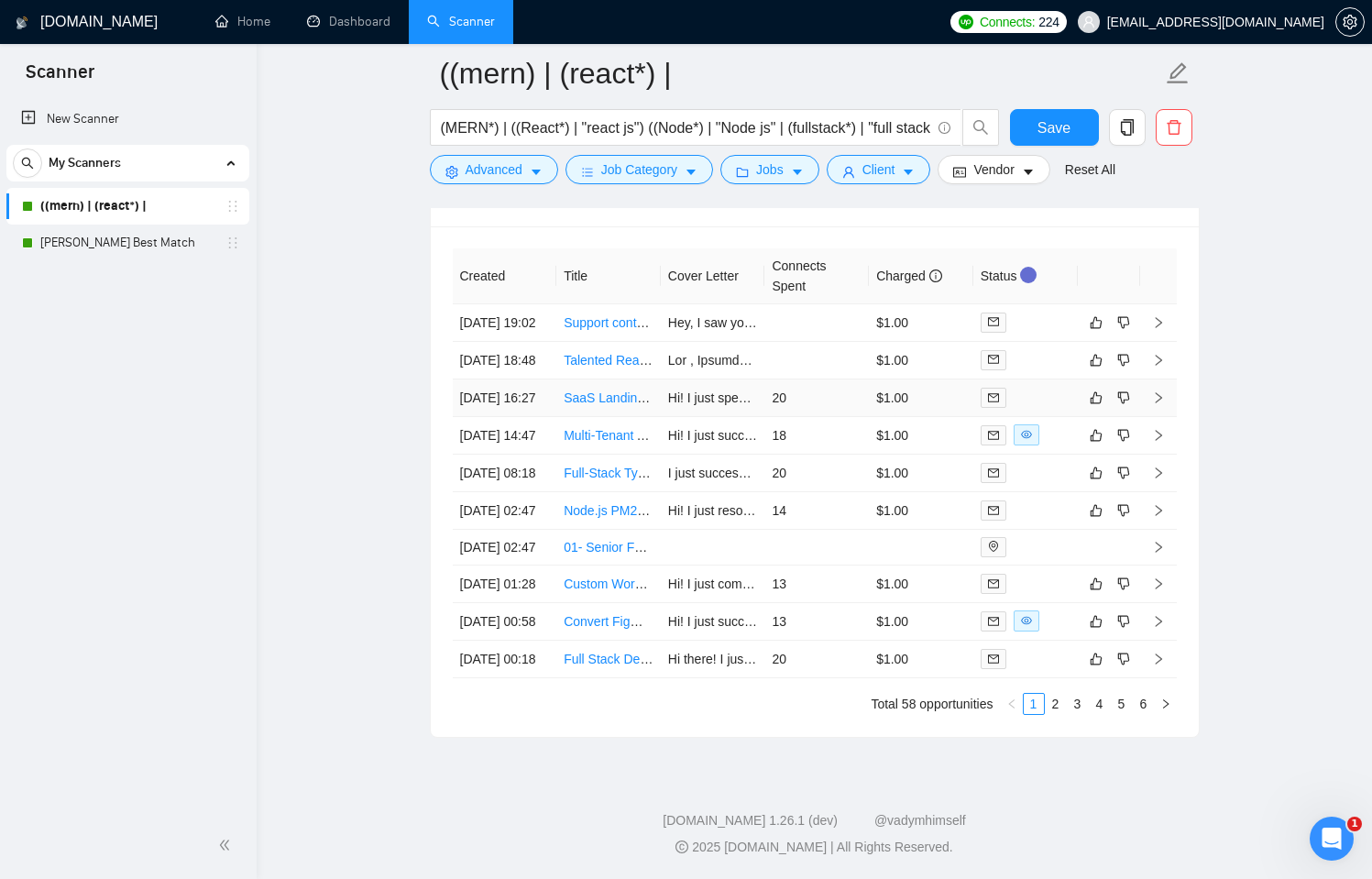
scroll to position [4633, 0]
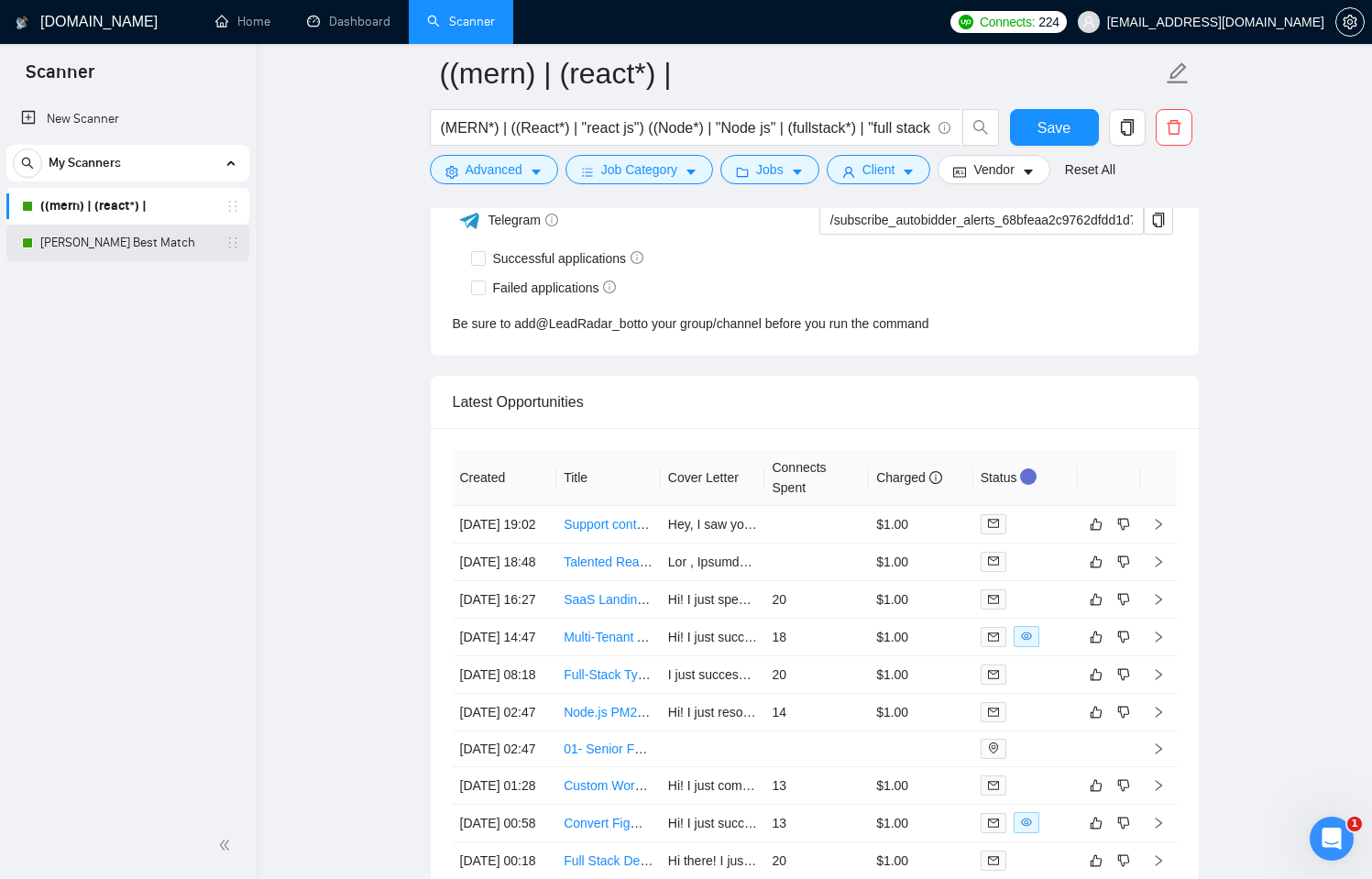
click at [94, 256] on link "[PERSON_NAME] Best Match" at bounding box center [128, 243] width 174 height 37
